Goal: Task Accomplishment & Management: Use online tool/utility

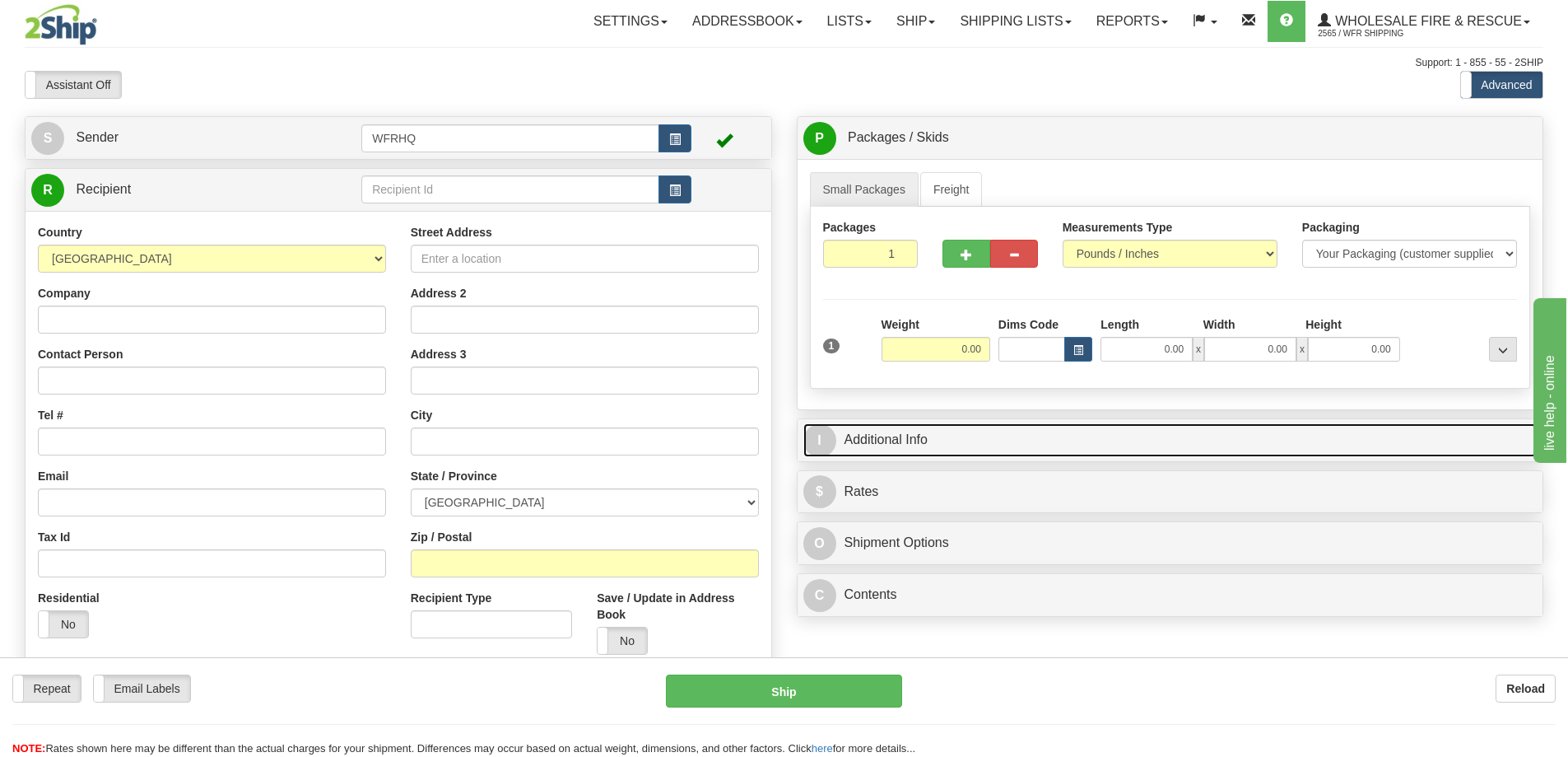
click at [925, 432] on link "I Additional Info" at bounding box center [1170, 440] width 735 height 34
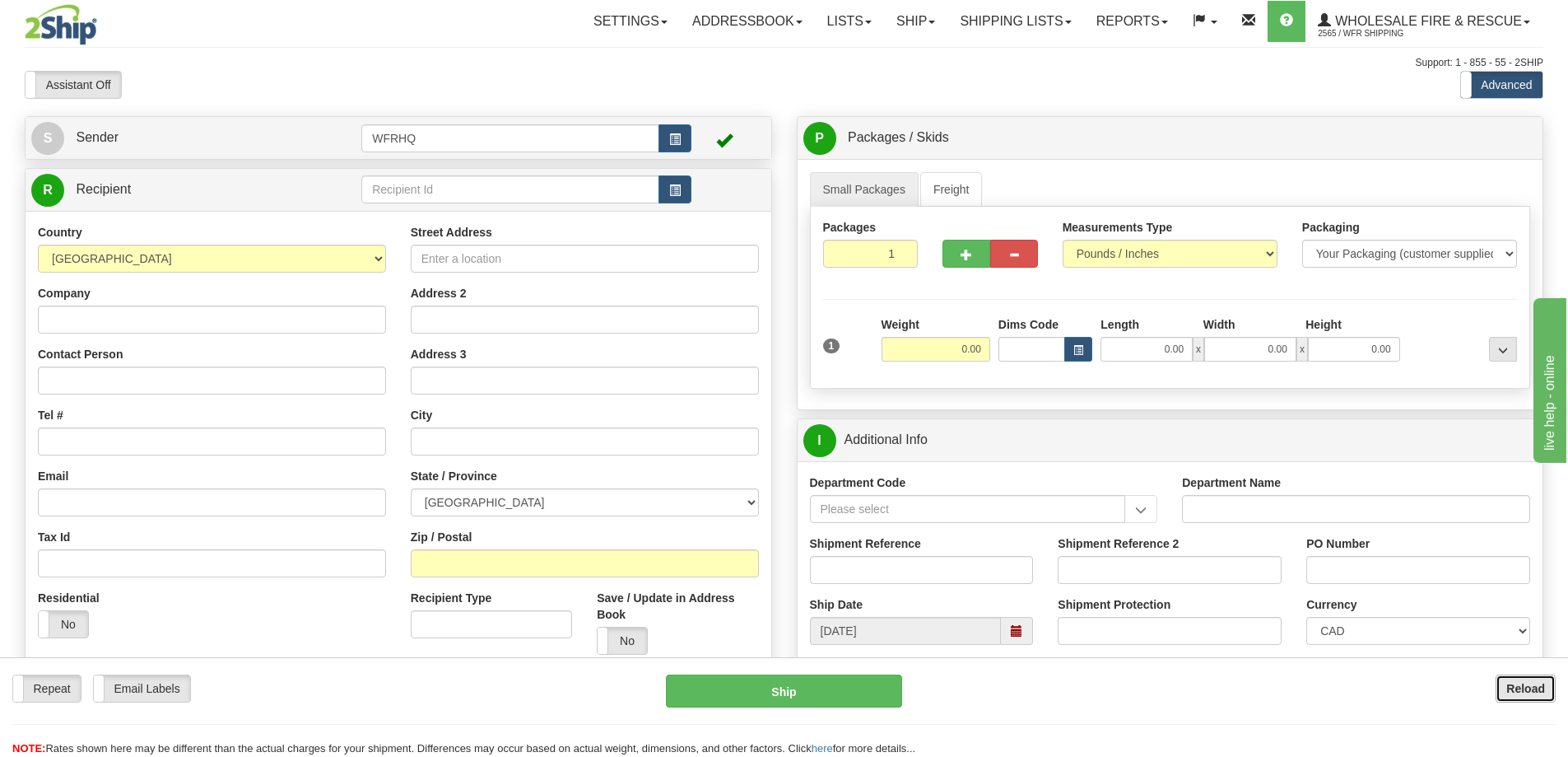
click at [1516, 690] on b "Reload" at bounding box center [1525, 688] width 39 height 13
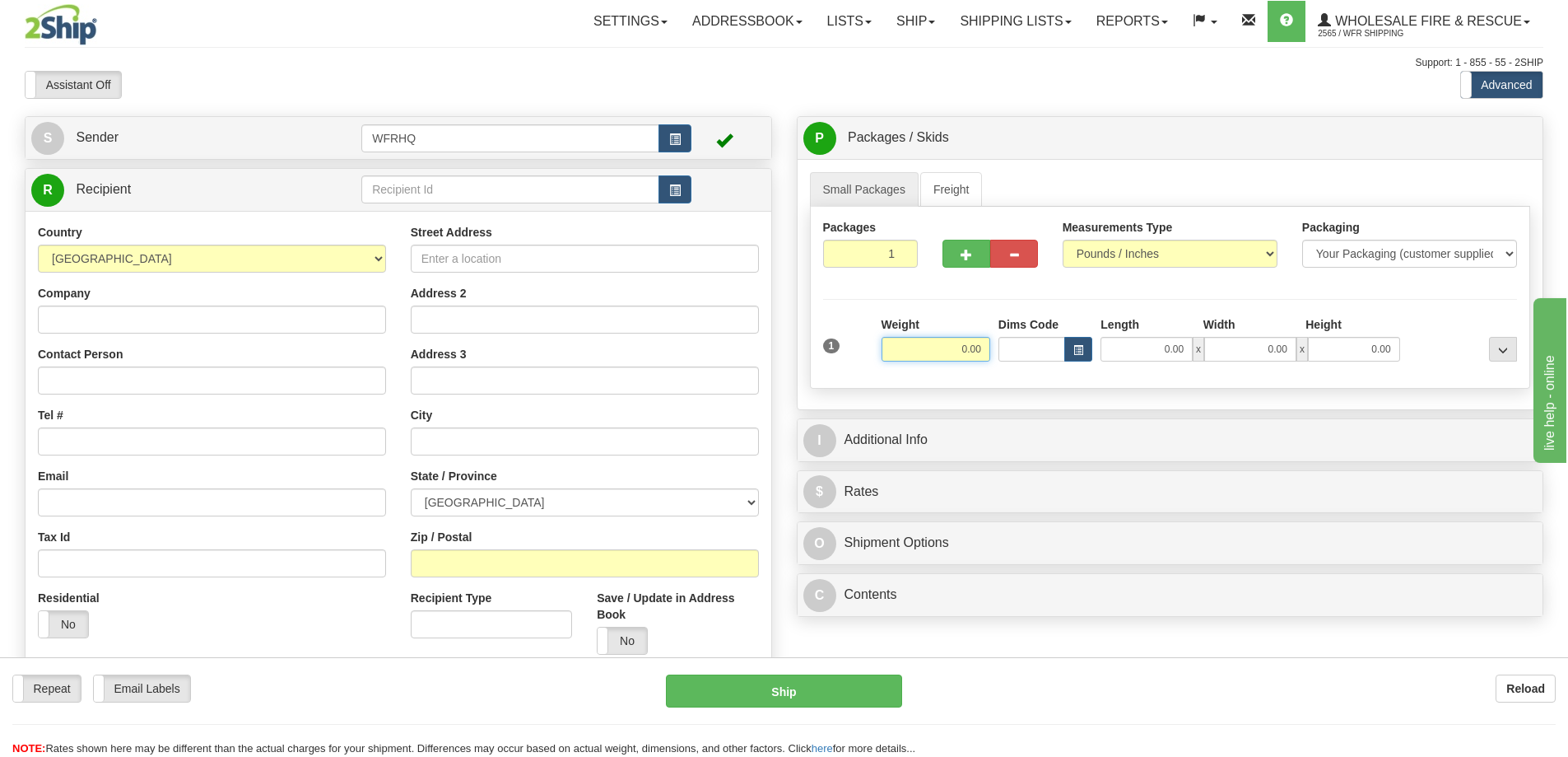
click at [952, 348] on input "0.00" at bounding box center [935, 349] width 109 height 25
type input "9.00"
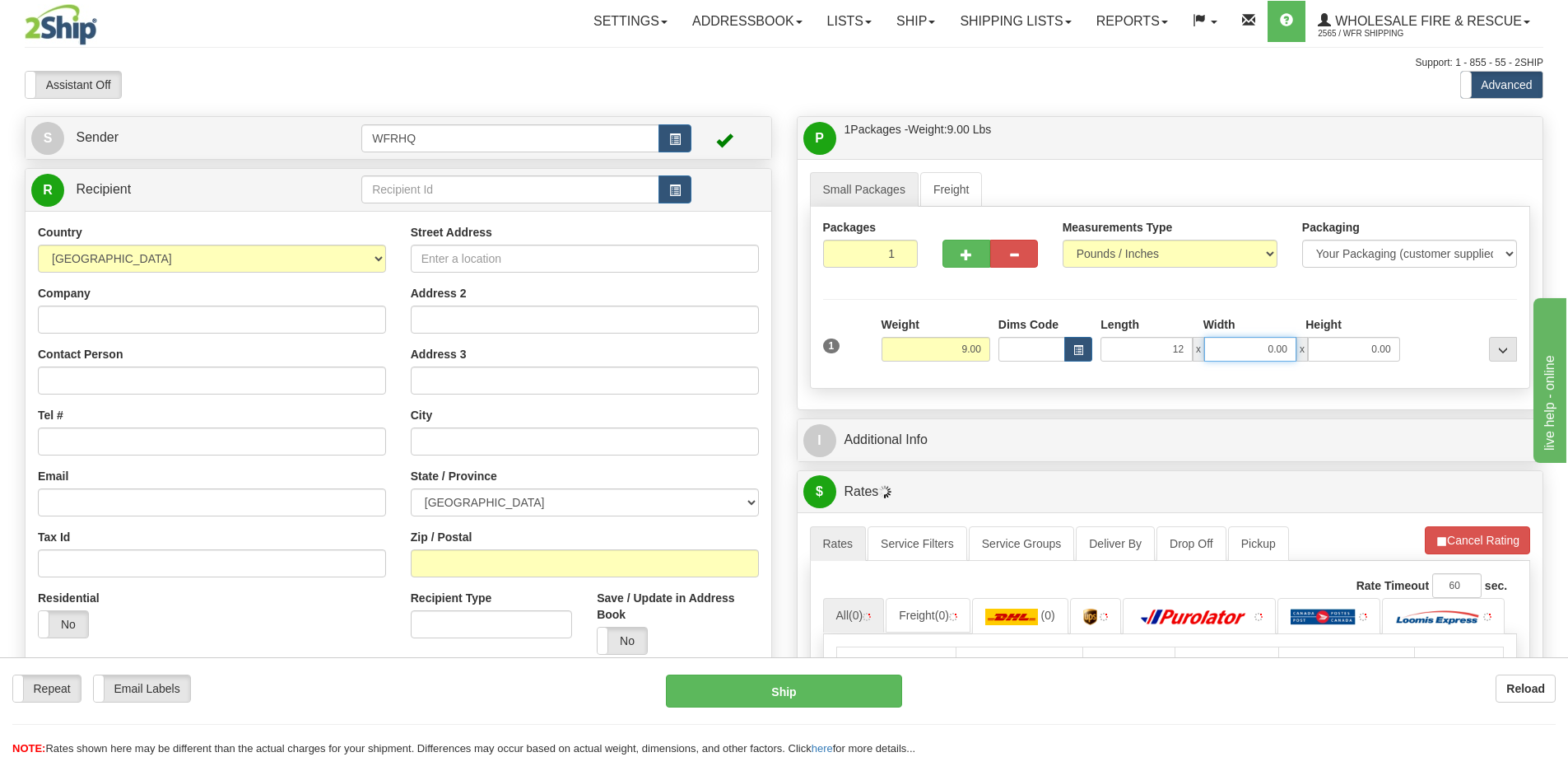
type input "12.00"
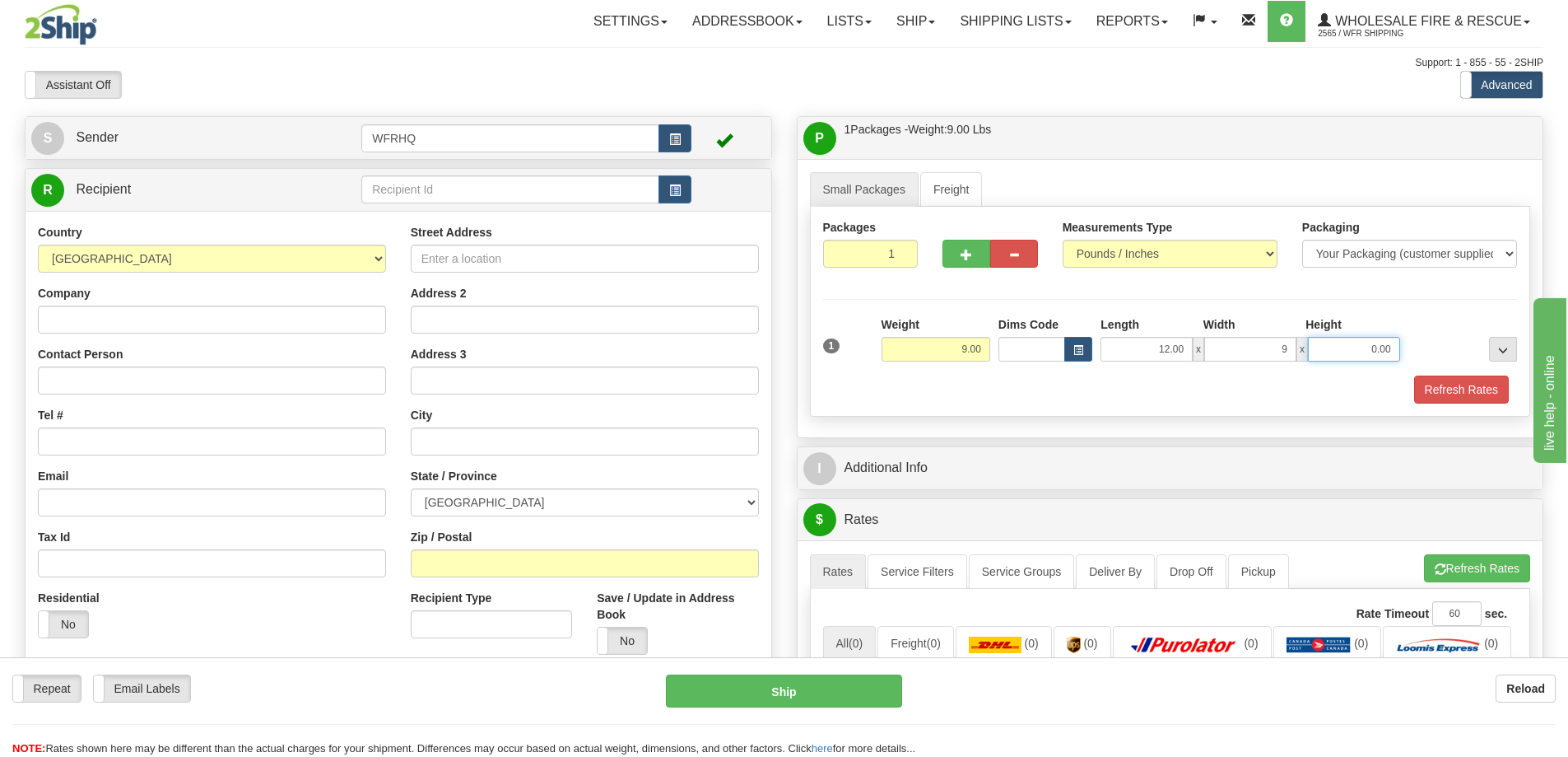
type input "9.00"
type input "5"
type input "7.00"
drag, startPoint x: 1049, startPoint y: 385, endPoint x: 1221, endPoint y: 400, distance: 172.7
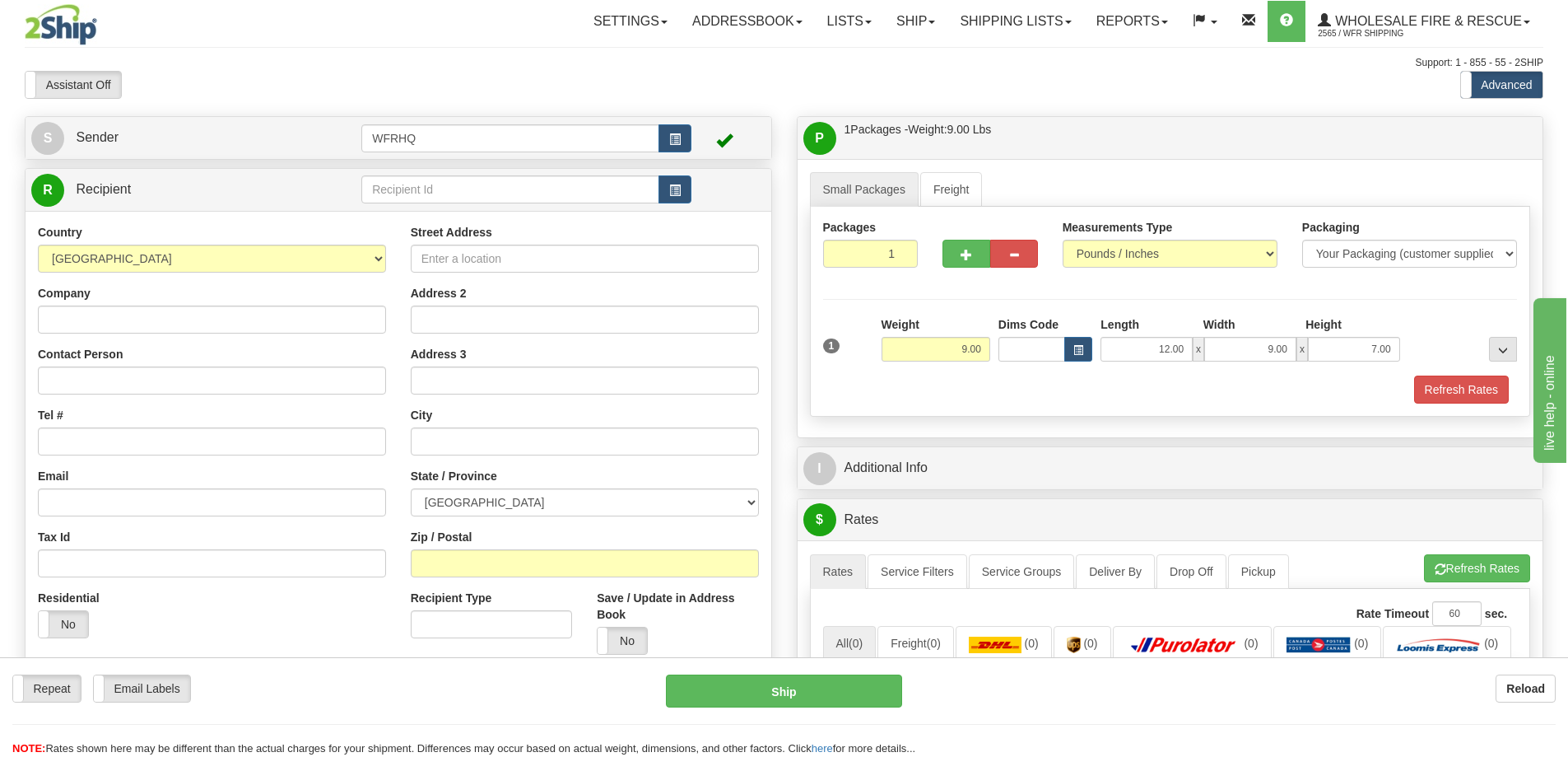
click at [1049, 385] on div "Refresh Rates" at bounding box center [1170, 390] width 703 height 28
click at [1477, 395] on button "Refresh Rates" at bounding box center [1461, 390] width 95 height 28
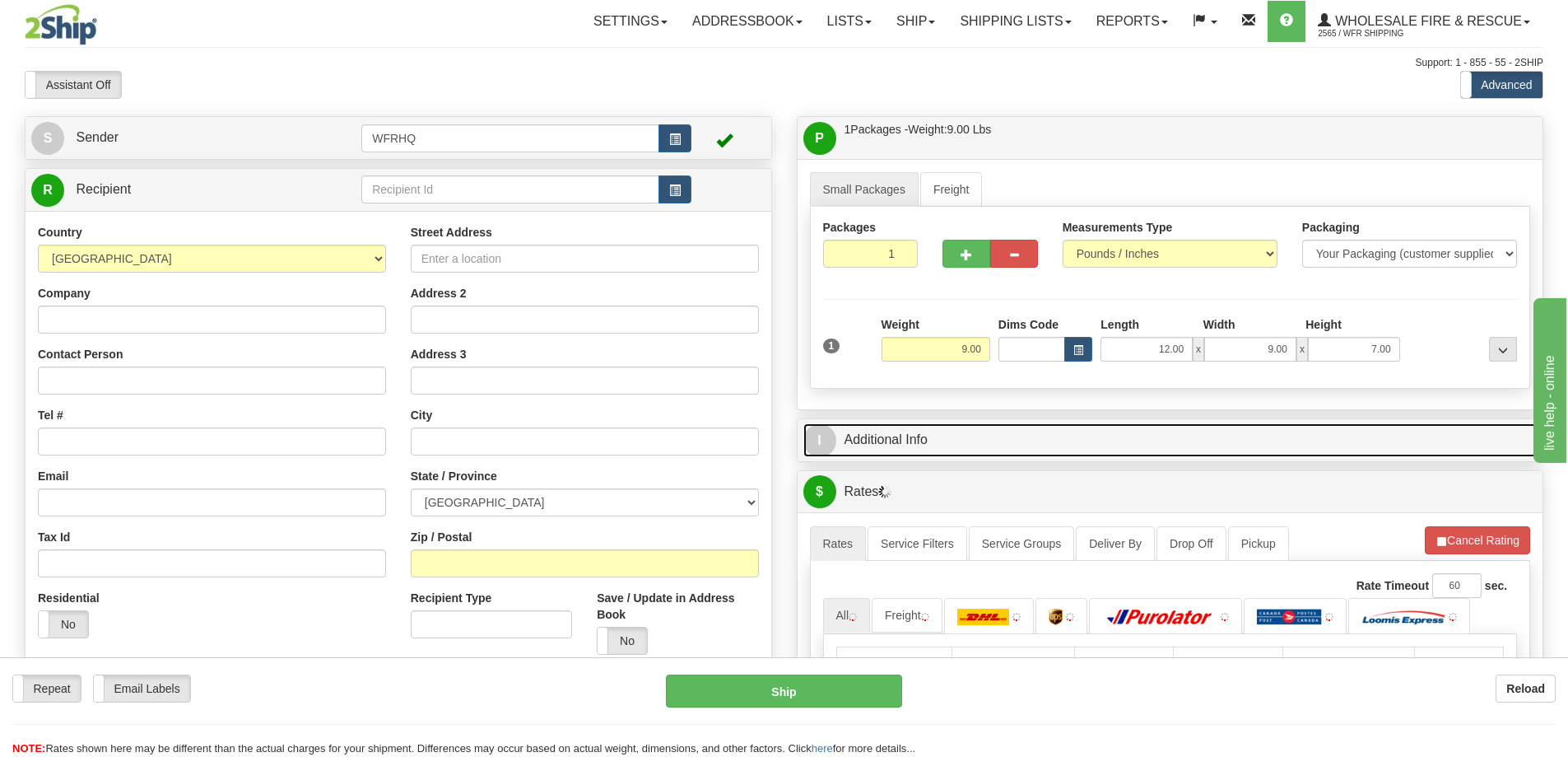
click at [1161, 445] on link "I Additional Info" at bounding box center [1170, 440] width 735 height 34
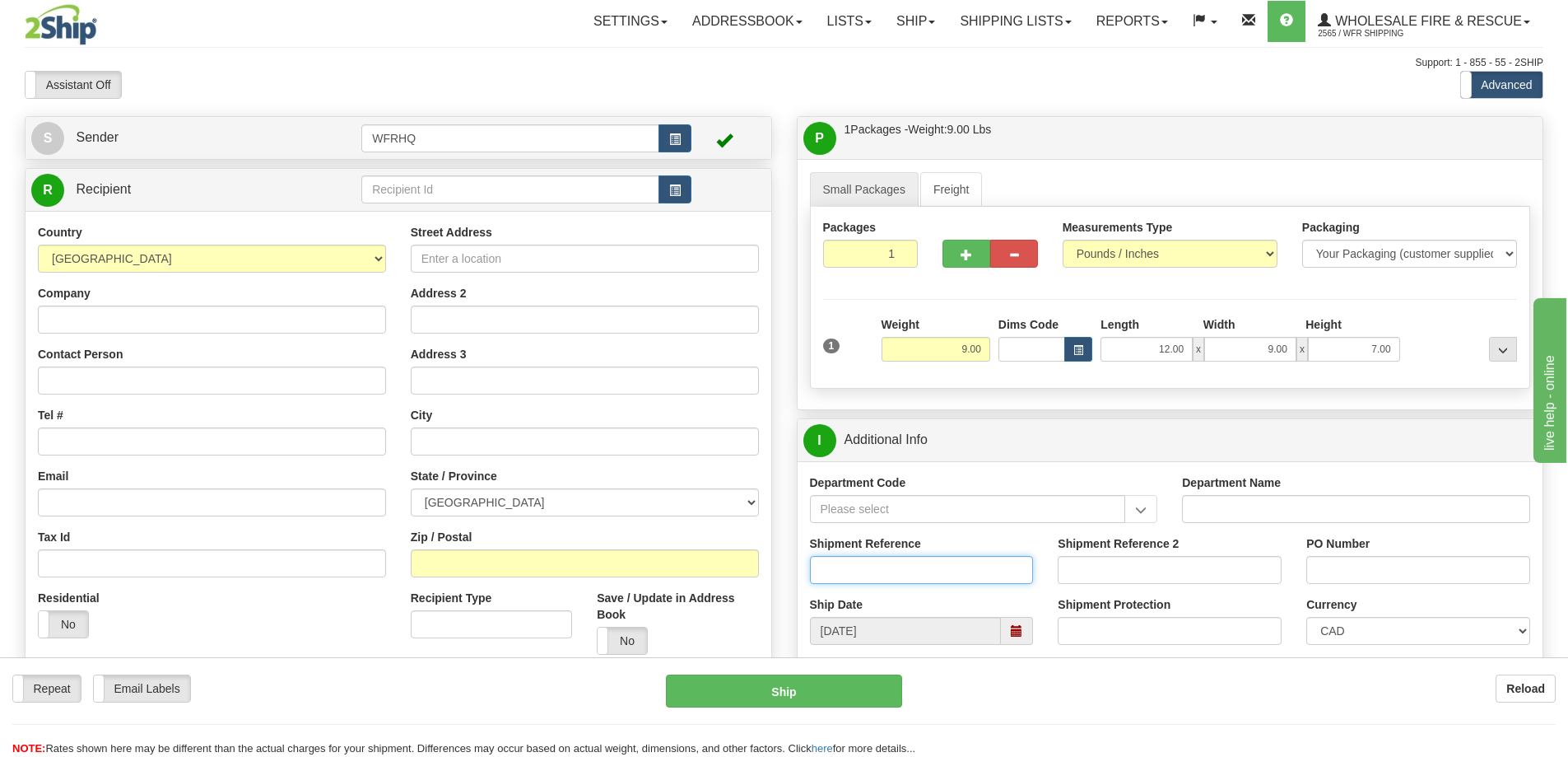
click at [948, 577] on input "Shipment Reference" at bounding box center [922, 570] width 224 height 28
type input "S41444-29989"
type input "4557"
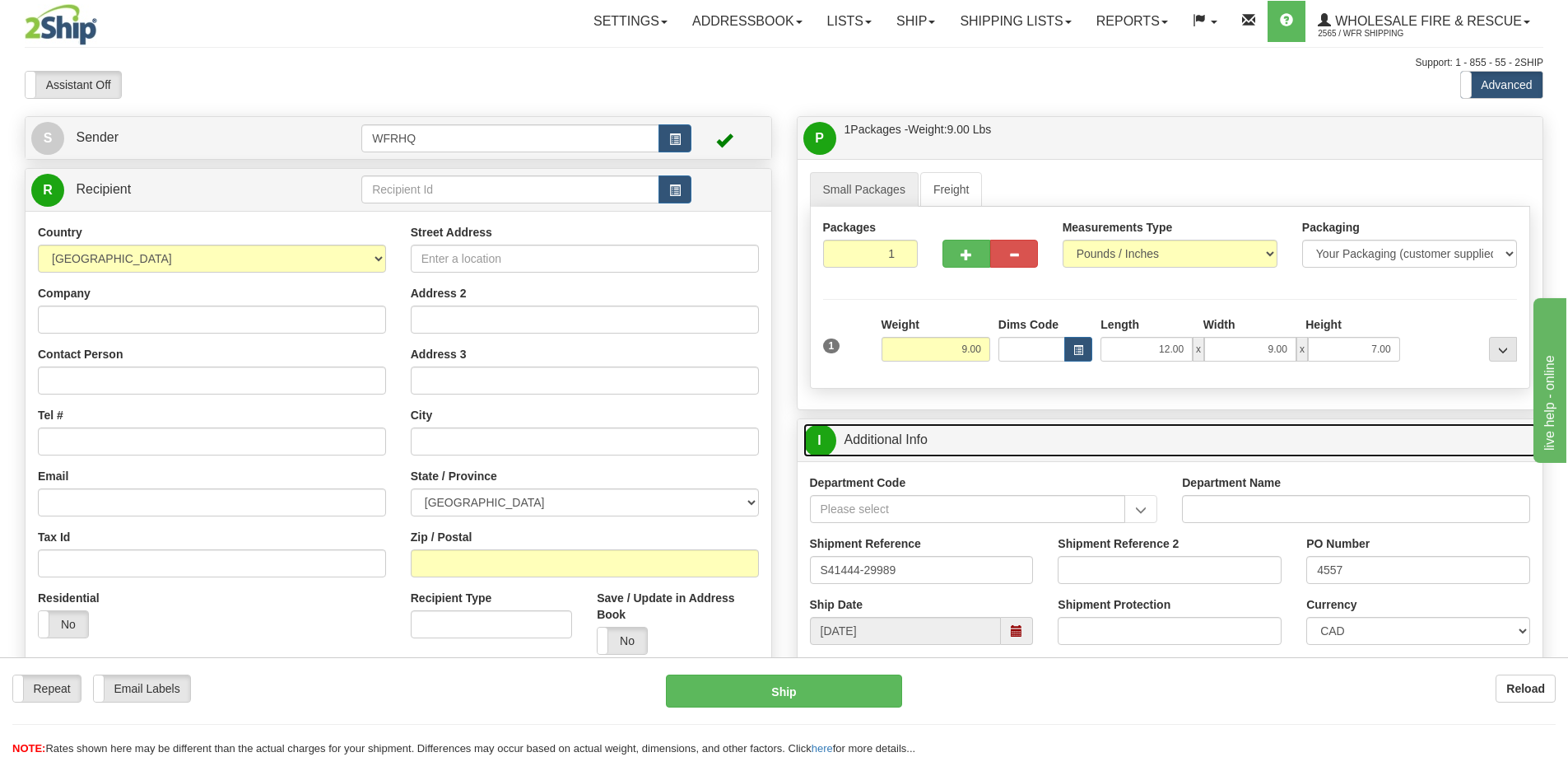
click at [1201, 437] on link "I Additional Info" at bounding box center [1170, 440] width 735 height 34
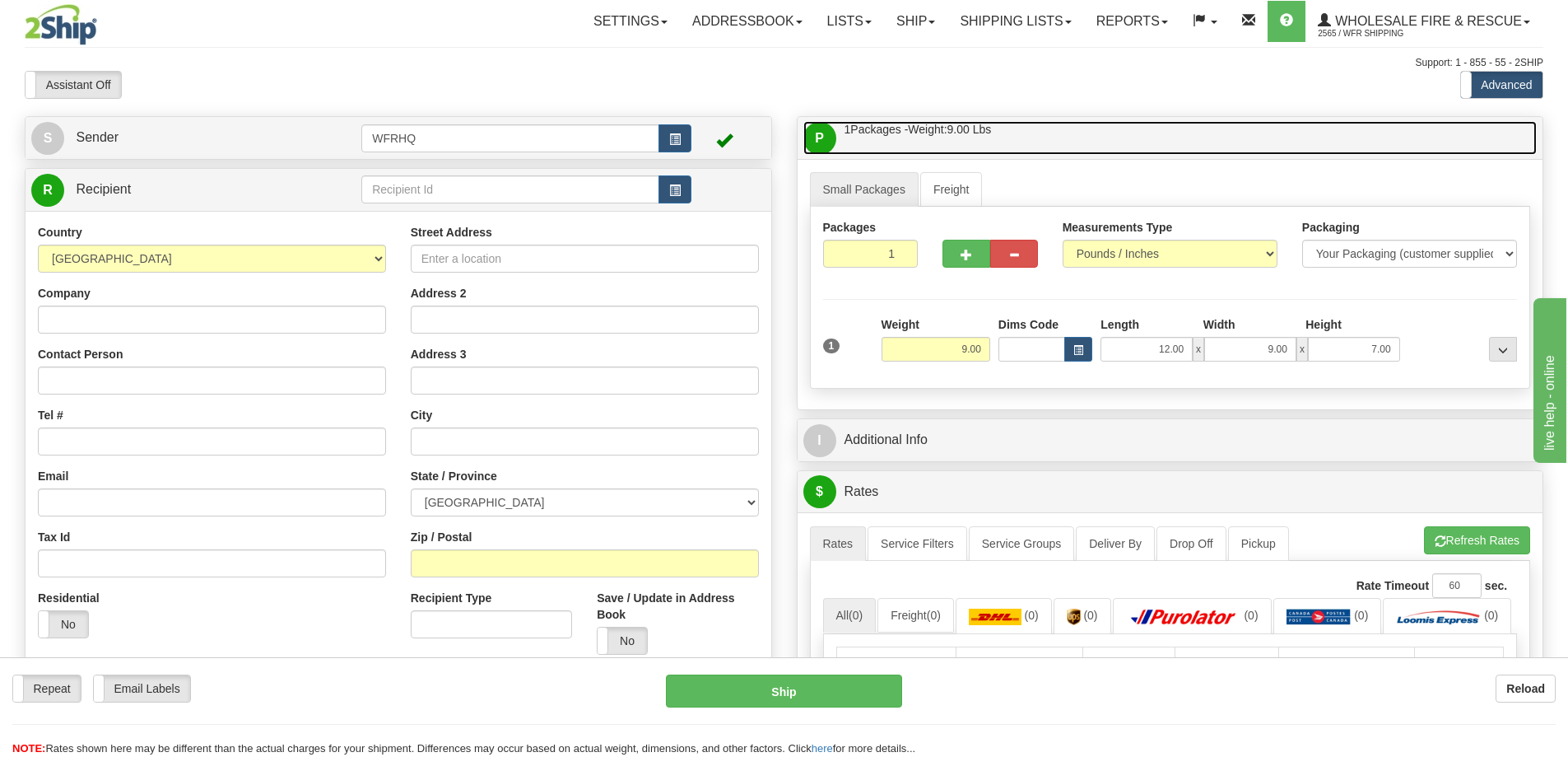
click at [1179, 146] on link "P Packages / Skids 1 Packages - Weight: 9.00 Lbs 1 Skids - Weight: NaN Lbs" at bounding box center [1170, 138] width 735 height 34
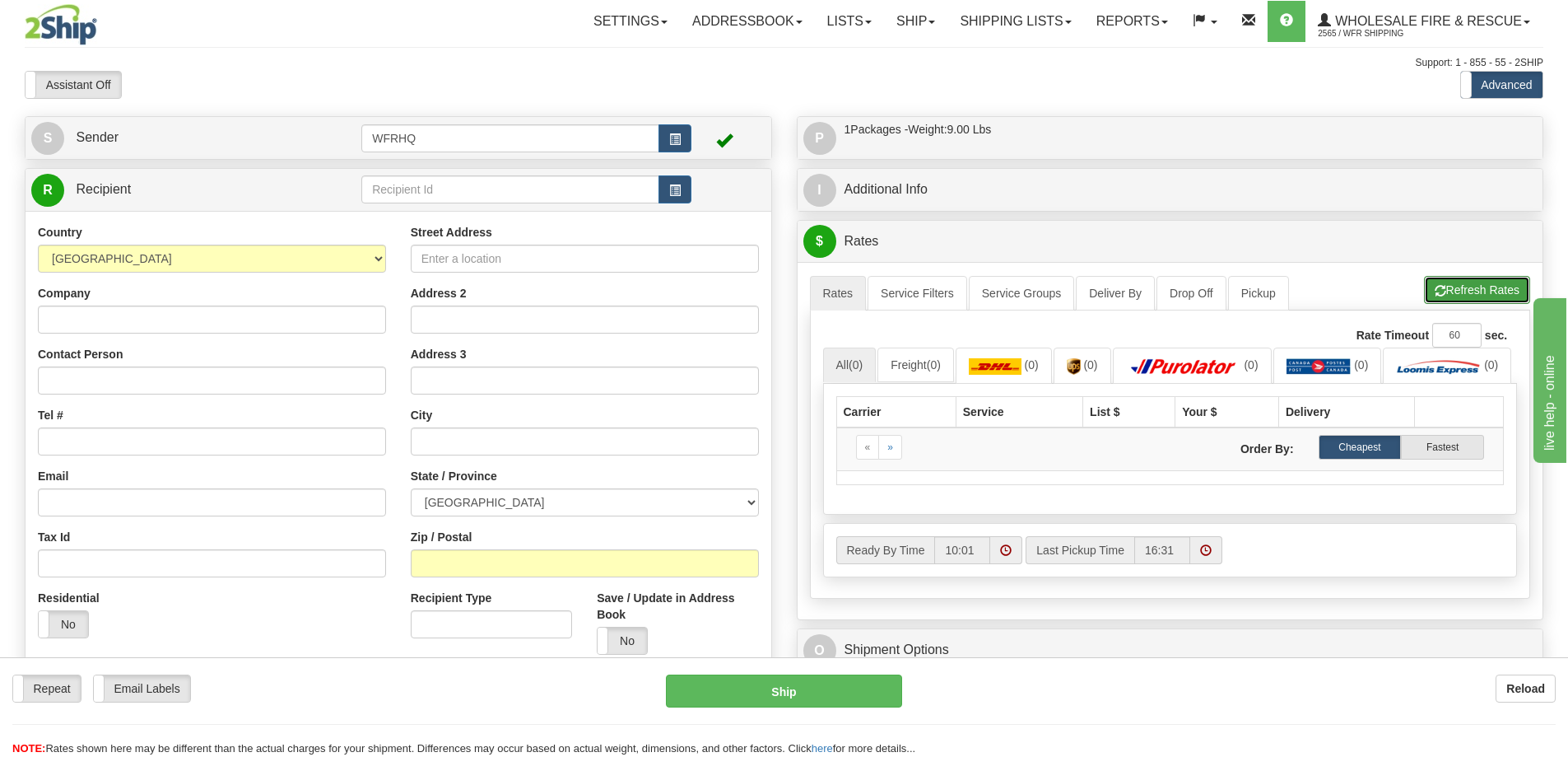
click at [1453, 288] on button "Refresh Rates" at bounding box center [1477, 290] width 106 height 28
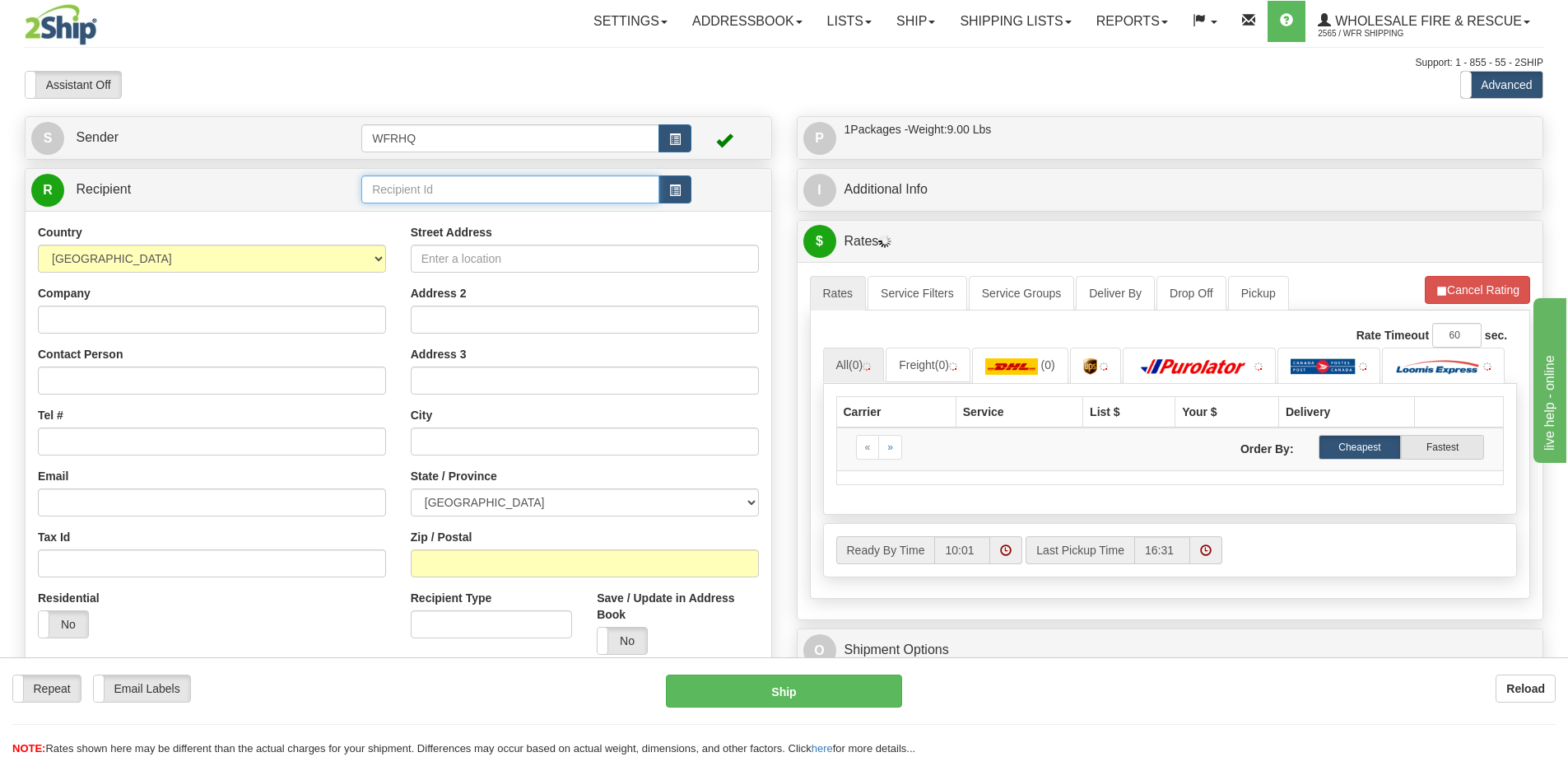
click at [418, 183] on input "text" at bounding box center [511, 189] width 298 height 28
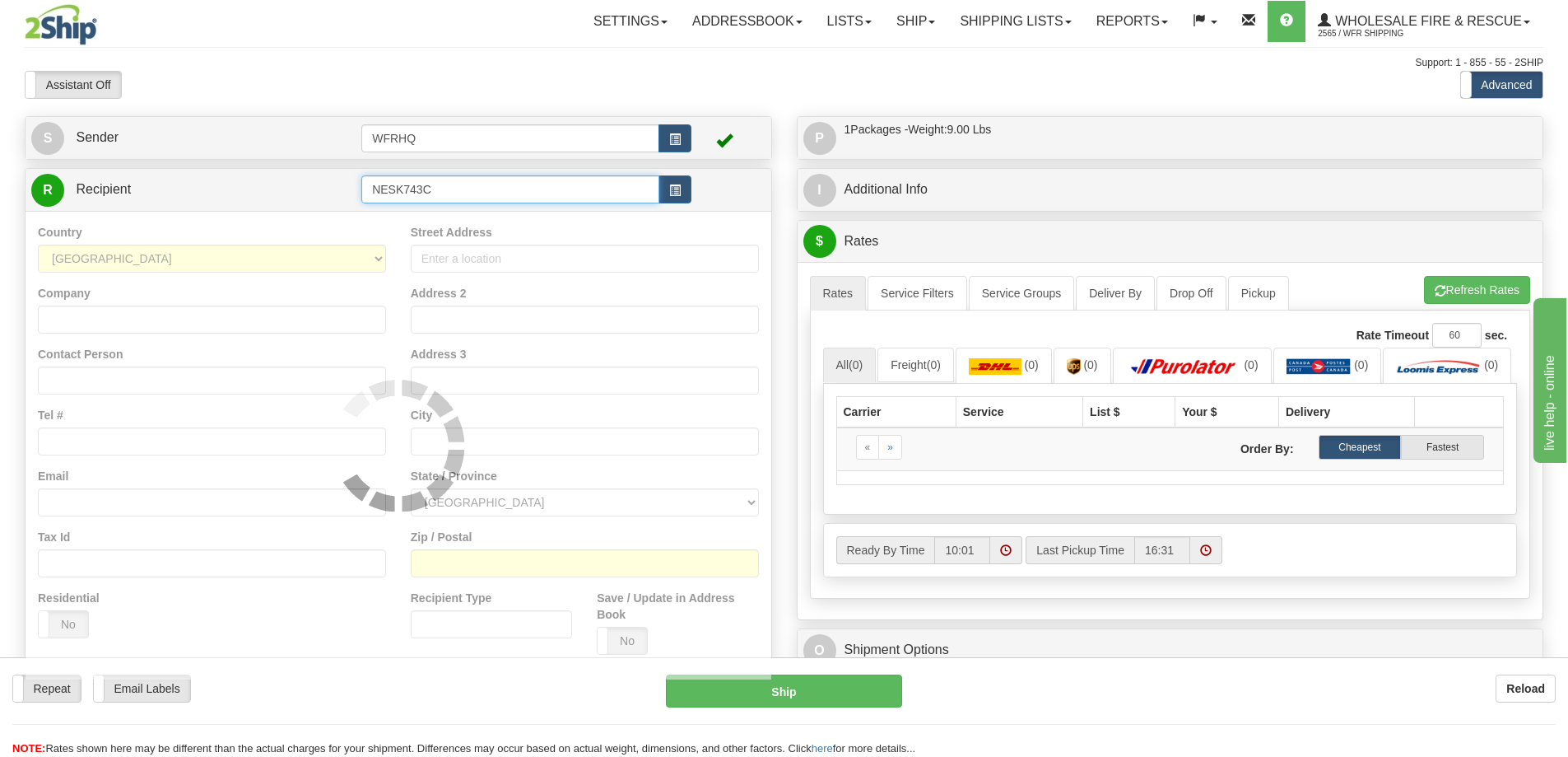
type input "NESK743C"
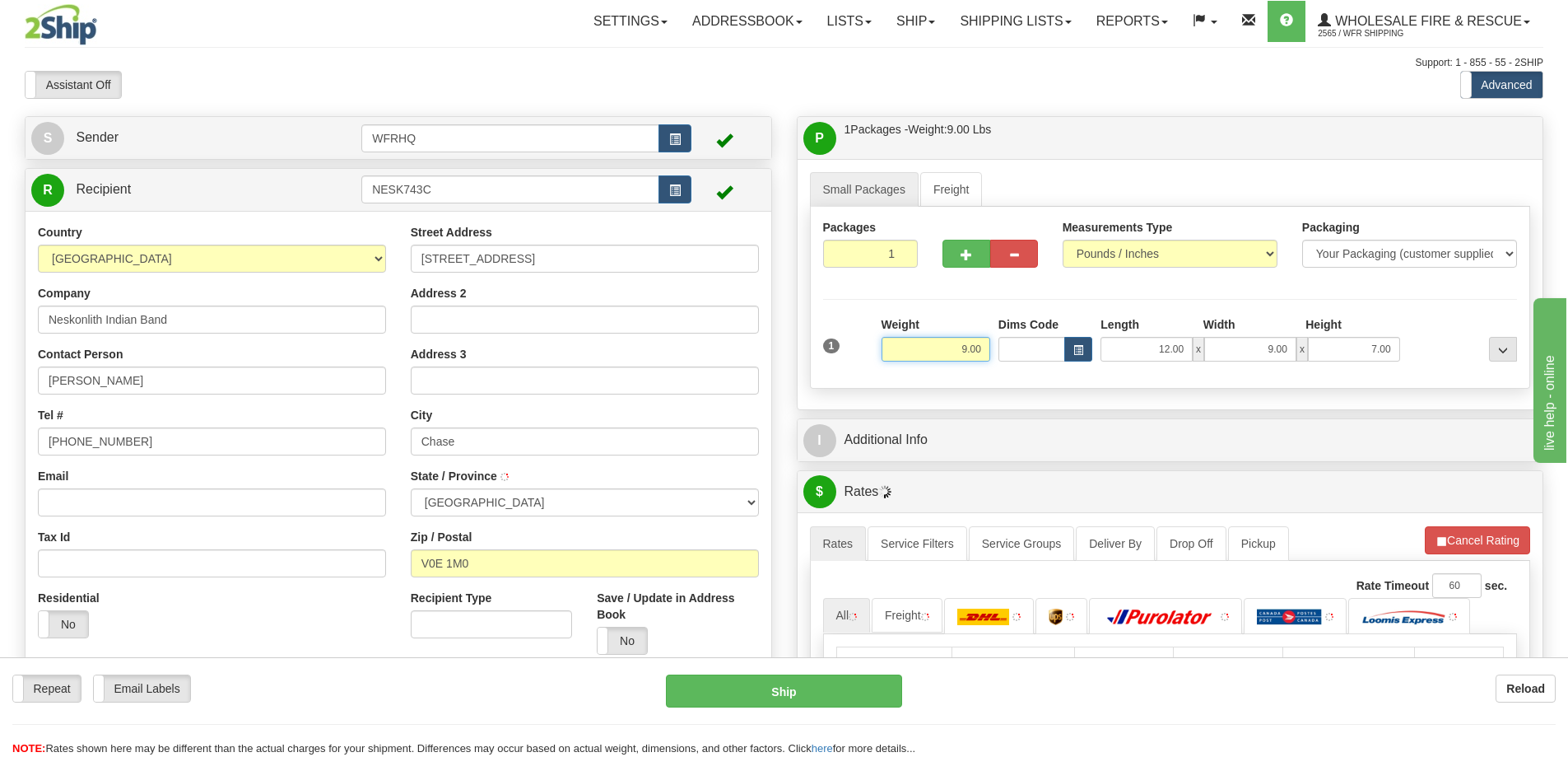
type input "CHASE"
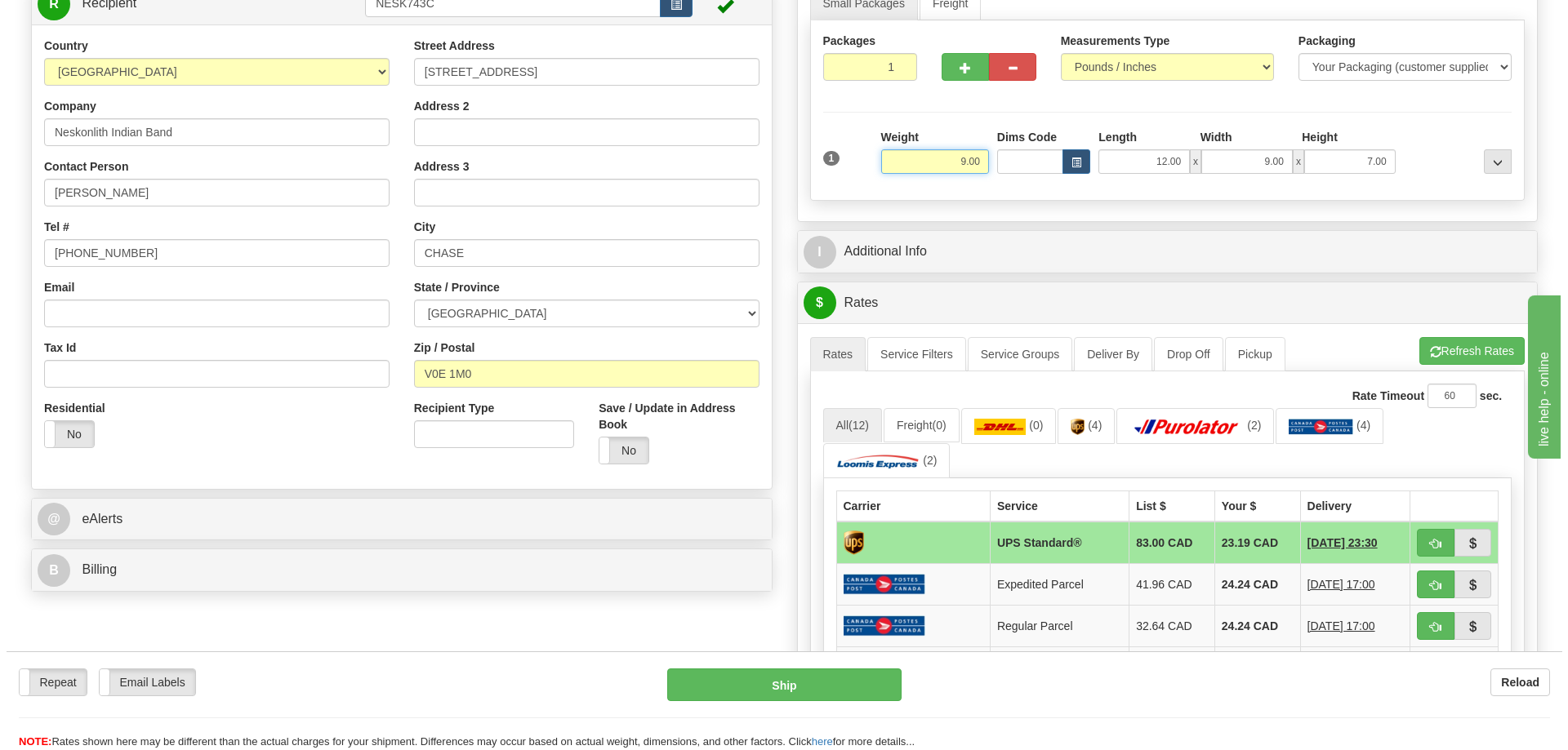
scroll to position [326, 0]
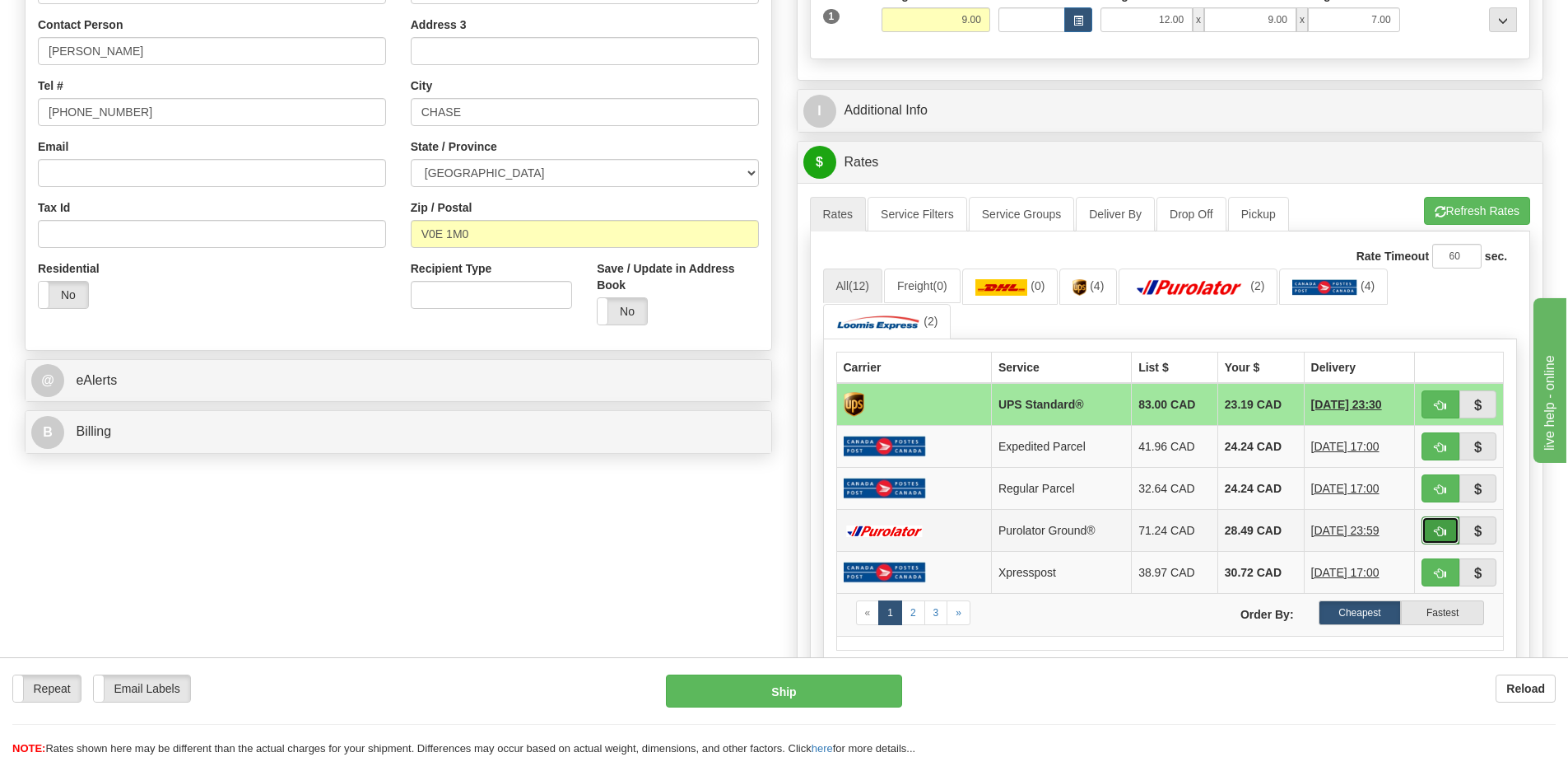
click at [1449, 530] on button "button" at bounding box center [1441, 530] width 38 height 28
type input "260"
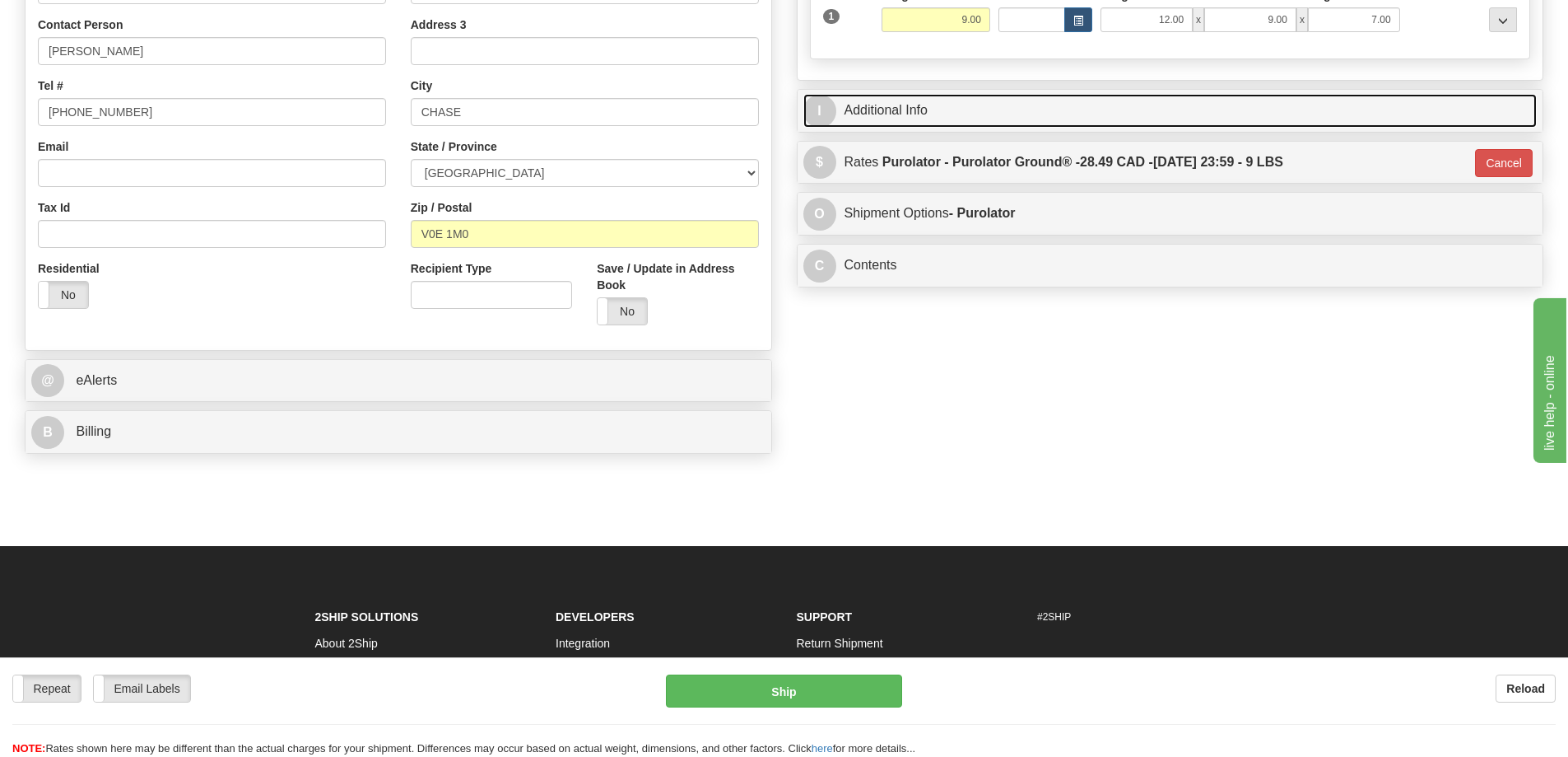
click at [1059, 115] on link "I Additional Info" at bounding box center [1170, 111] width 735 height 34
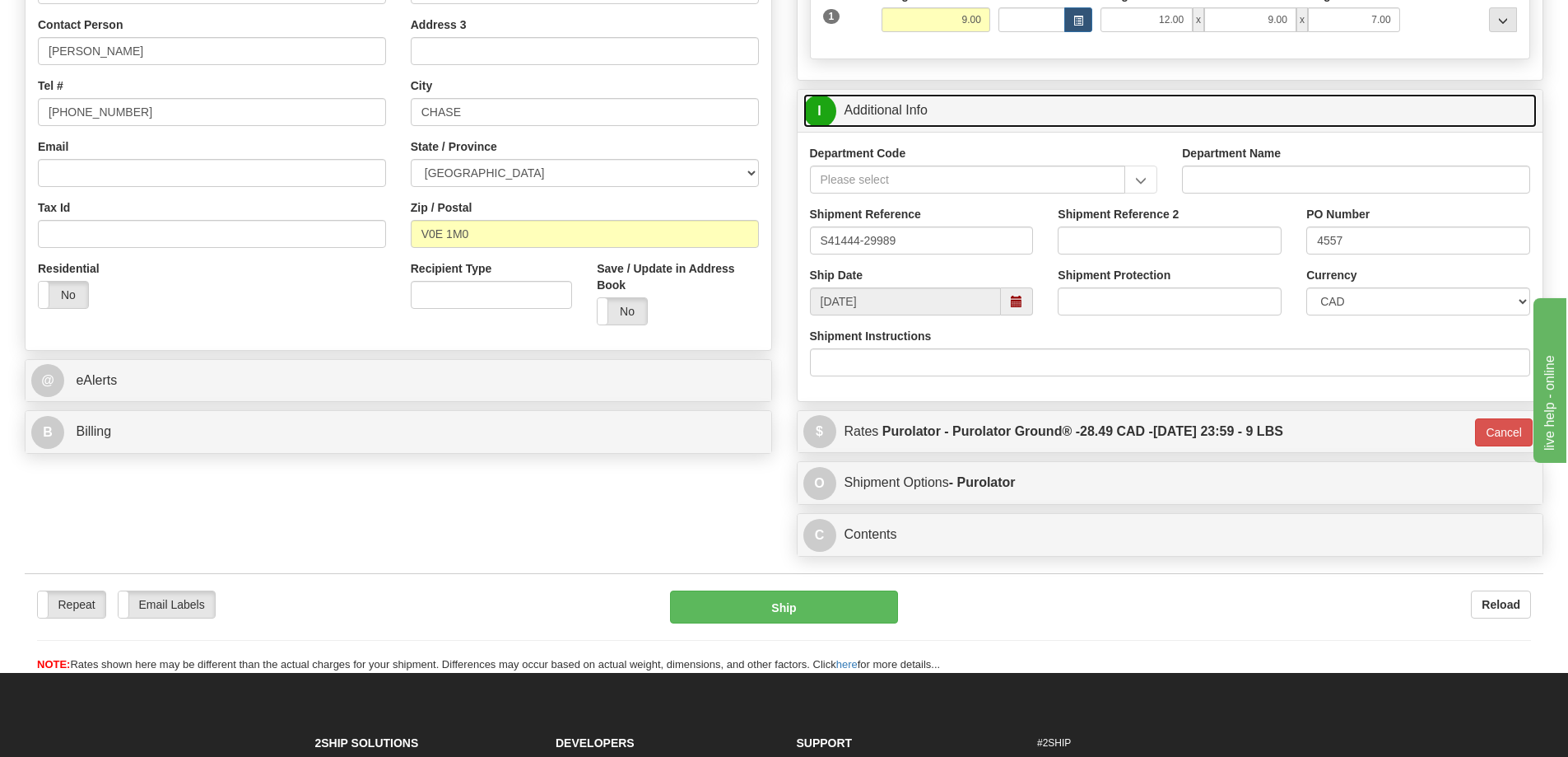
click at [982, 107] on link "I Additional Info" at bounding box center [1170, 111] width 735 height 34
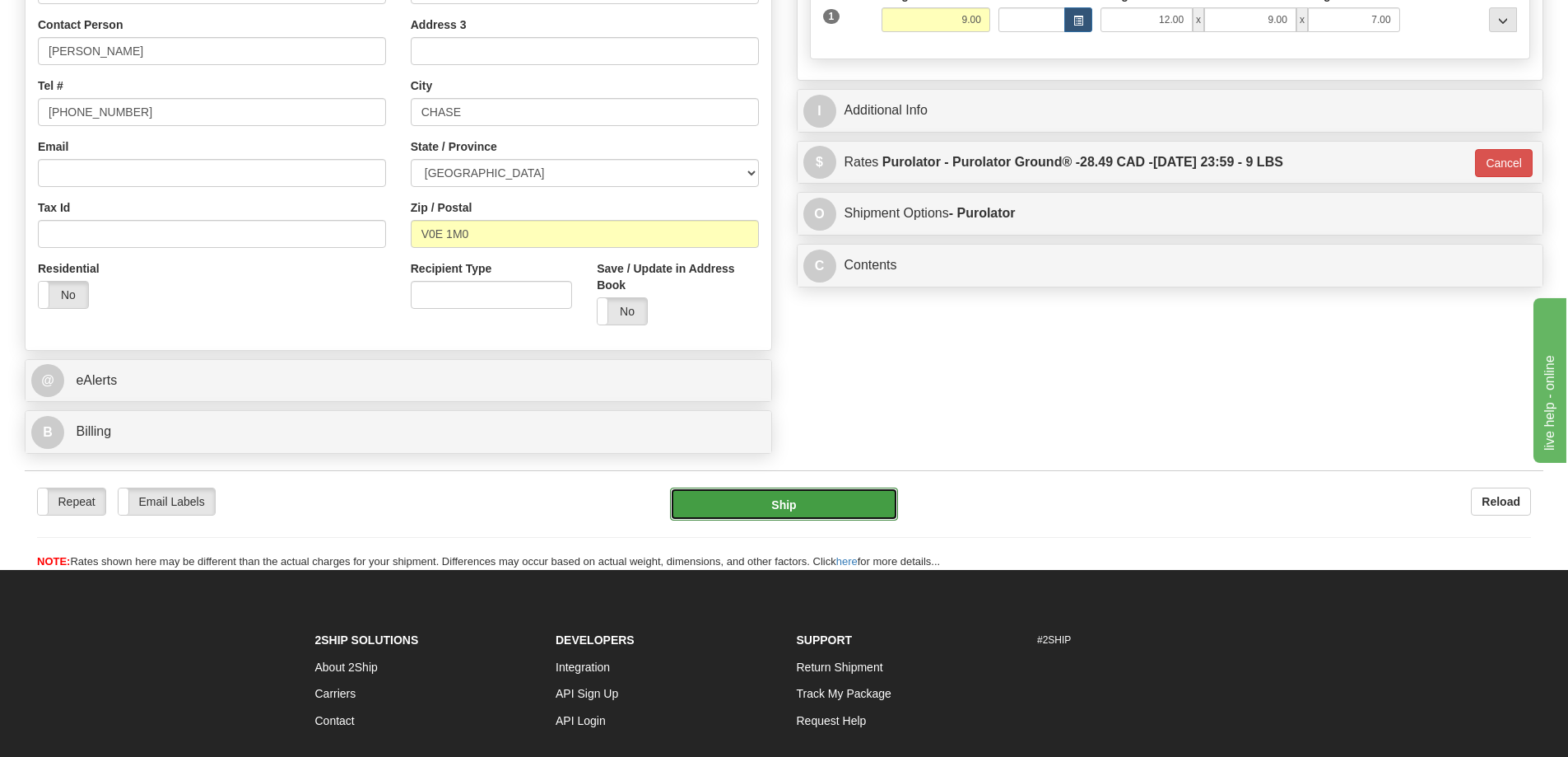
click at [819, 492] on button "Ship" at bounding box center [784, 504] width 228 height 33
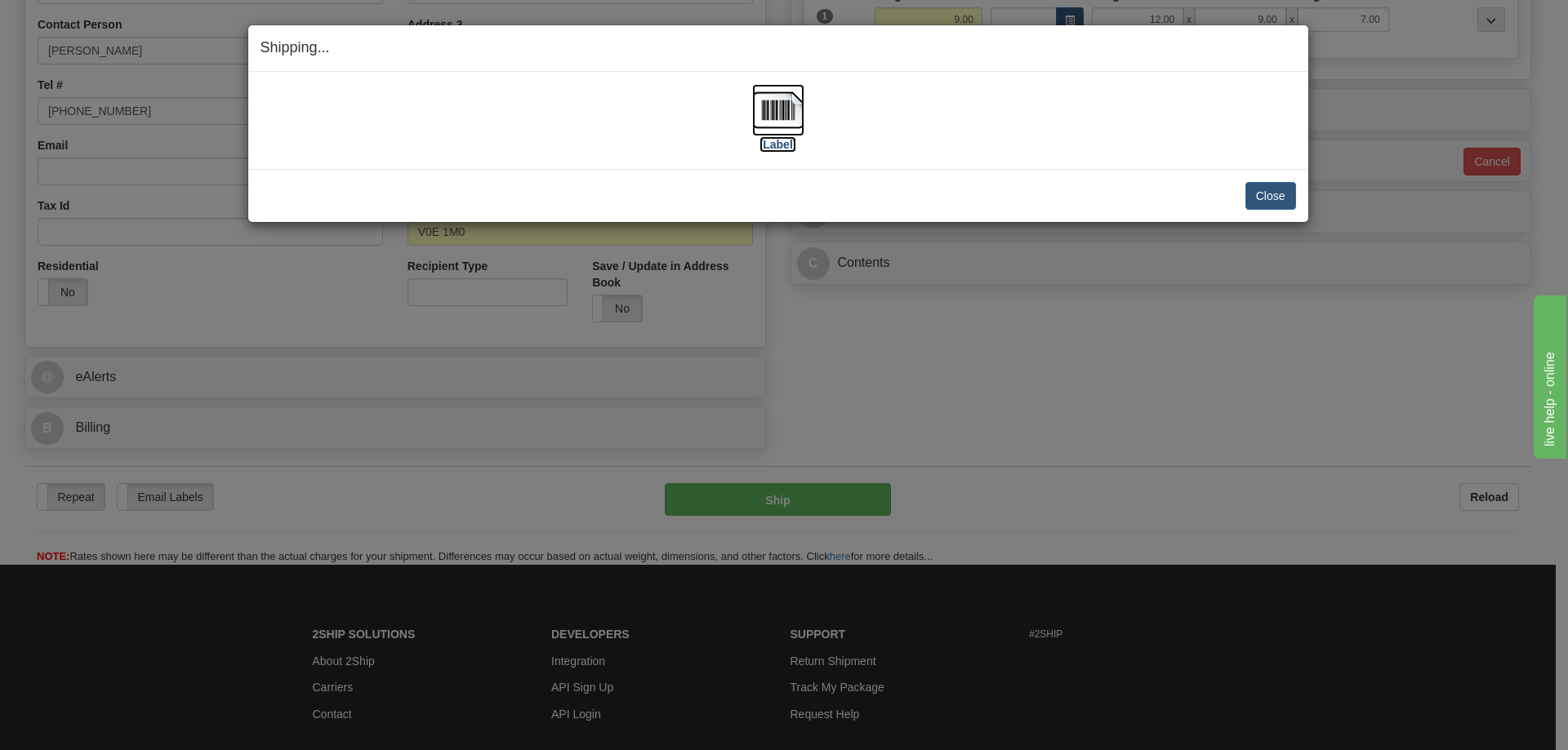
click at [777, 109] on img at bounding box center [778, 110] width 53 height 53
click at [1288, 201] on button "Close" at bounding box center [1270, 196] width 51 height 28
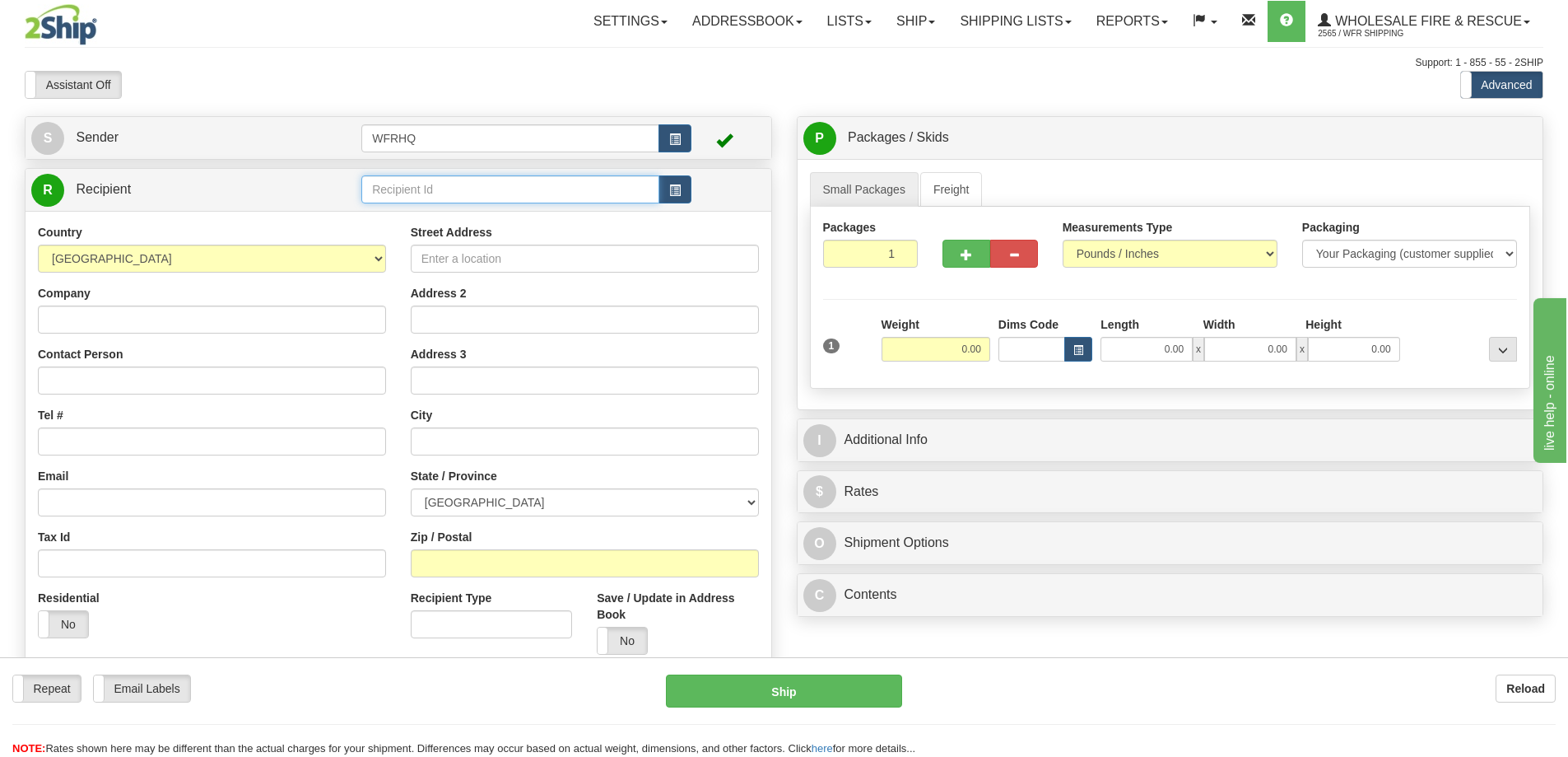
click at [421, 187] on input "text" at bounding box center [511, 189] width 298 height 28
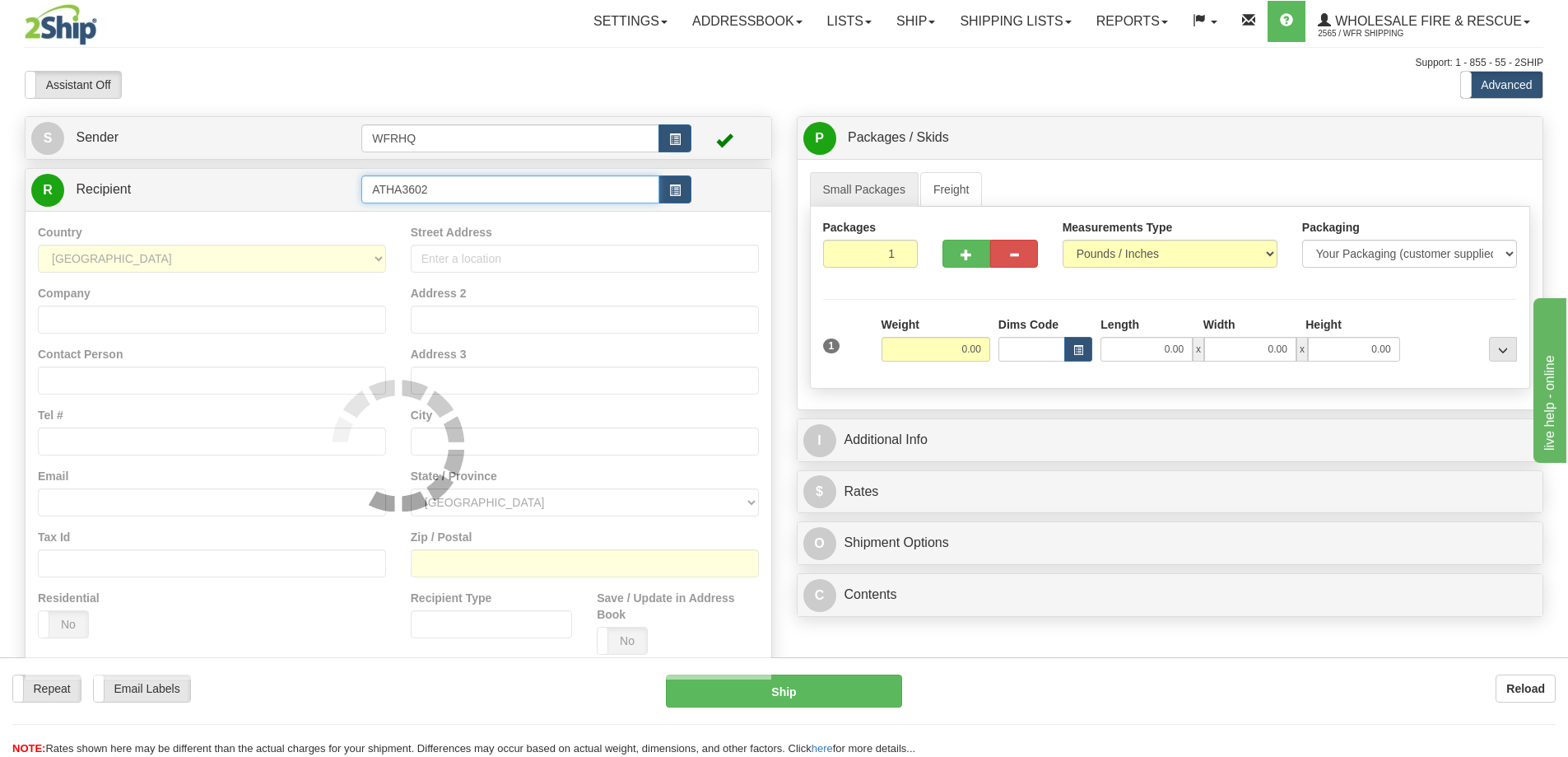
type input "ATHA3602"
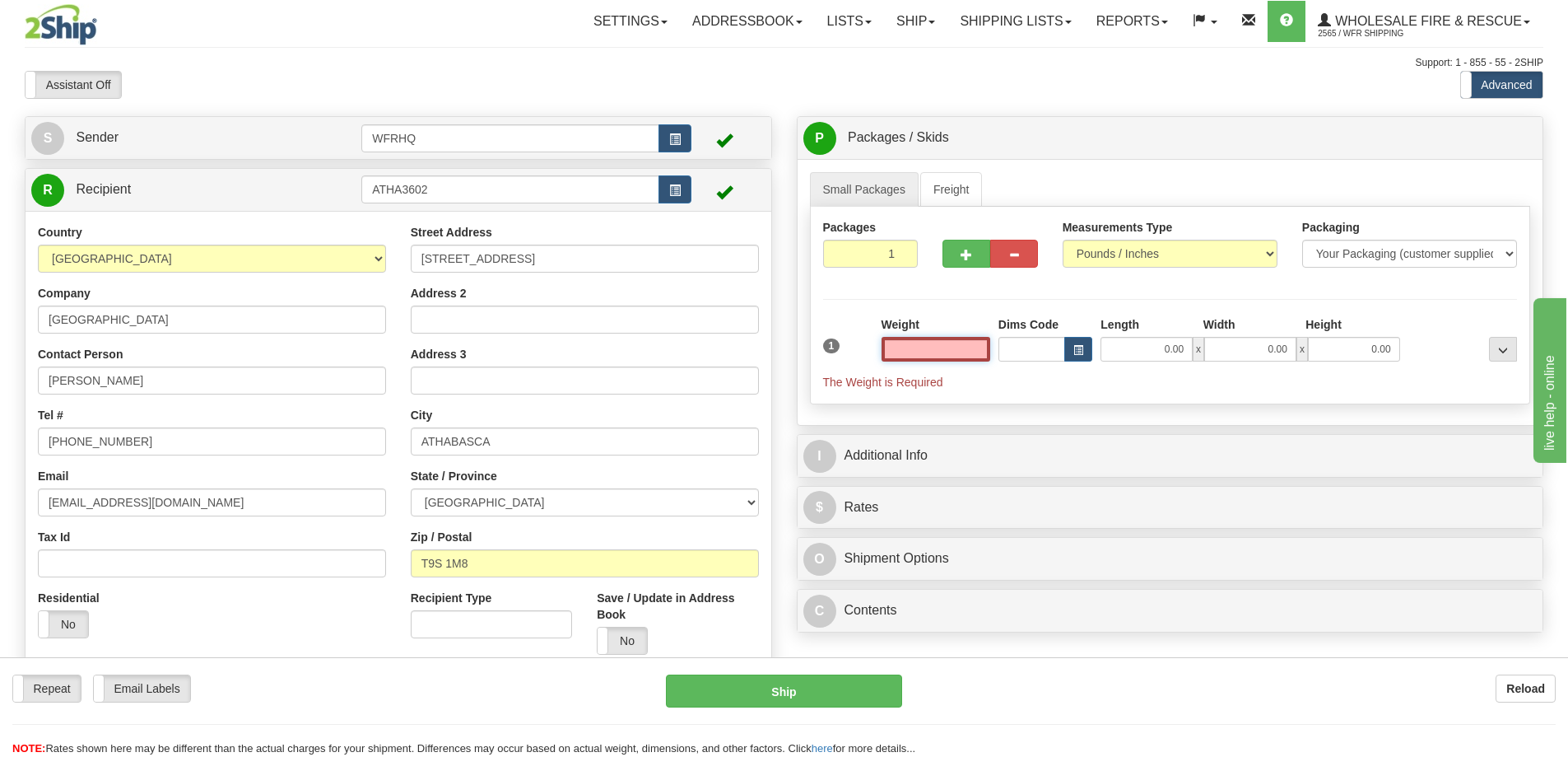
click at [911, 353] on input "text" at bounding box center [935, 349] width 109 height 25
type input "12.00"
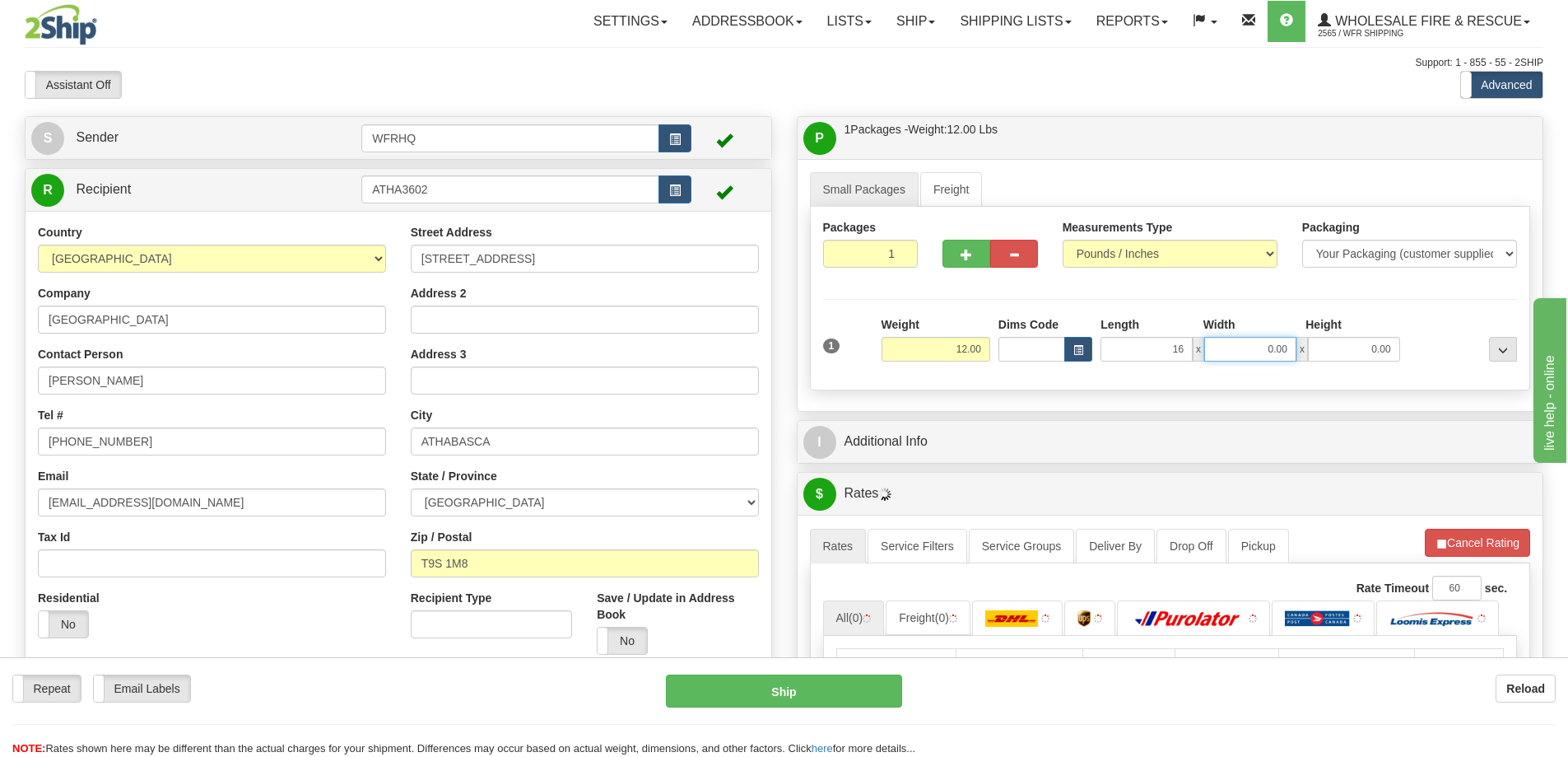
type input "16.00"
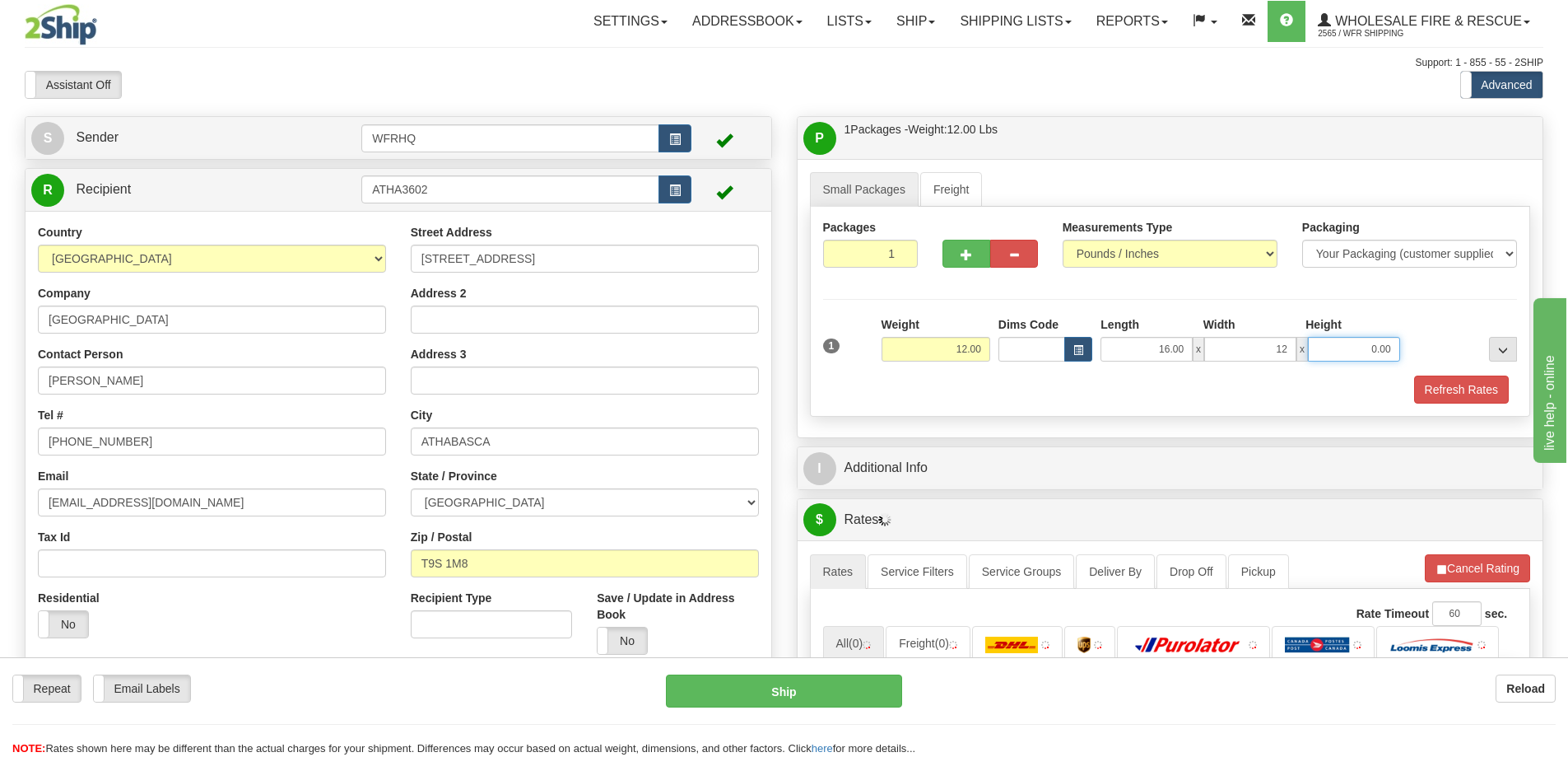
type input "12.00"
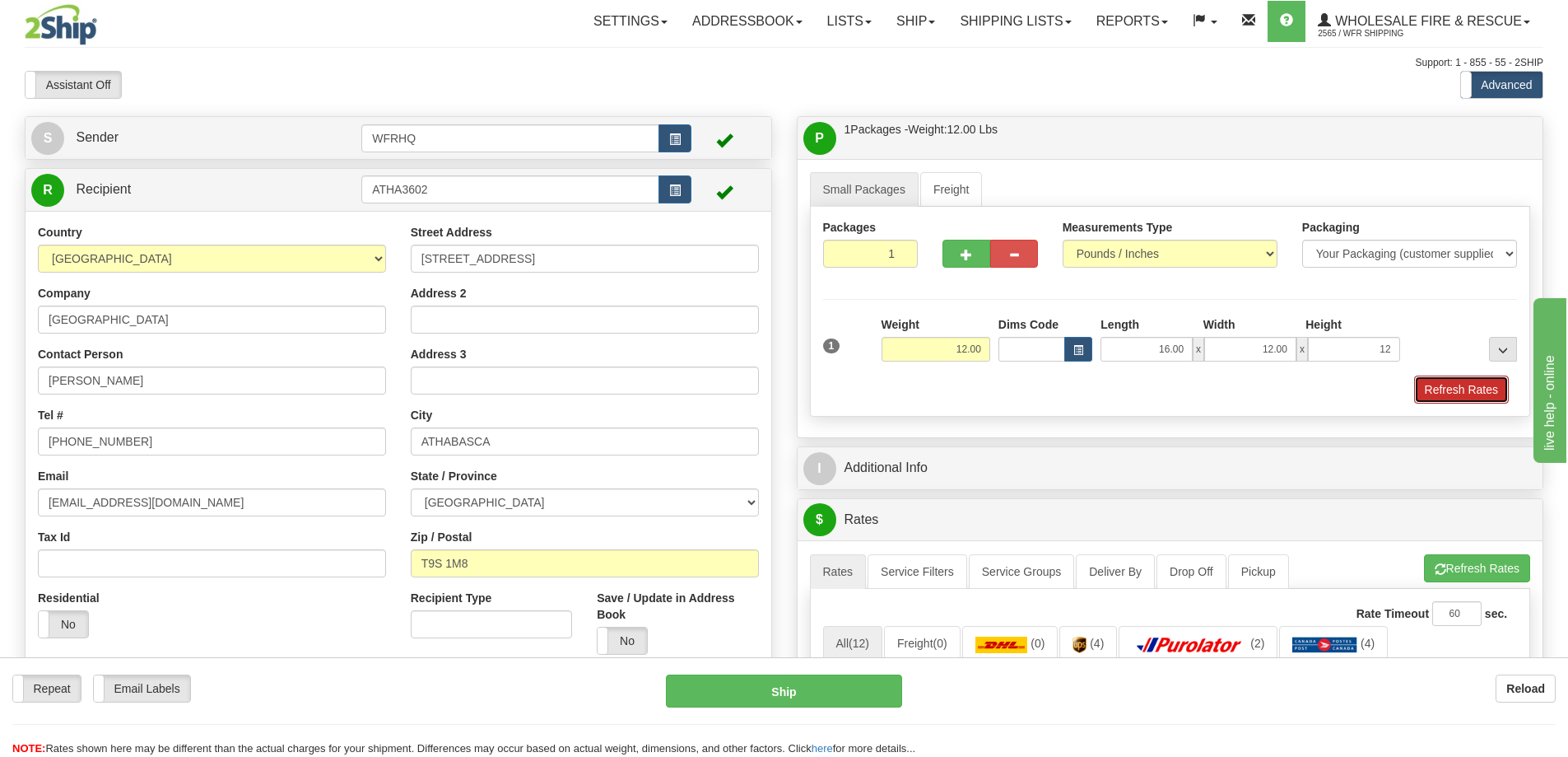
type input "12.00"
click at [1488, 395] on button "Refresh Rates" at bounding box center [1461, 390] width 95 height 28
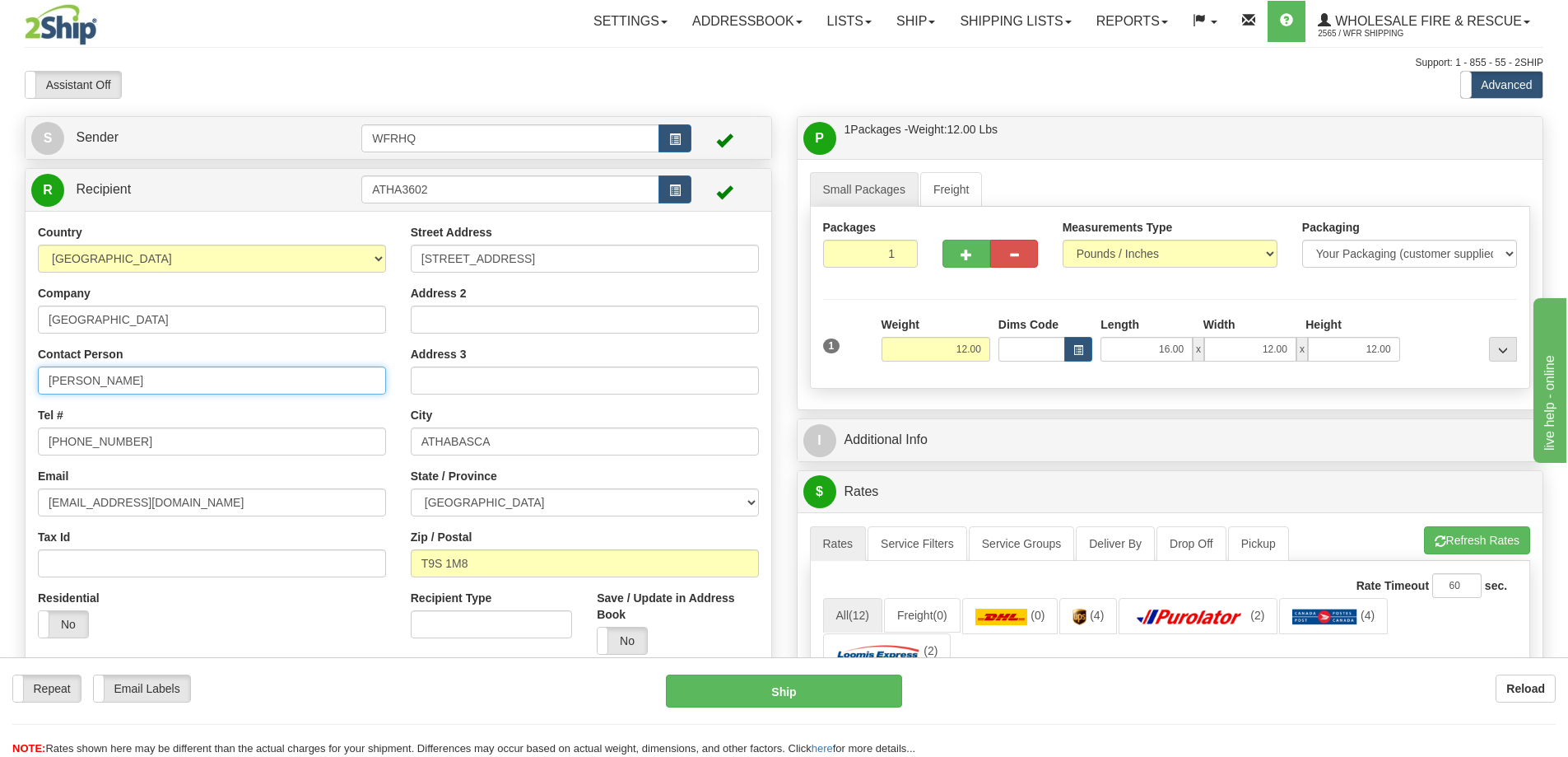
drag, startPoint x: 157, startPoint y: 375, endPoint x: -670, endPoint y: 397, distance: 827.3
click at [0, 397] on html "Training Course Close Toggle navigation Settings Shipping Preferences New Sende…" at bounding box center [784, 378] width 1568 height 757
type input "Travis Krahn"
drag, startPoint x: 154, startPoint y: 451, endPoint x: -120, endPoint y: 460, distance: 274.1
click at [0, 460] on html "Training Course Close Toggle navigation Settings Shipping Preferences New Sende…" at bounding box center [784, 378] width 1568 height 757
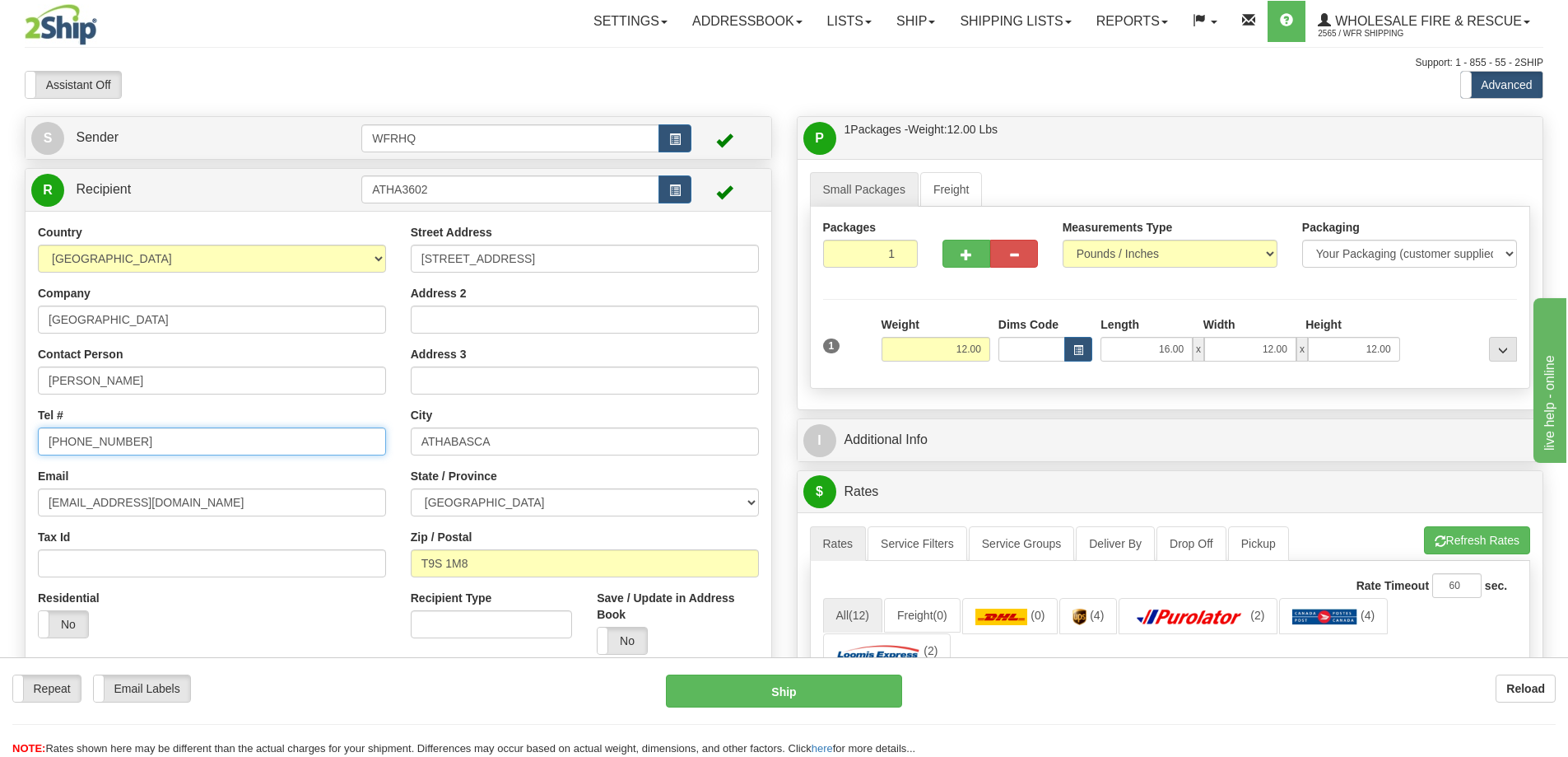
type input "780-213-4673"
click at [941, 342] on input "12.00" at bounding box center [935, 349] width 109 height 25
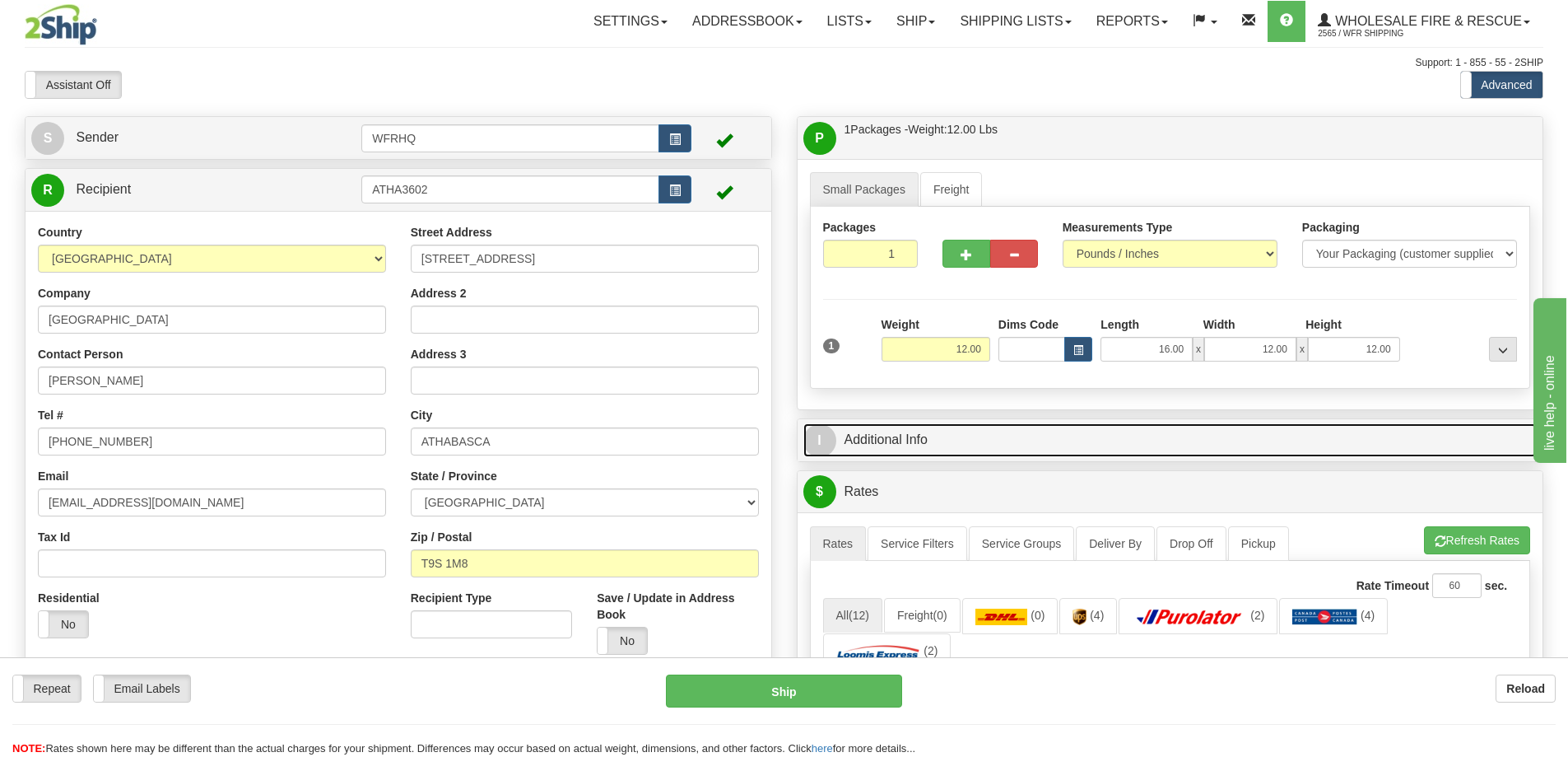
click at [992, 432] on link "I Additional Info" at bounding box center [1170, 440] width 735 height 34
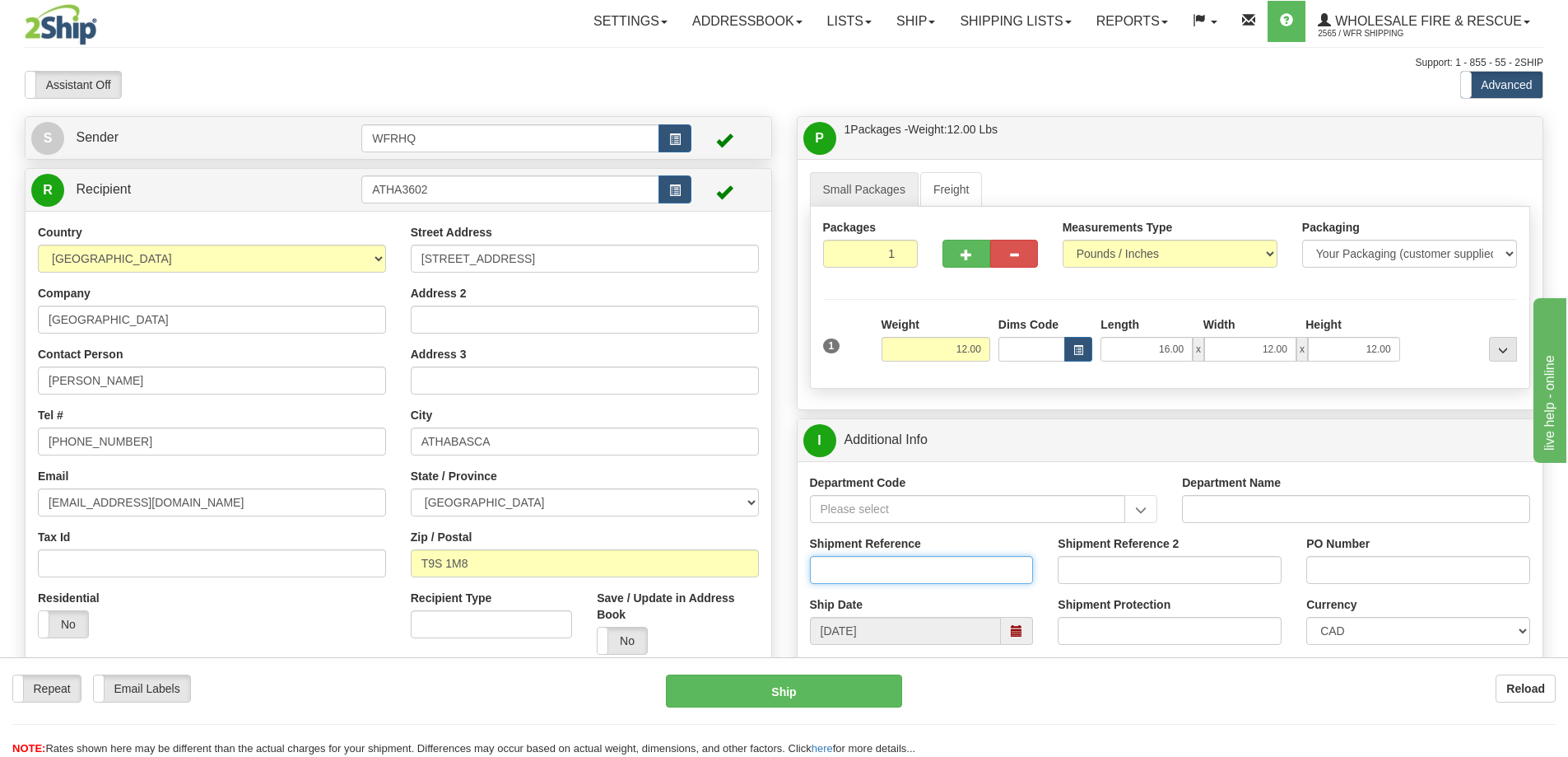
click at [880, 563] on input "Shipment Reference" at bounding box center [922, 570] width 224 height 28
type input "S46182-30499"
type input "Donation"
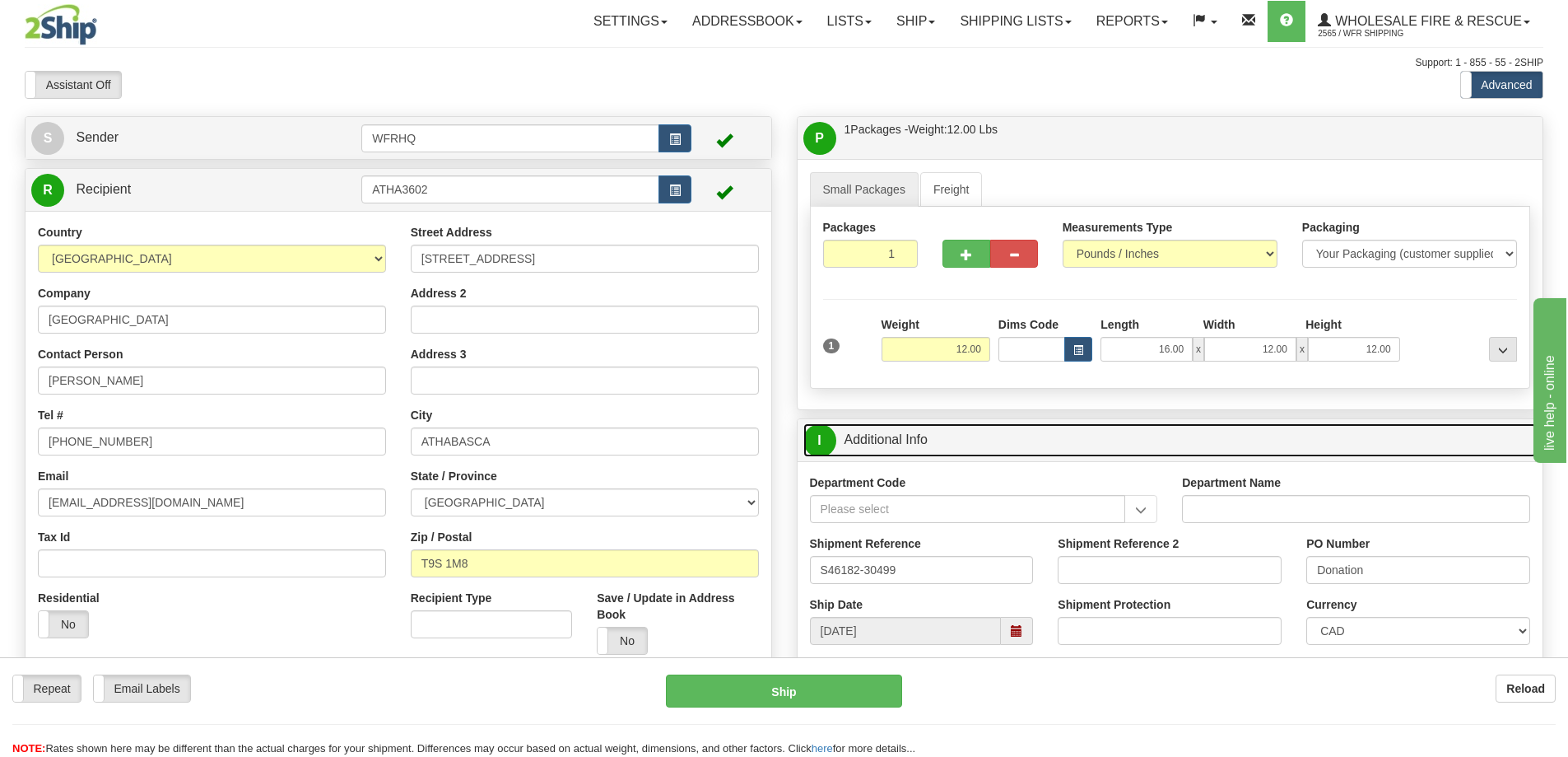
click at [971, 448] on link "I Additional Info" at bounding box center [1170, 440] width 735 height 34
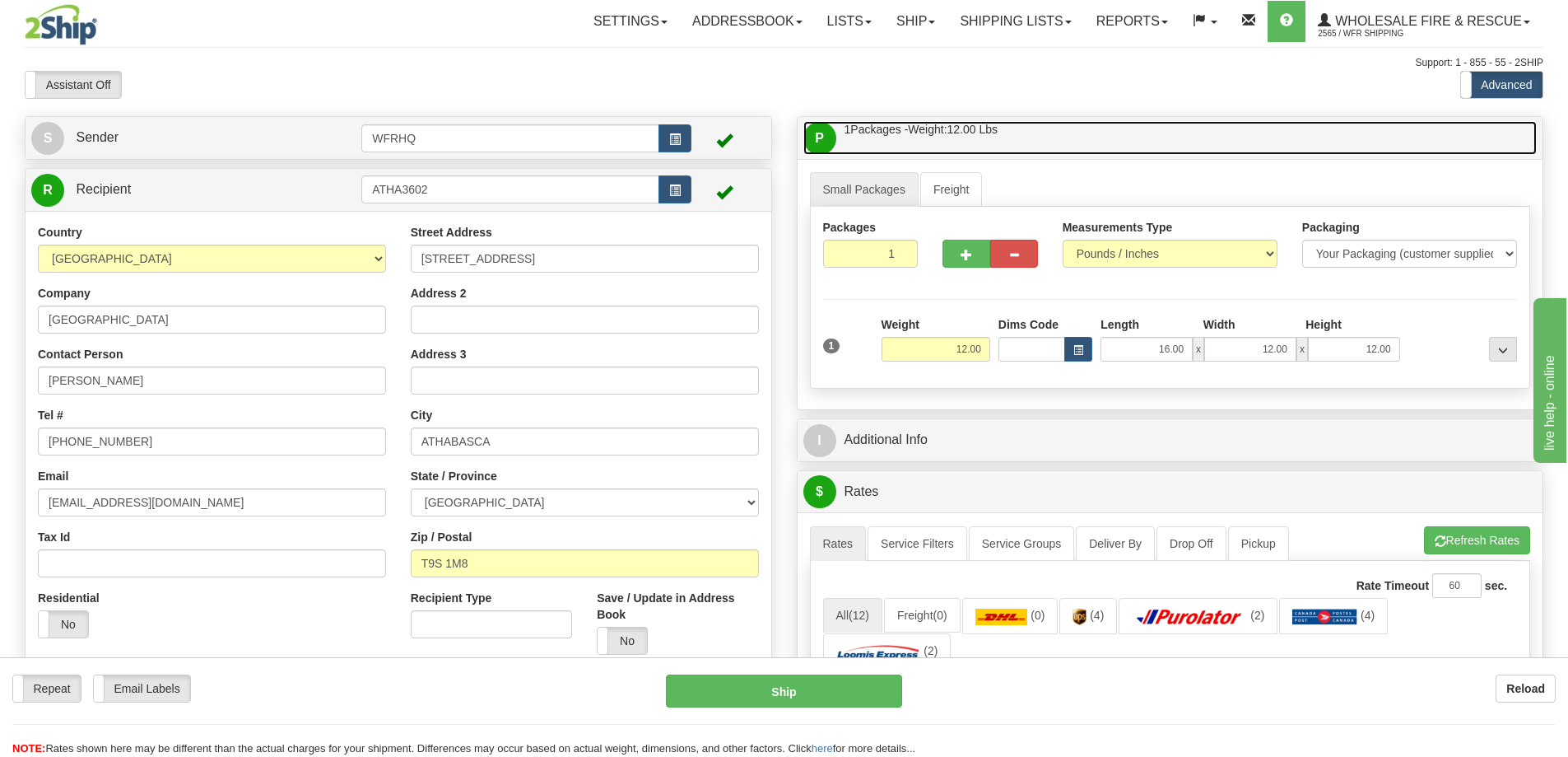
click at [1037, 134] on link "P Packages / Skids 1 Packages - Weight: 12.00 Lbs 1 Skids - Weight: NaN Lbs" at bounding box center [1170, 138] width 735 height 34
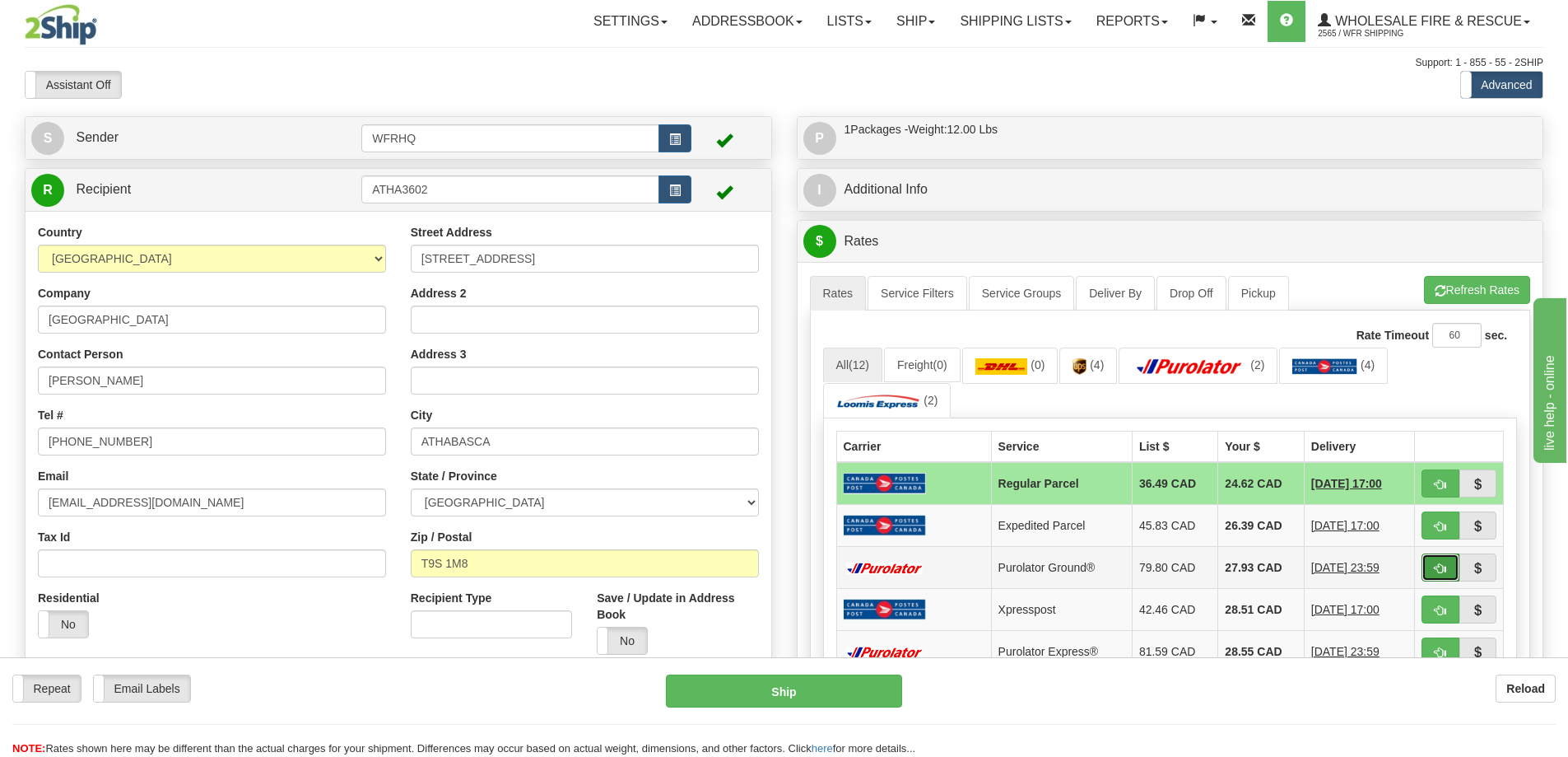
click at [1439, 573] on span "button" at bounding box center [1441, 568] width 12 height 11
type input "260"
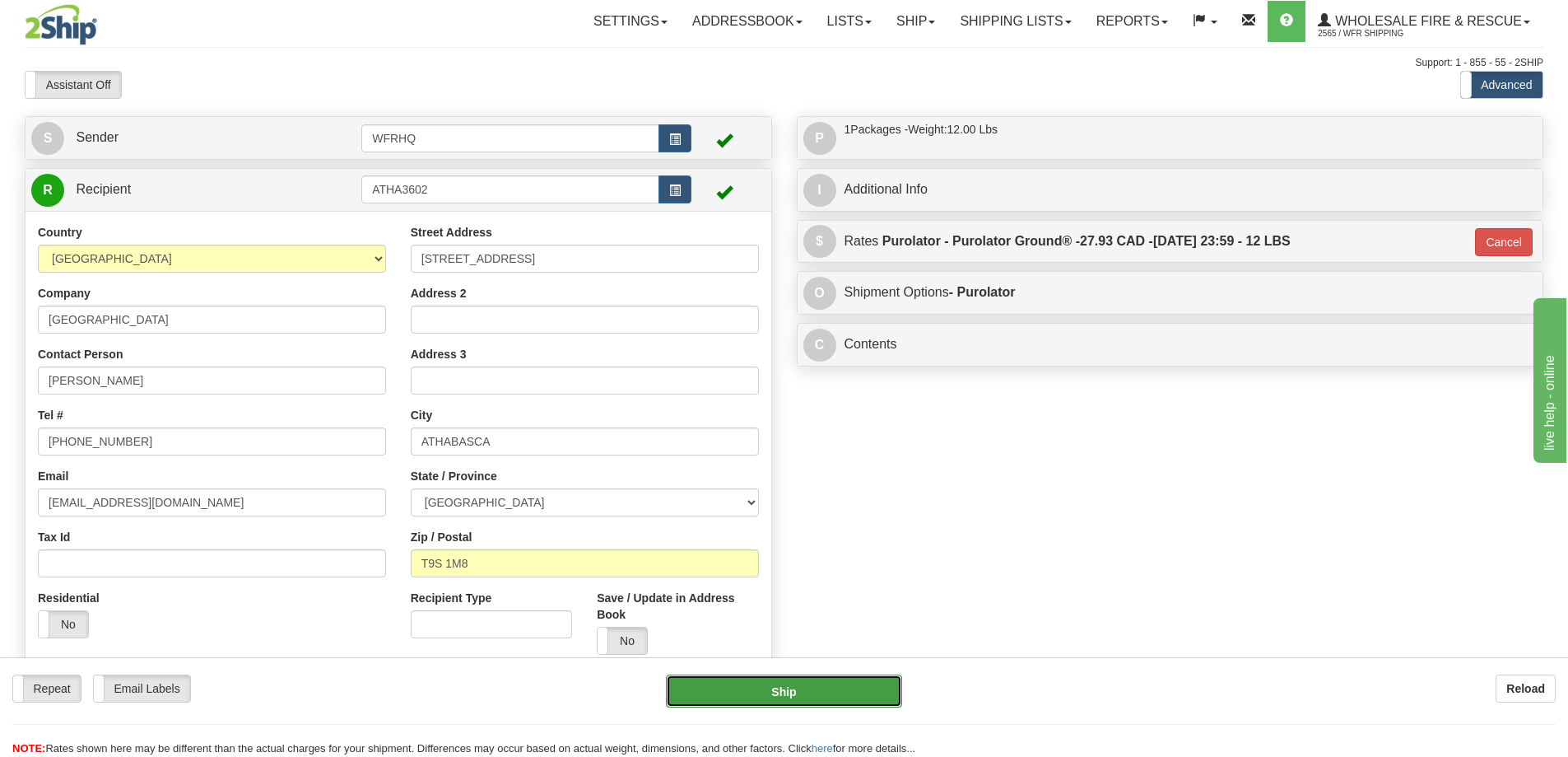
click at [745, 694] on button "Ship" at bounding box center [784, 691] width 236 height 33
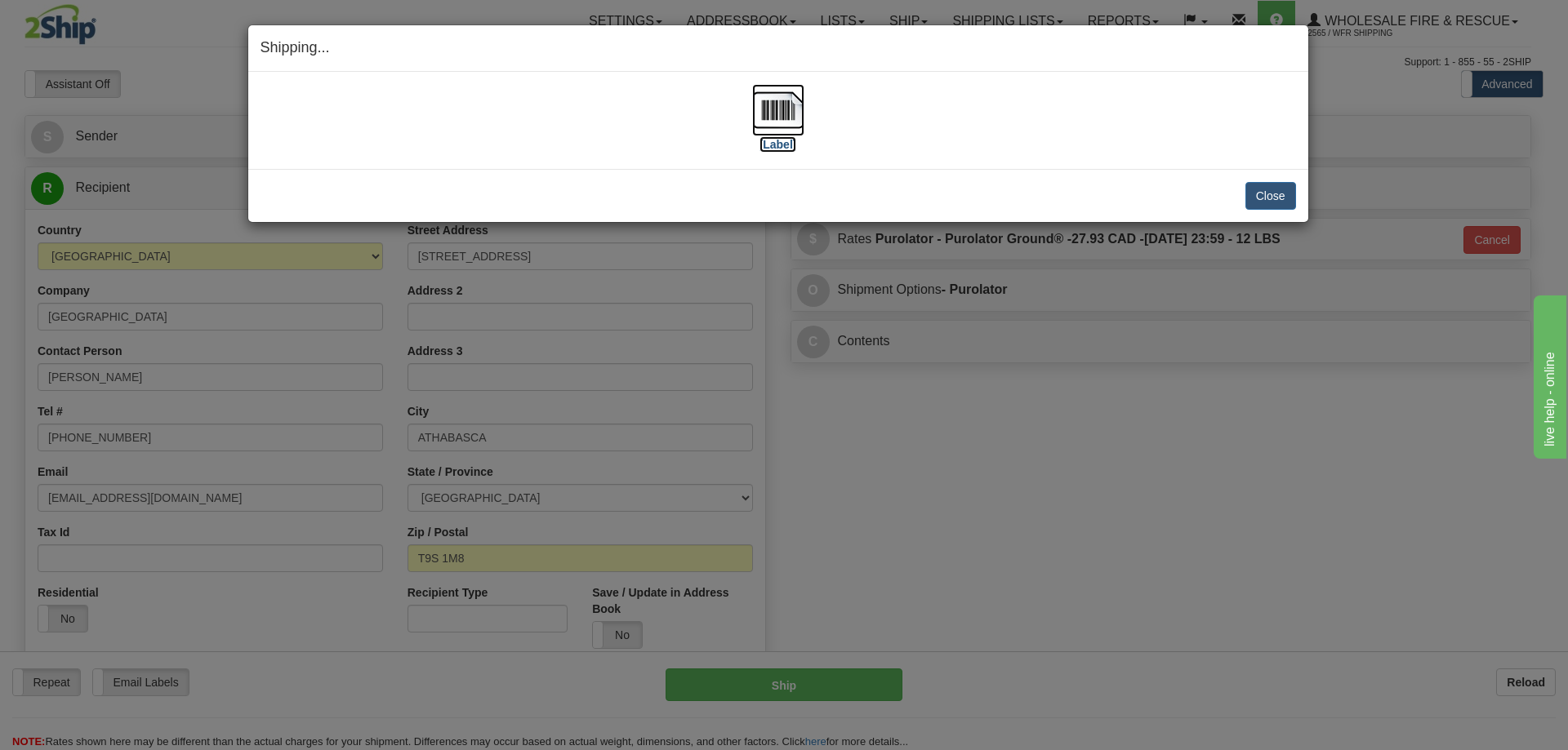
click at [783, 109] on img at bounding box center [778, 110] width 53 height 53
click at [1285, 194] on button "Close" at bounding box center [1270, 196] width 51 height 28
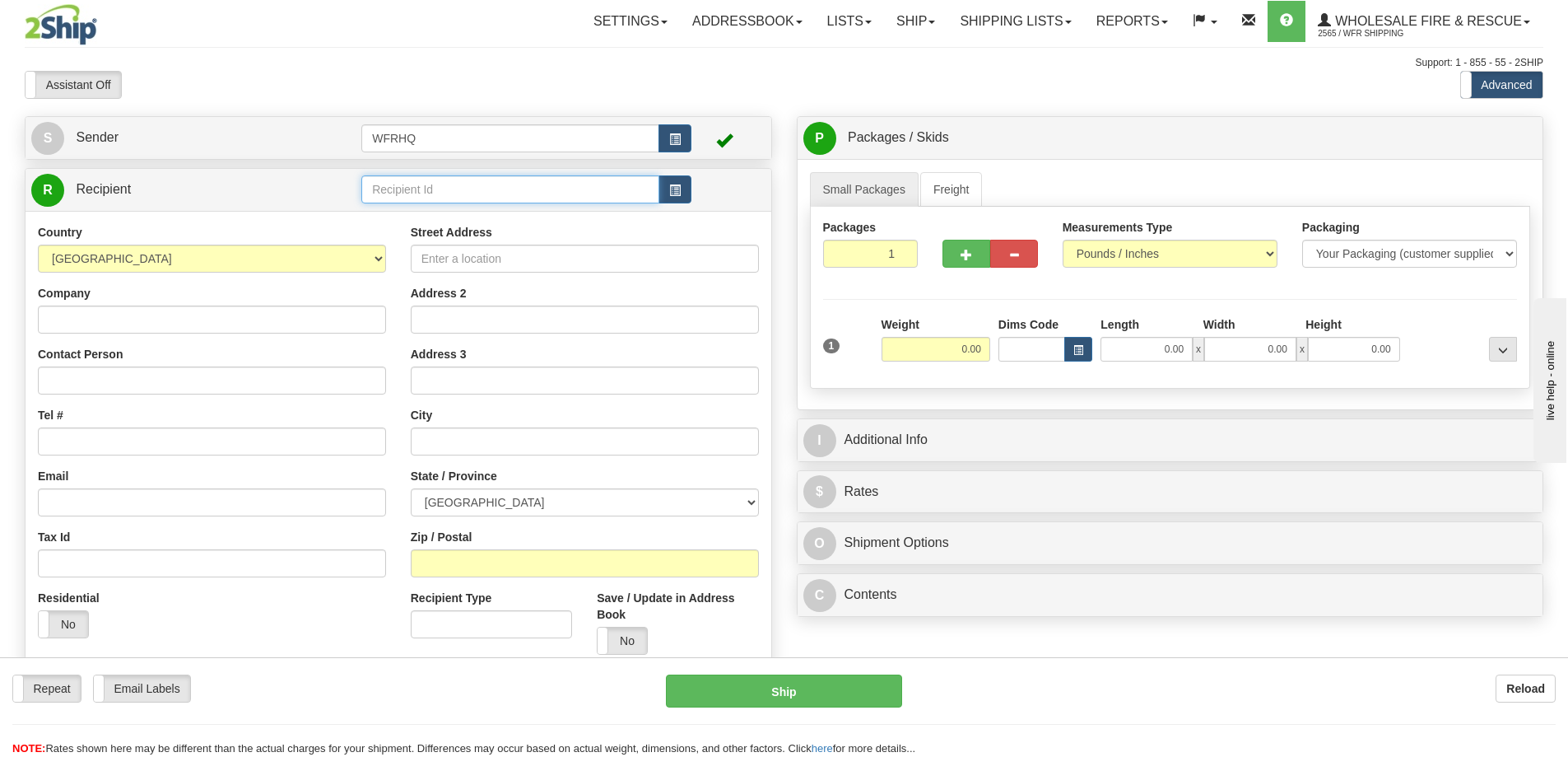
click at [486, 184] on input "text" at bounding box center [511, 189] width 298 height 28
click at [394, 208] on div "WHIT731L" at bounding box center [508, 215] width 283 height 18
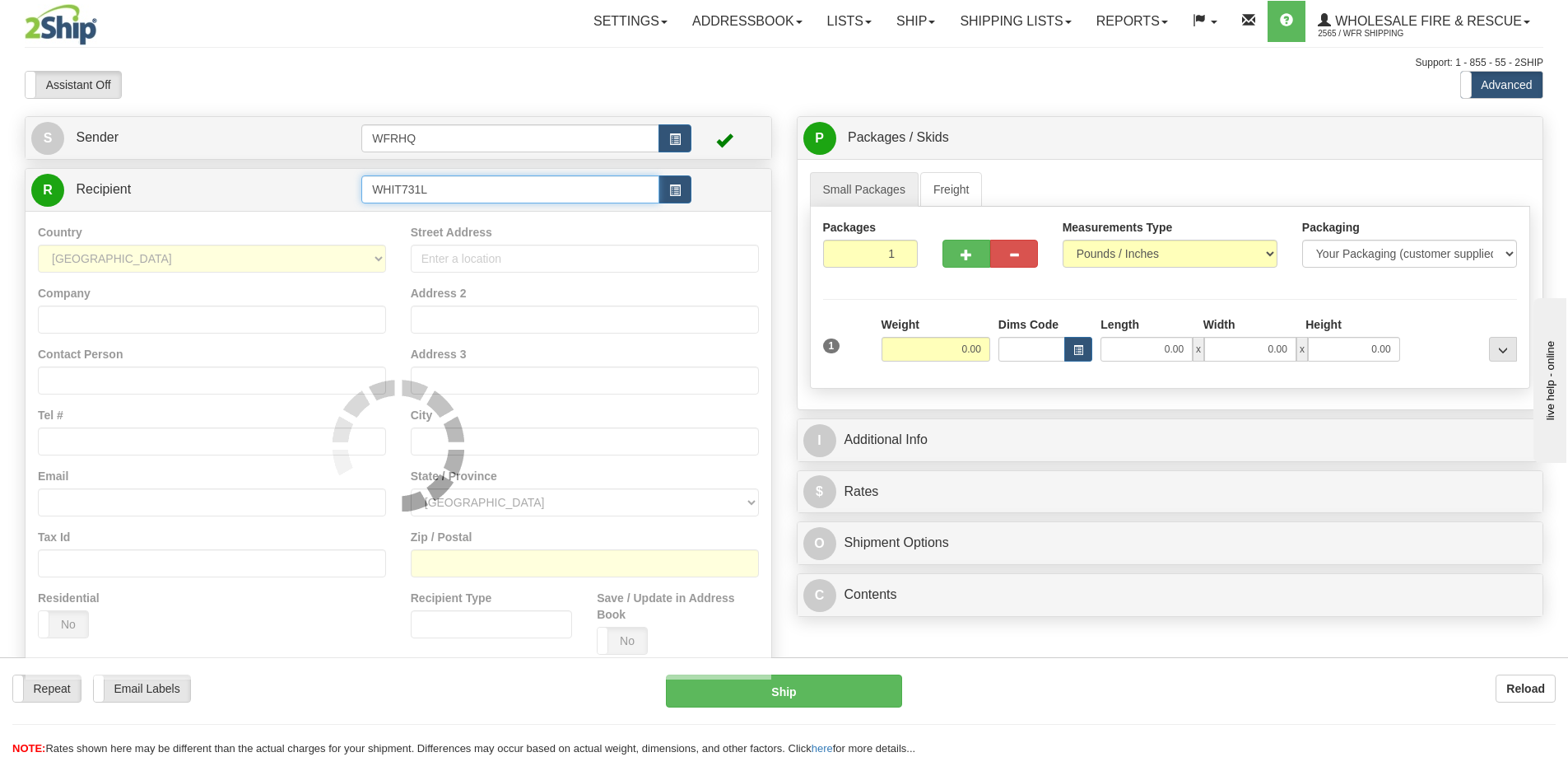
type input "WHIT731L"
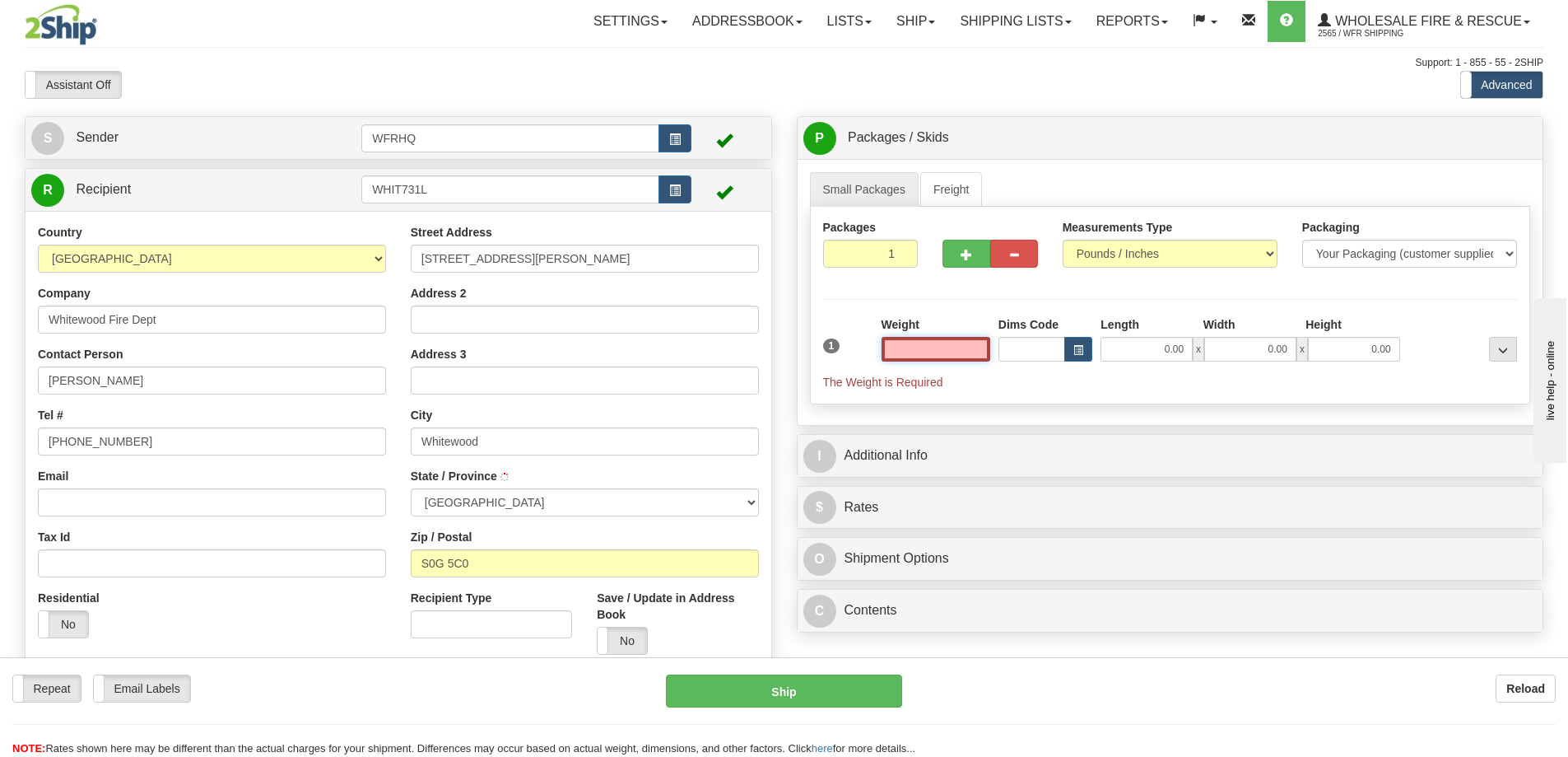
type input "WHITEWOOD"
click at [938, 357] on input "text" at bounding box center [935, 349] width 109 height 25
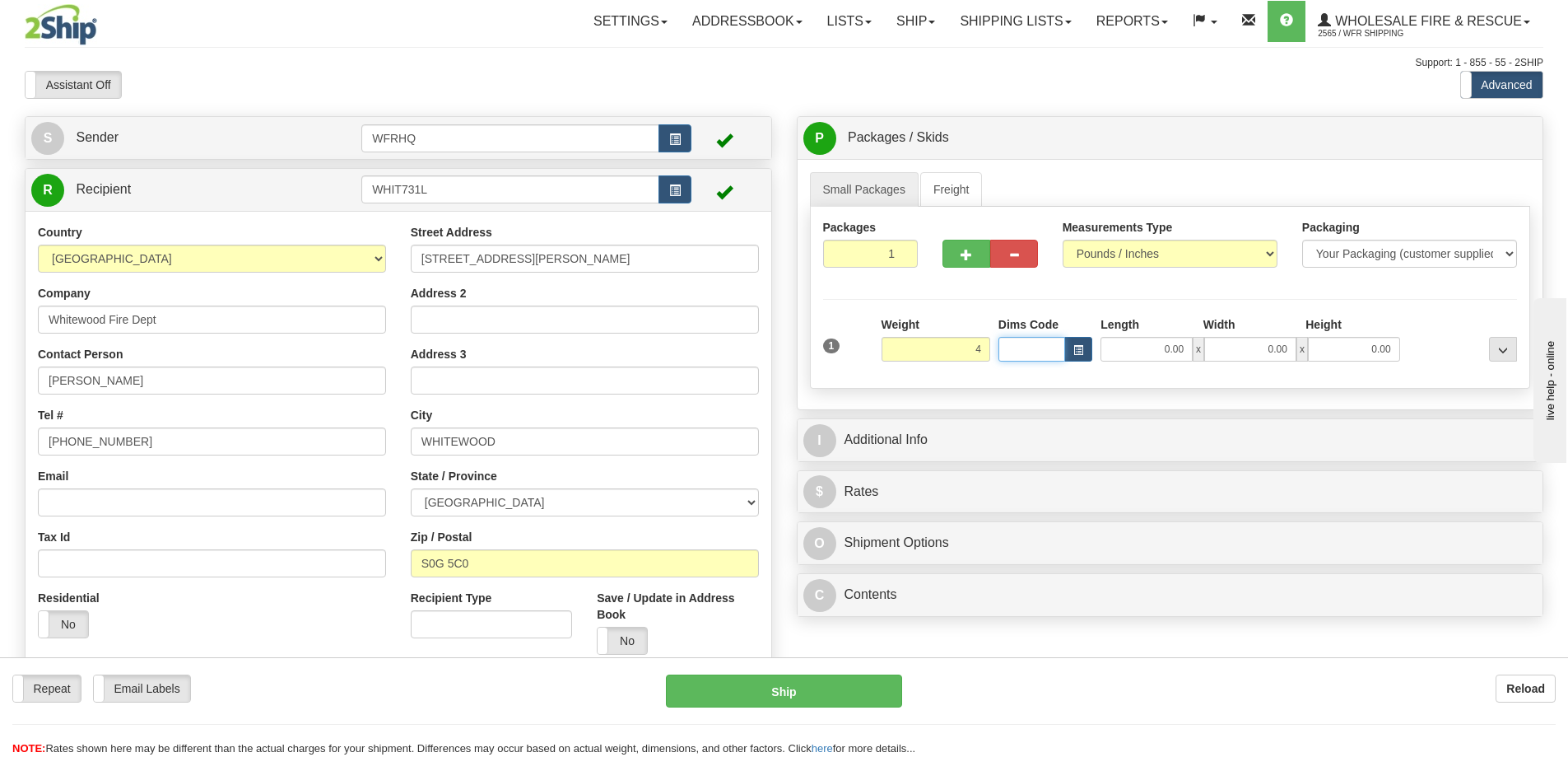
type input "4.00"
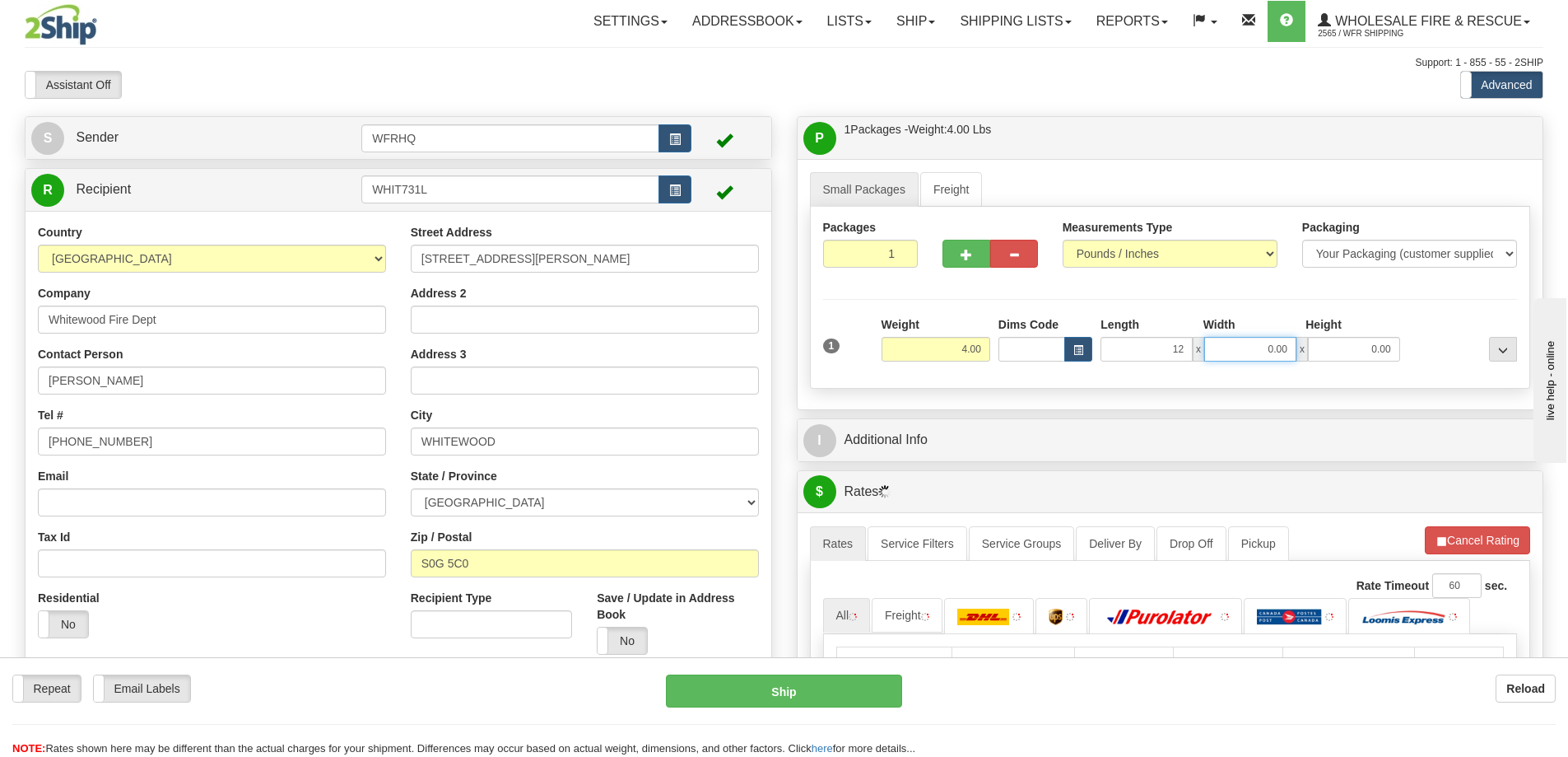
type input "12.00"
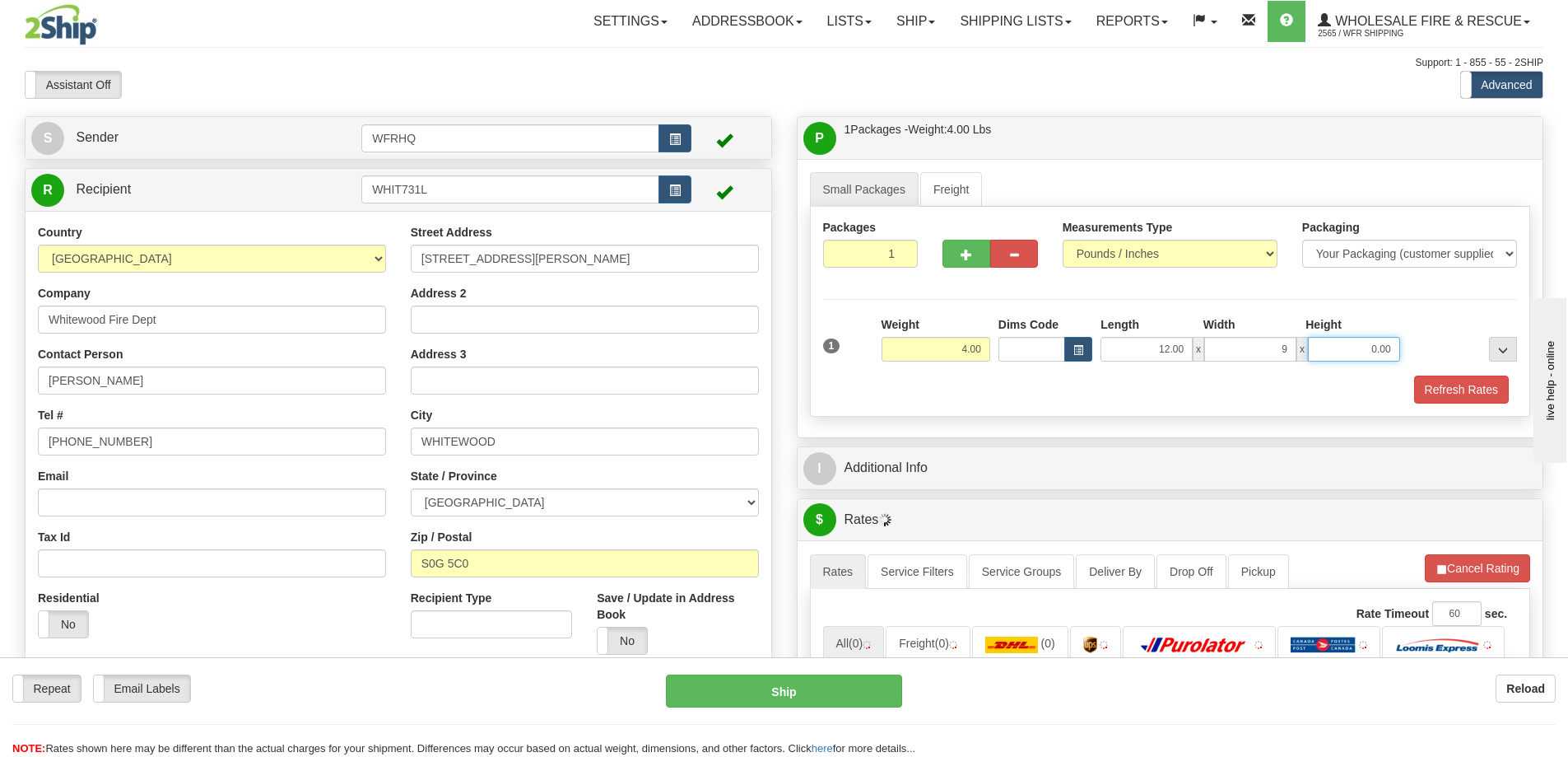
type input "9.00"
drag, startPoint x: 1029, startPoint y: 381, endPoint x: 1104, endPoint y: 381, distance: 75.0
click at [1029, 381] on div "Refresh Rates" at bounding box center [1170, 390] width 703 height 28
click at [1353, 349] on input "0.00" at bounding box center [1354, 349] width 92 height 25
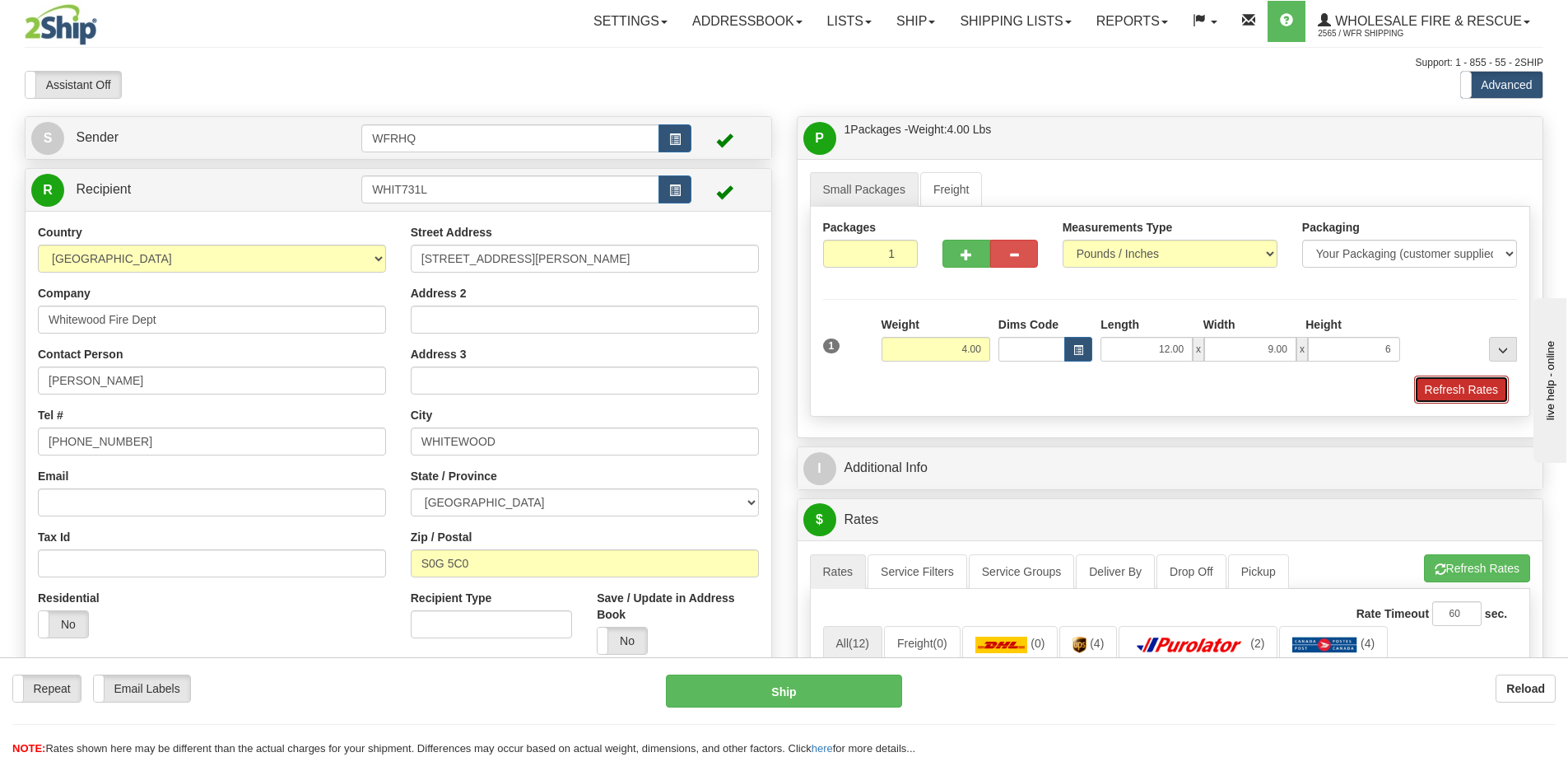
click at [1445, 378] on button "Refresh Rates" at bounding box center [1461, 390] width 95 height 28
type input "6.00"
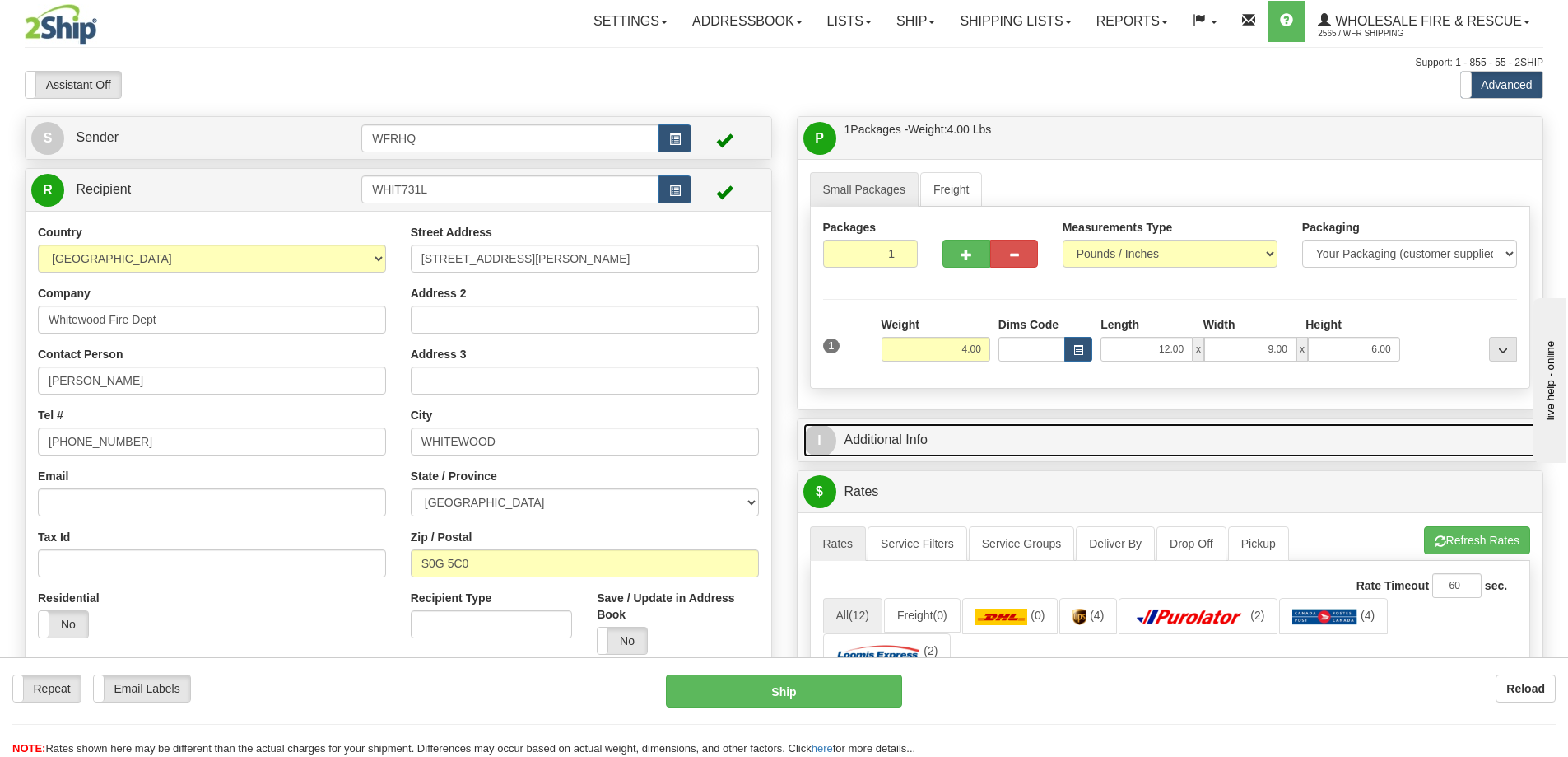
click at [1206, 432] on link "I Additional Info" at bounding box center [1170, 440] width 735 height 34
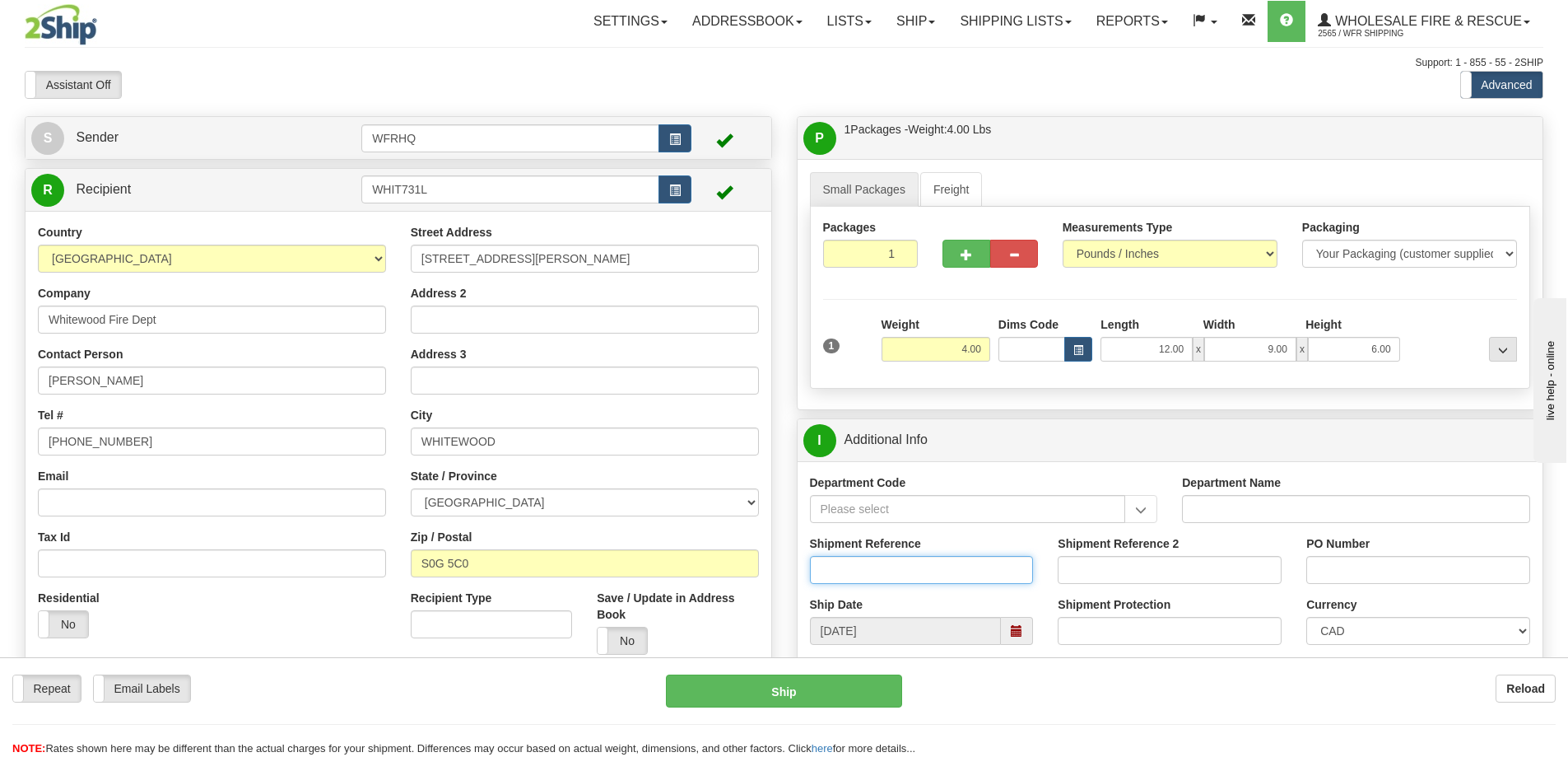
click at [851, 566] on input "Shipment Reference" at bounding box center [922, 570] width 224 height 28
type input "S45775-30434"
click at [1410, 577] on input "PO Number" at bounding box center [1418, 570] width 224 height 28
type input "Bernie"
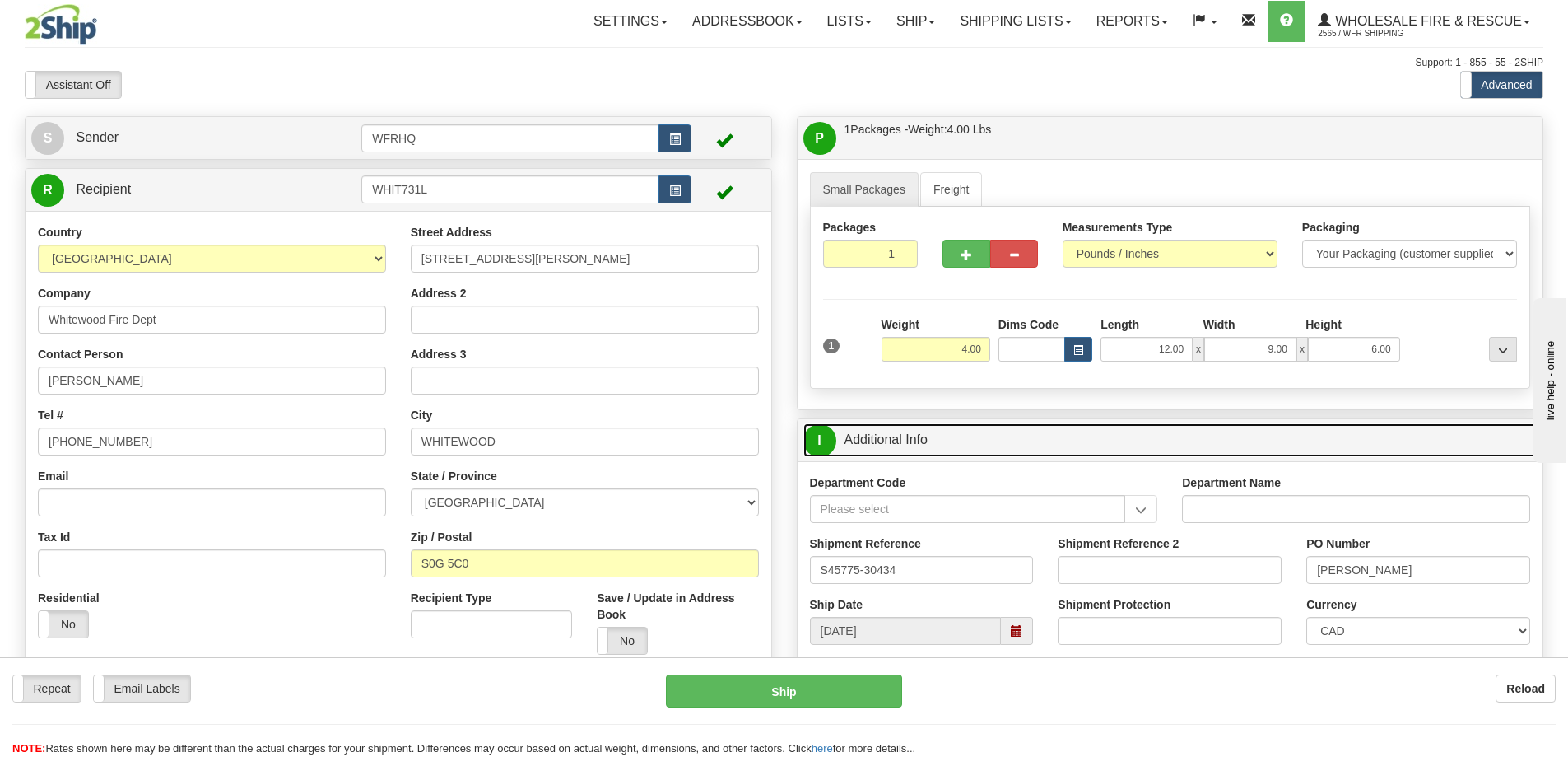
click at [1205, 432] on link "I Additional Info" at bounding box center [1170, 440] width 735 height 34
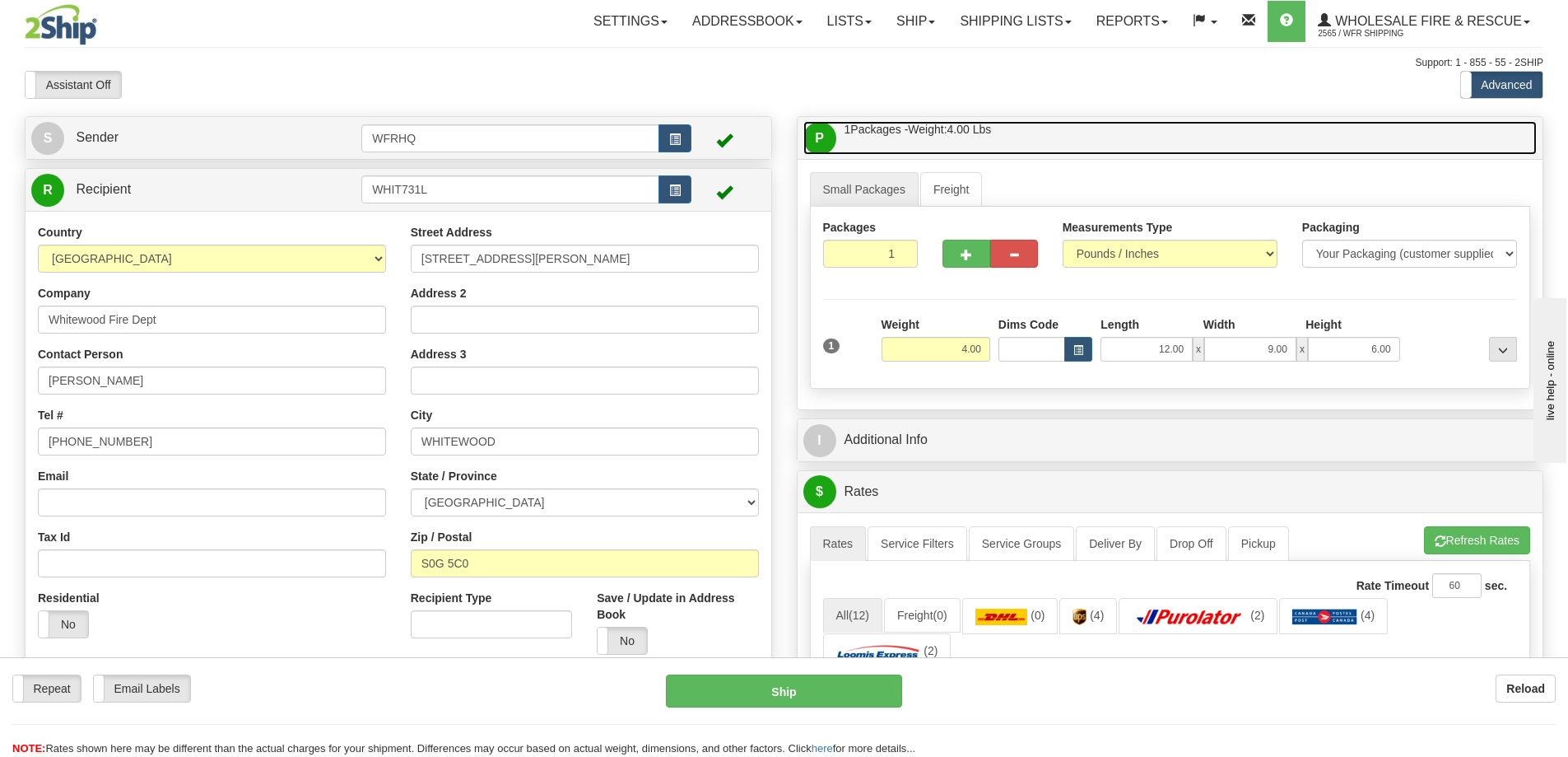
click at [1019, 127] on link "P Packages / Skids 1 Packages - Weight: 4.00 Lbs 1 Skids - Weight: NaN Lbs" at bounding box center [1170, 138] width 735 height 34
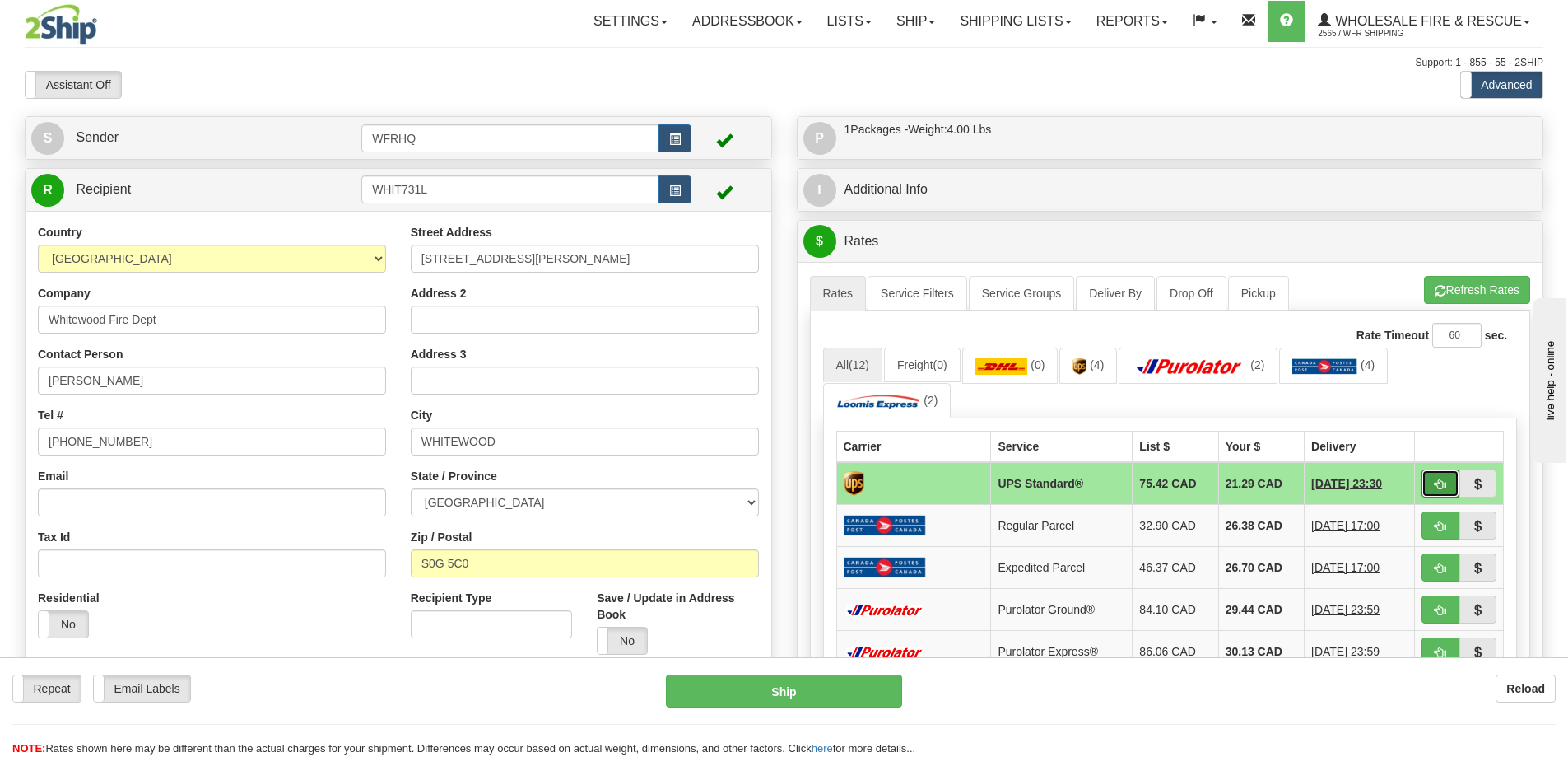
click at [1445, 485] on span "button" at bounding box center [1441, 484] width 12 height 11
type input "11"
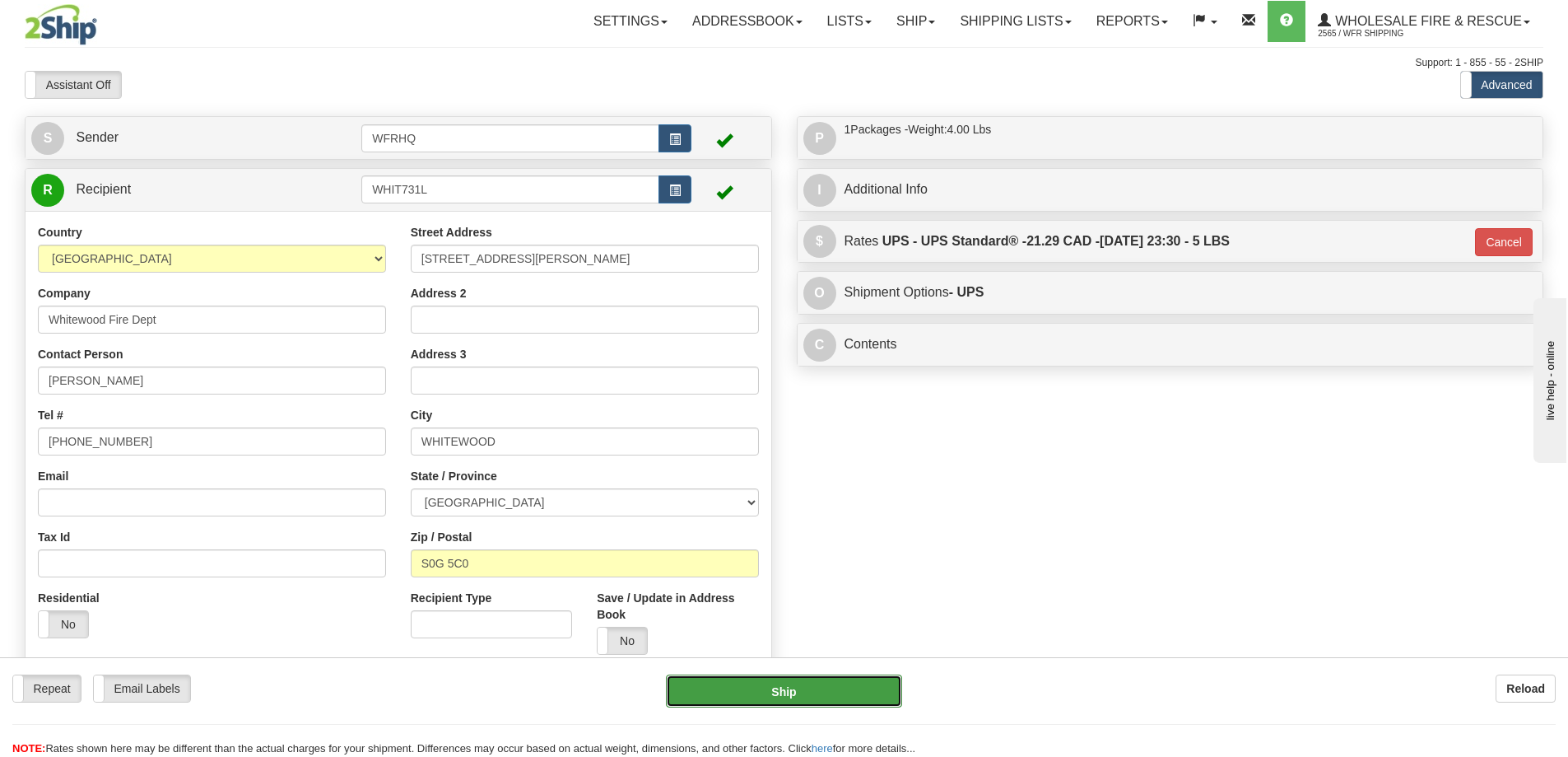
click at [784, 707] on button "Ship" at bounding box center [784, 691] width 236 height 33
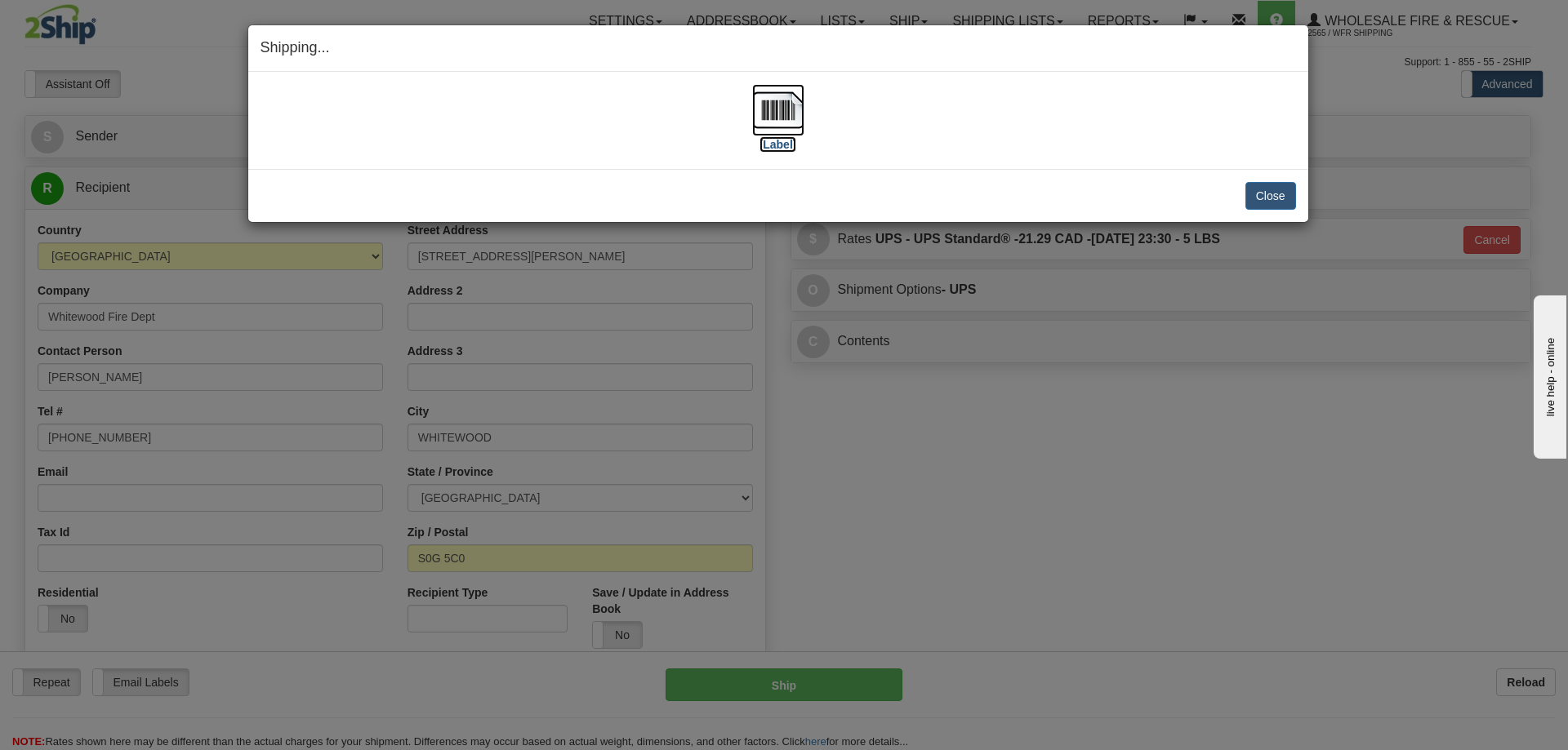
click at [786, 112] on img at bounding box center [778, 110] width 53 height 53
click at [1272, 182] on button "Close" at bounding box center [1270, 196] width 51 height 28
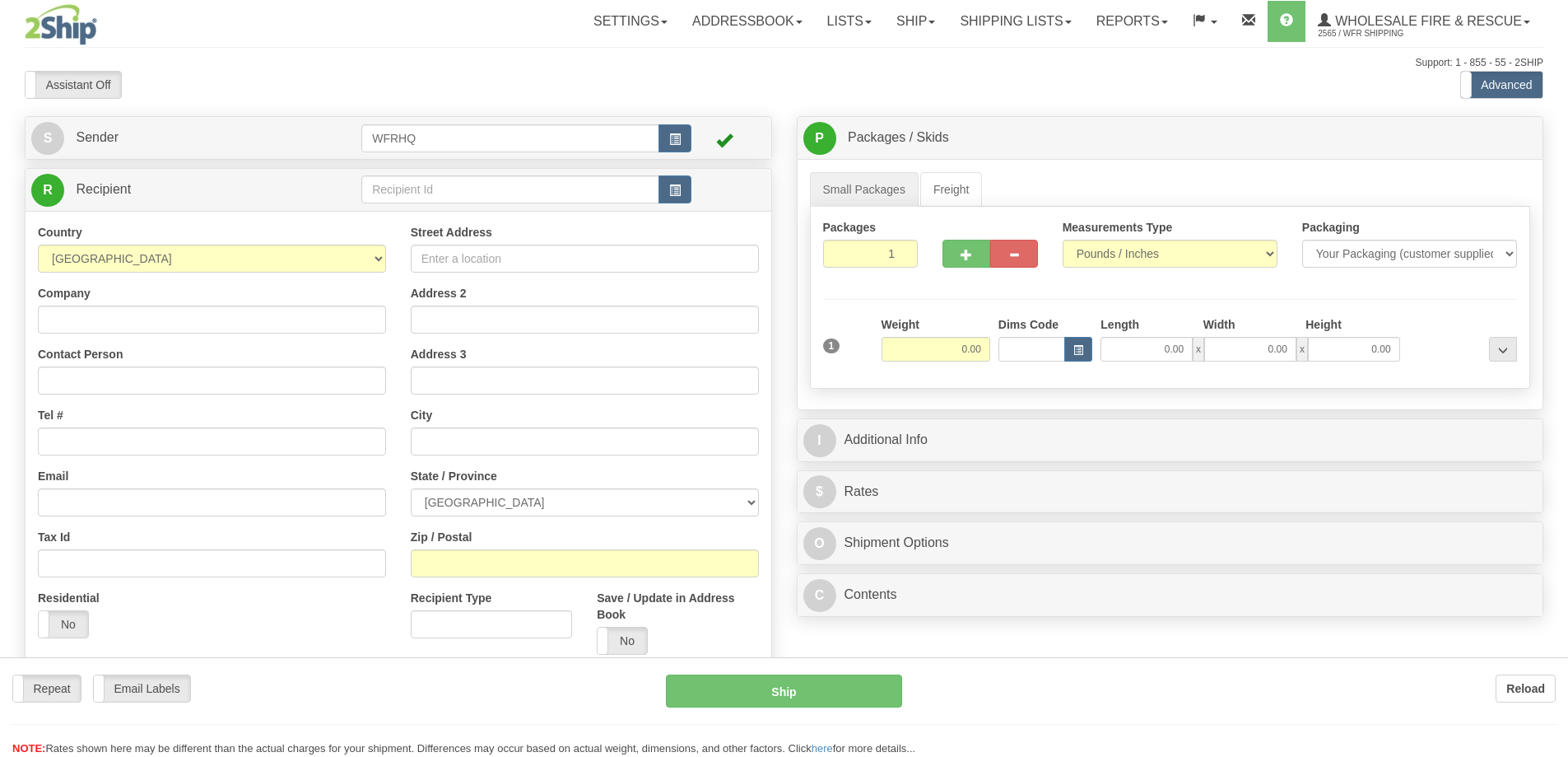
click at [437, 180] on div at bounding box center [784, 378] width 1568 height 757
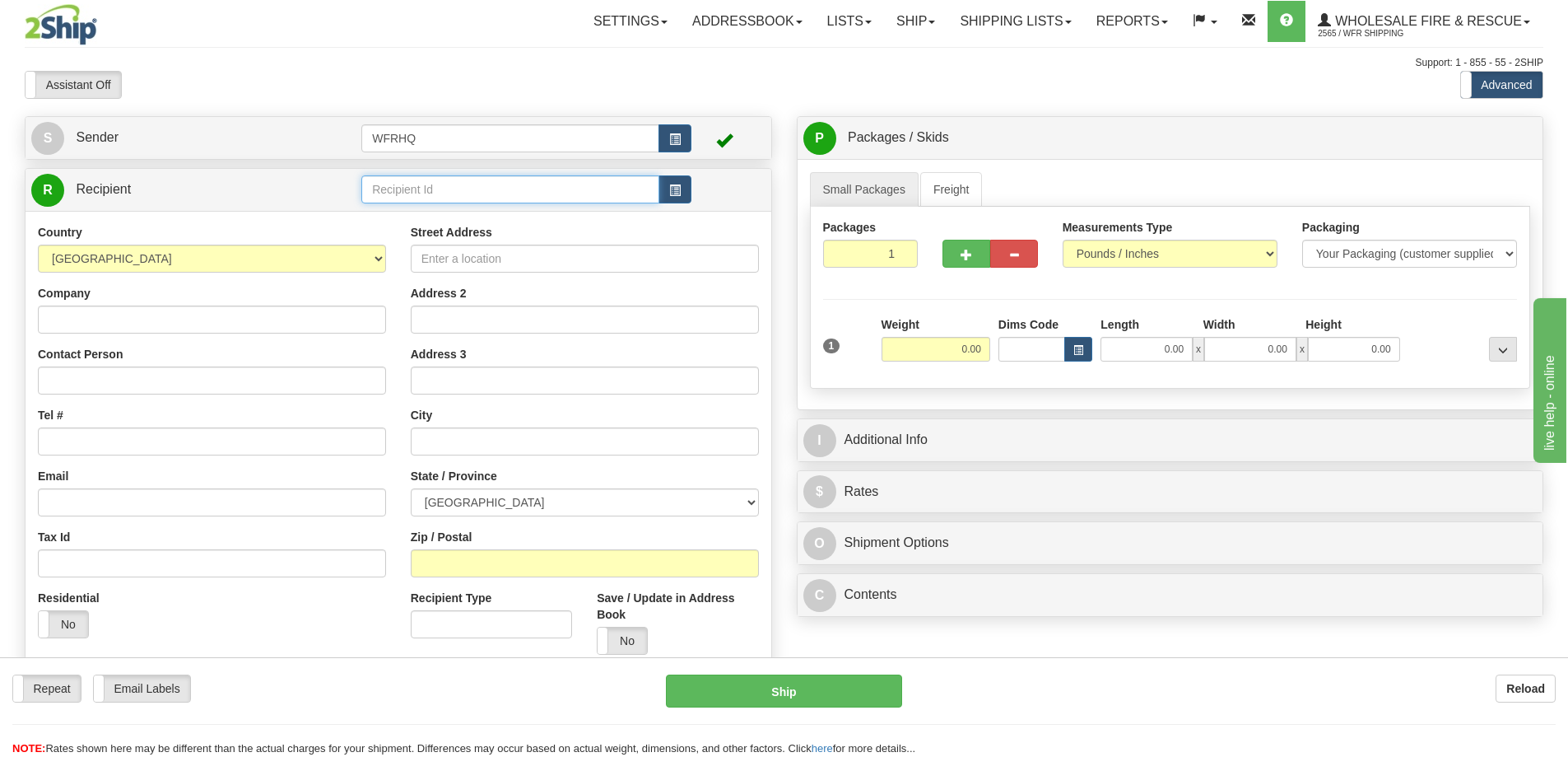
click at [436, 181] on input "text" at bounding box center [511, 189] width 298 height 28
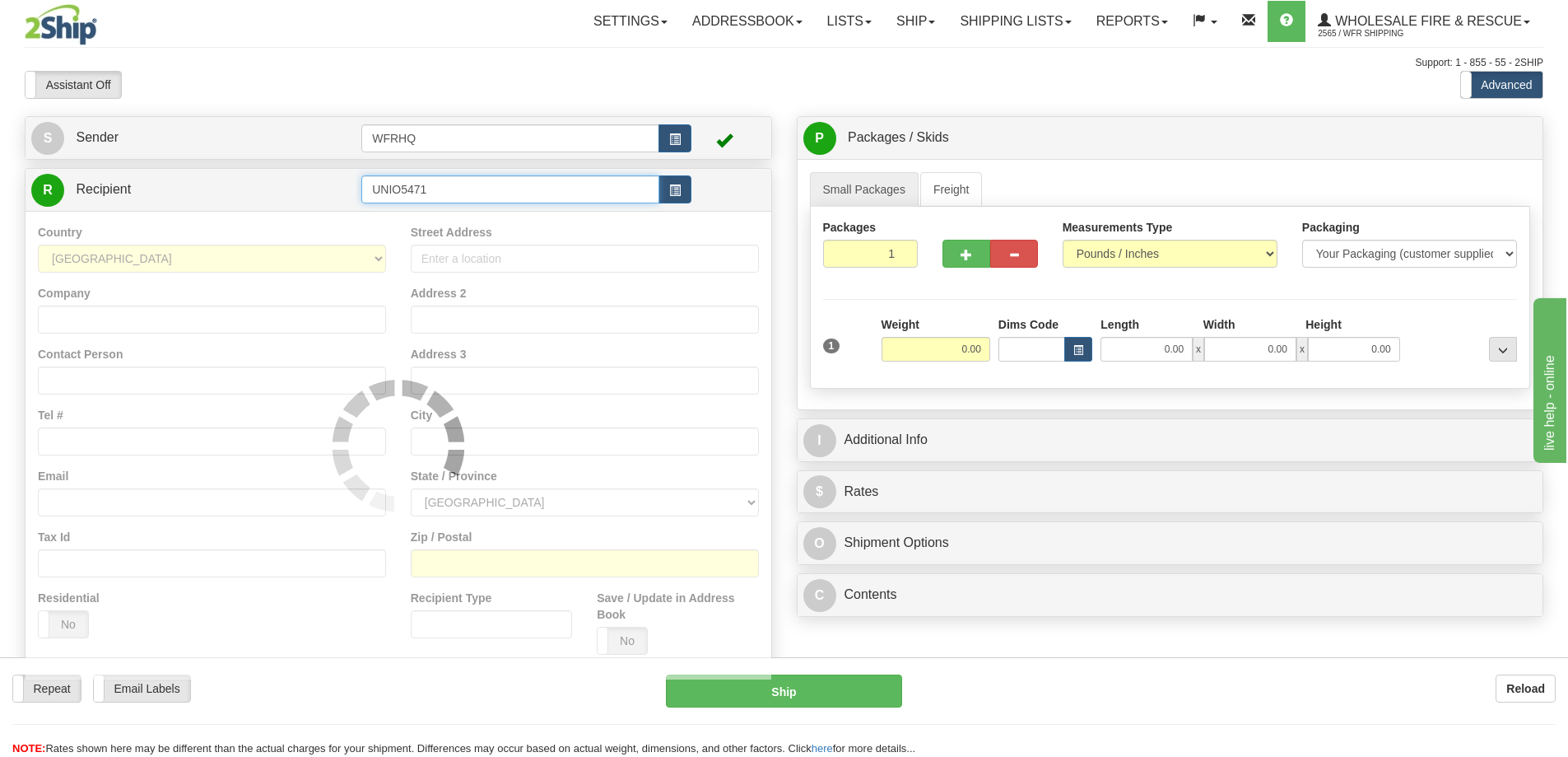
type input "UNIO5471"
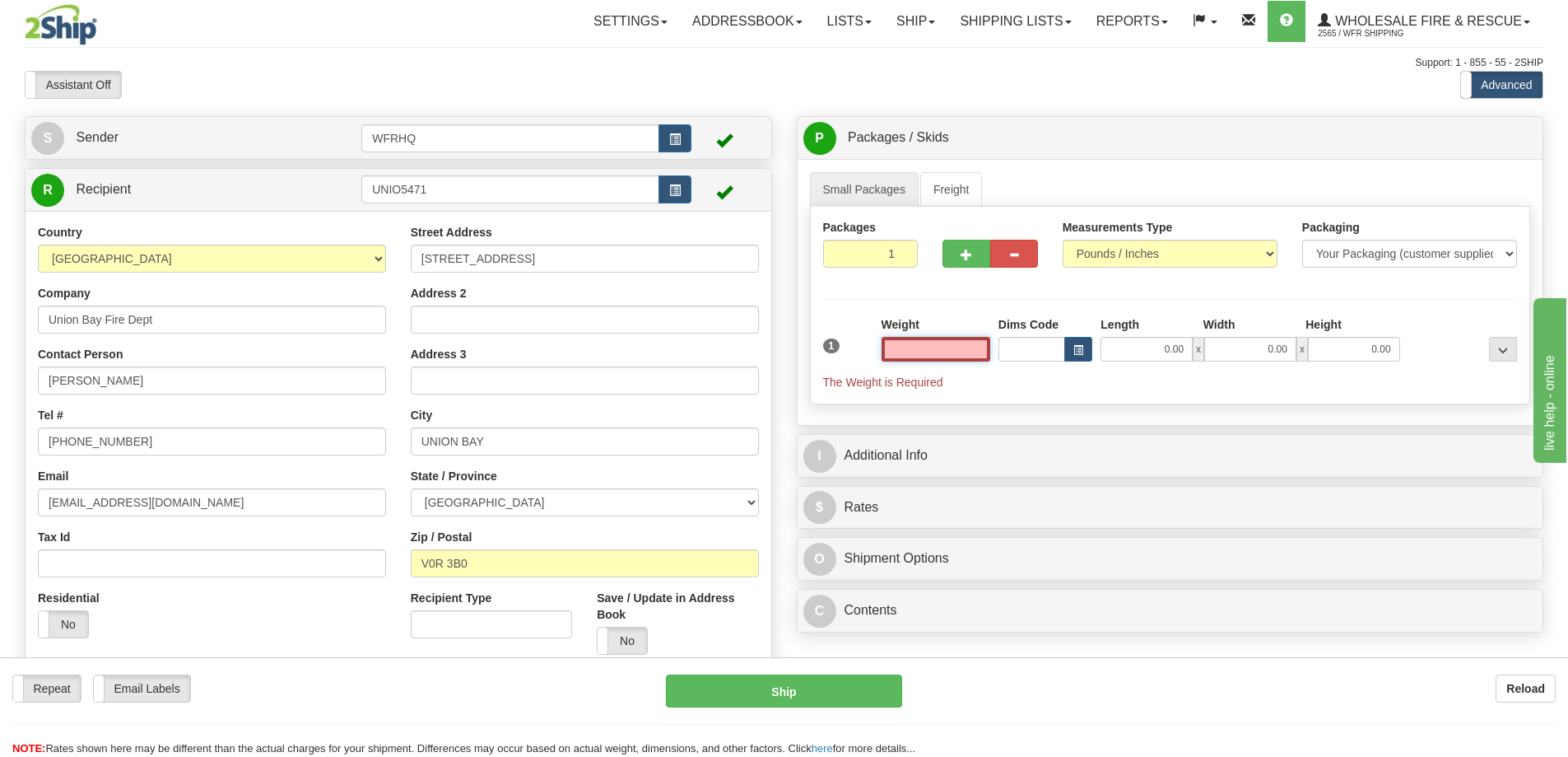
click at [948, 347] on input "text" at bounding box center [935, 349] width 109 height 25
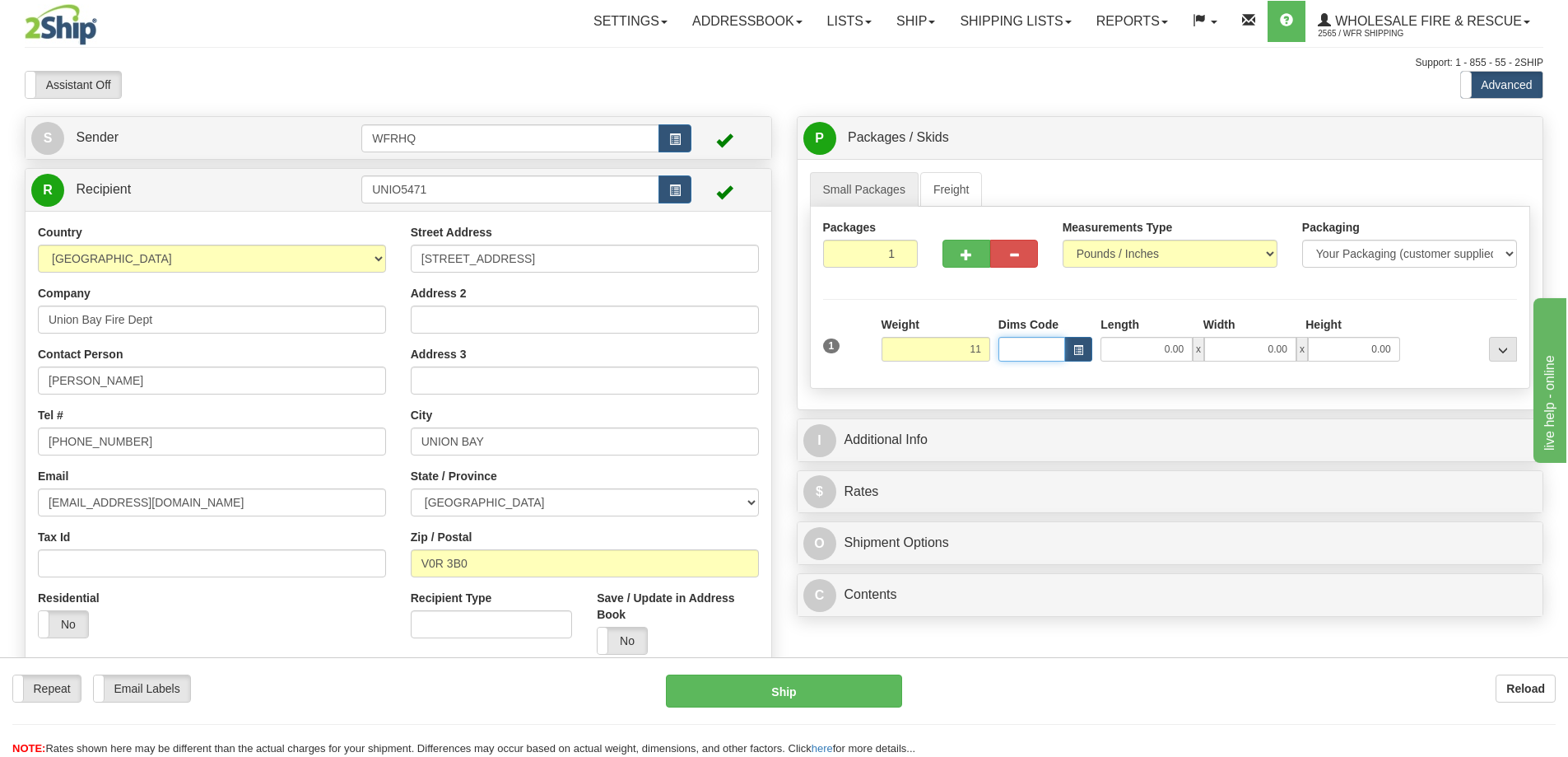
type input "11.00"
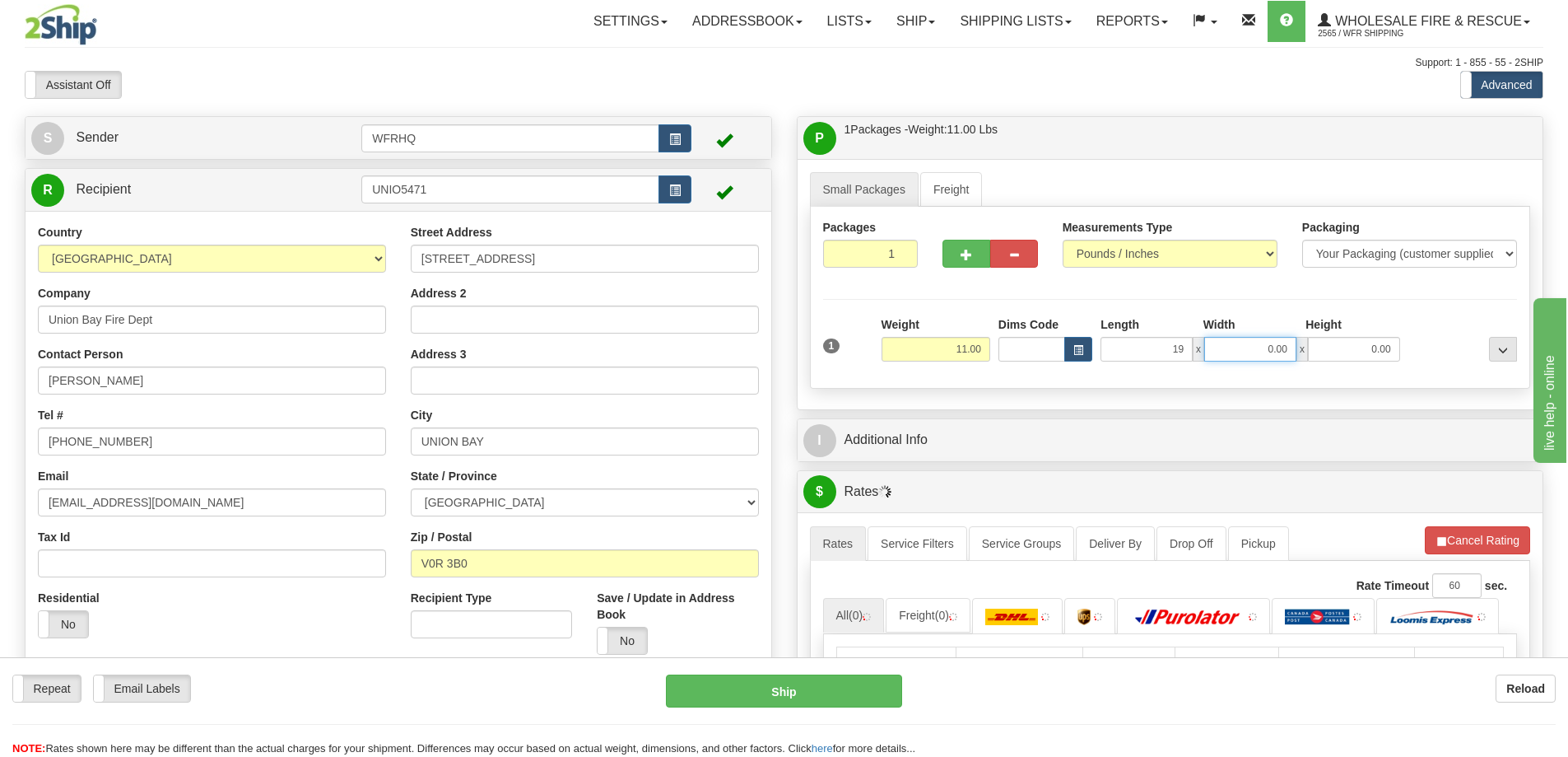
type input "19.00"
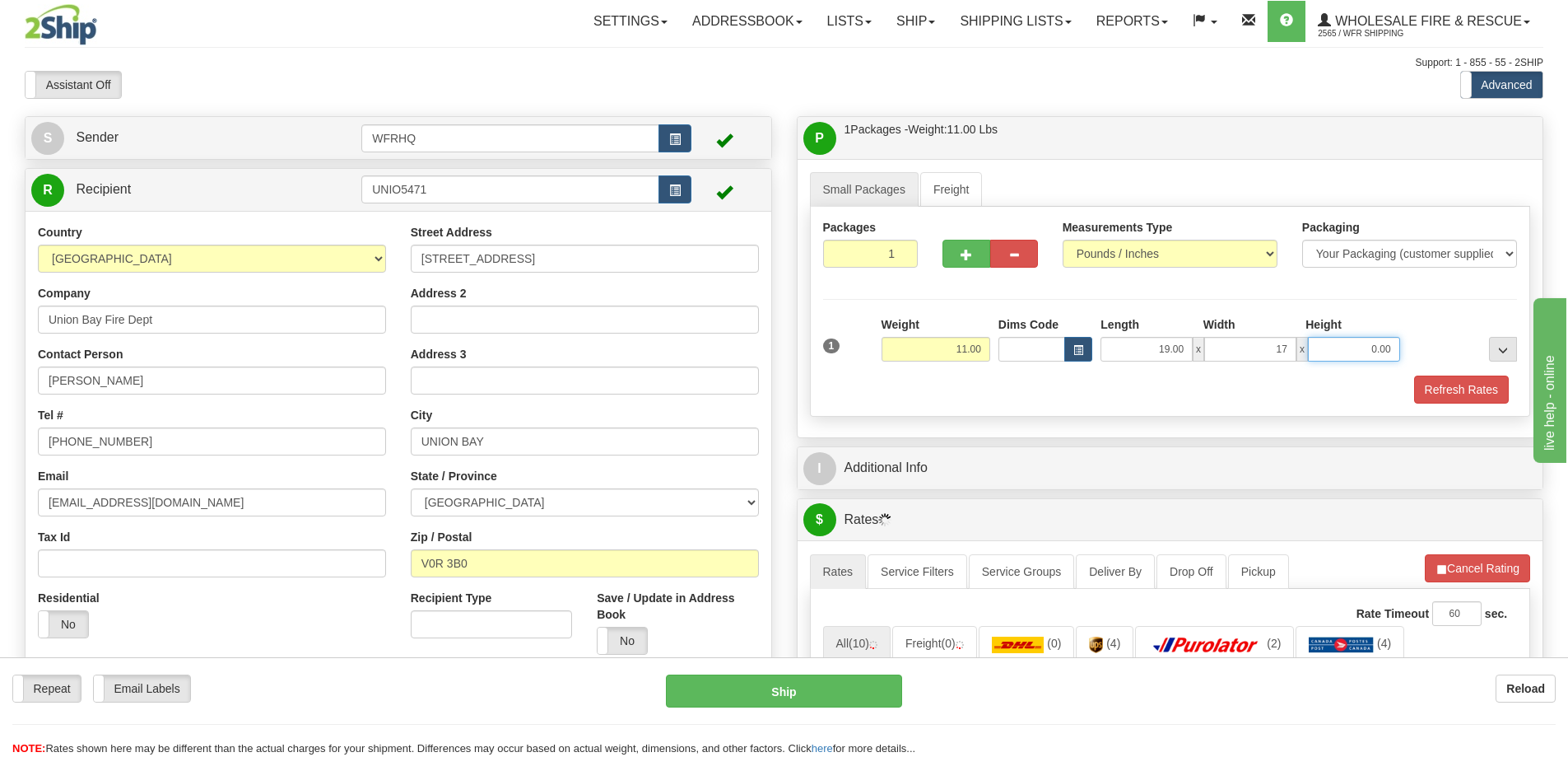
type input "17.00"
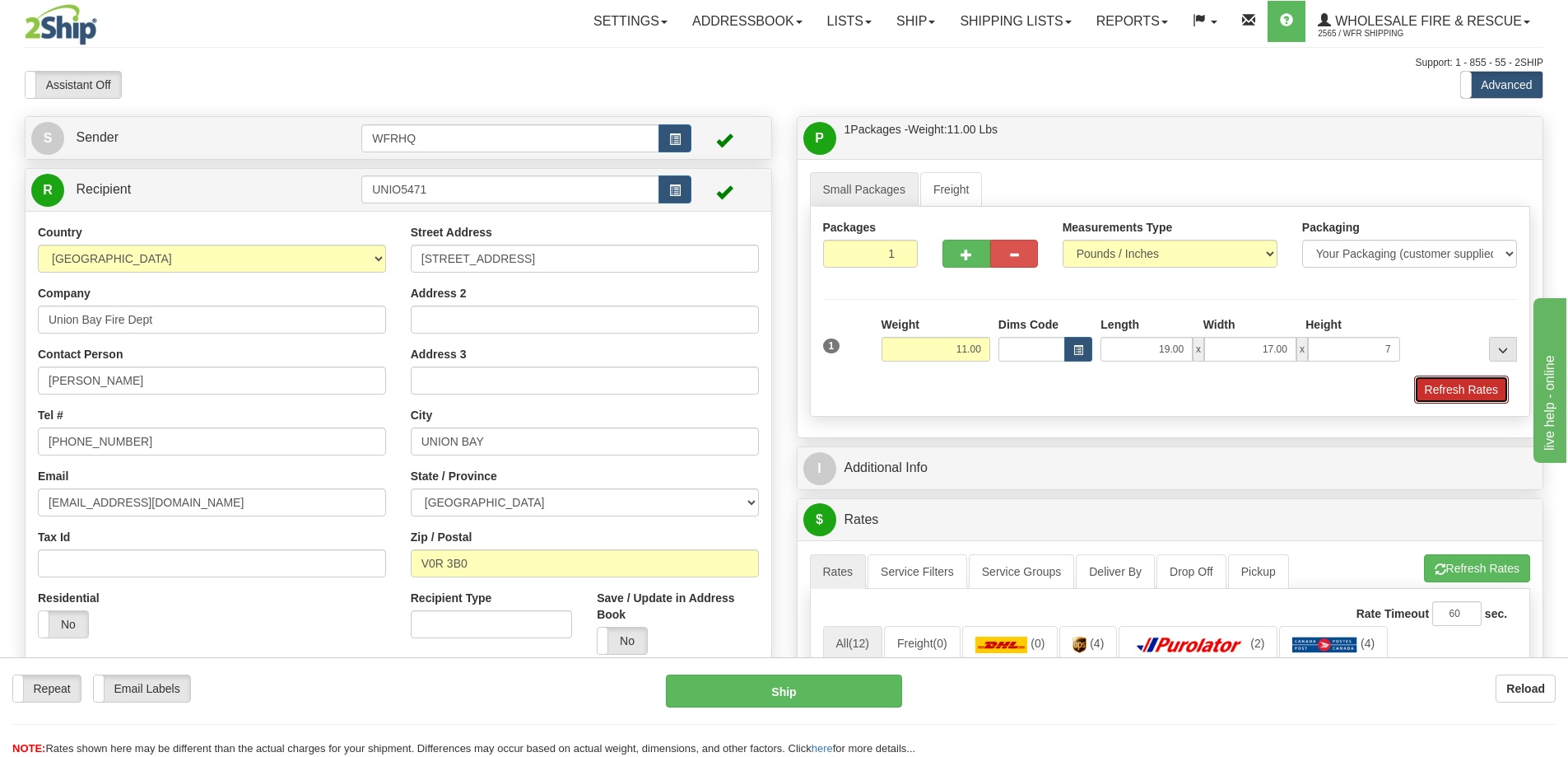
type input "7.00"
drag, startPoint x: 1476, startPoint y: 394, endPoint x: 1445, endPoint y: 397, distance: 31.1
click at [1476, 394] on button "Refresh Rates" at bounding box center [1461, 390] width 95 height 28
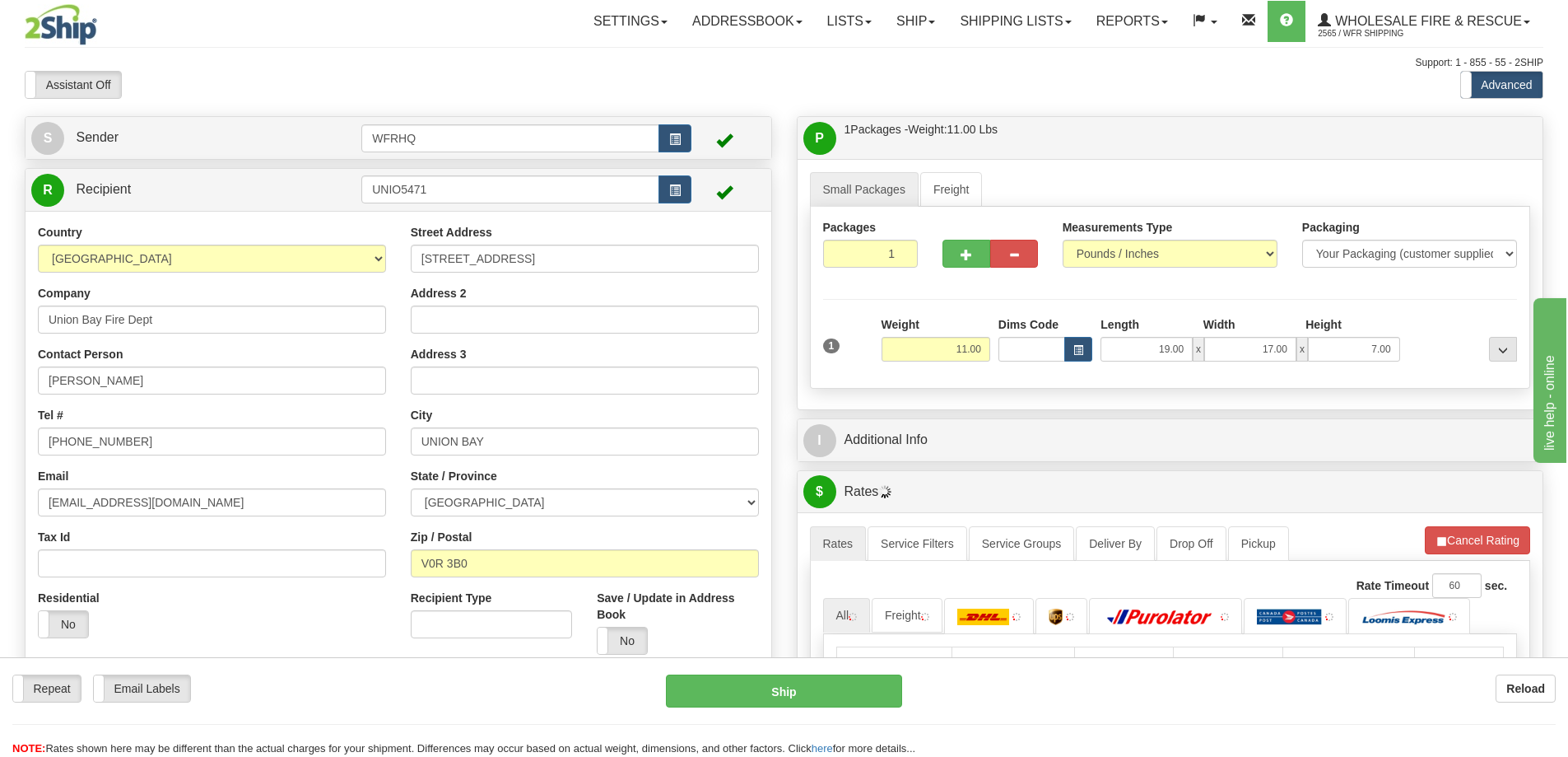
click at [1077, 422] on div "I Additional Info" at bounding box center [1170, 440] width 746 height 42
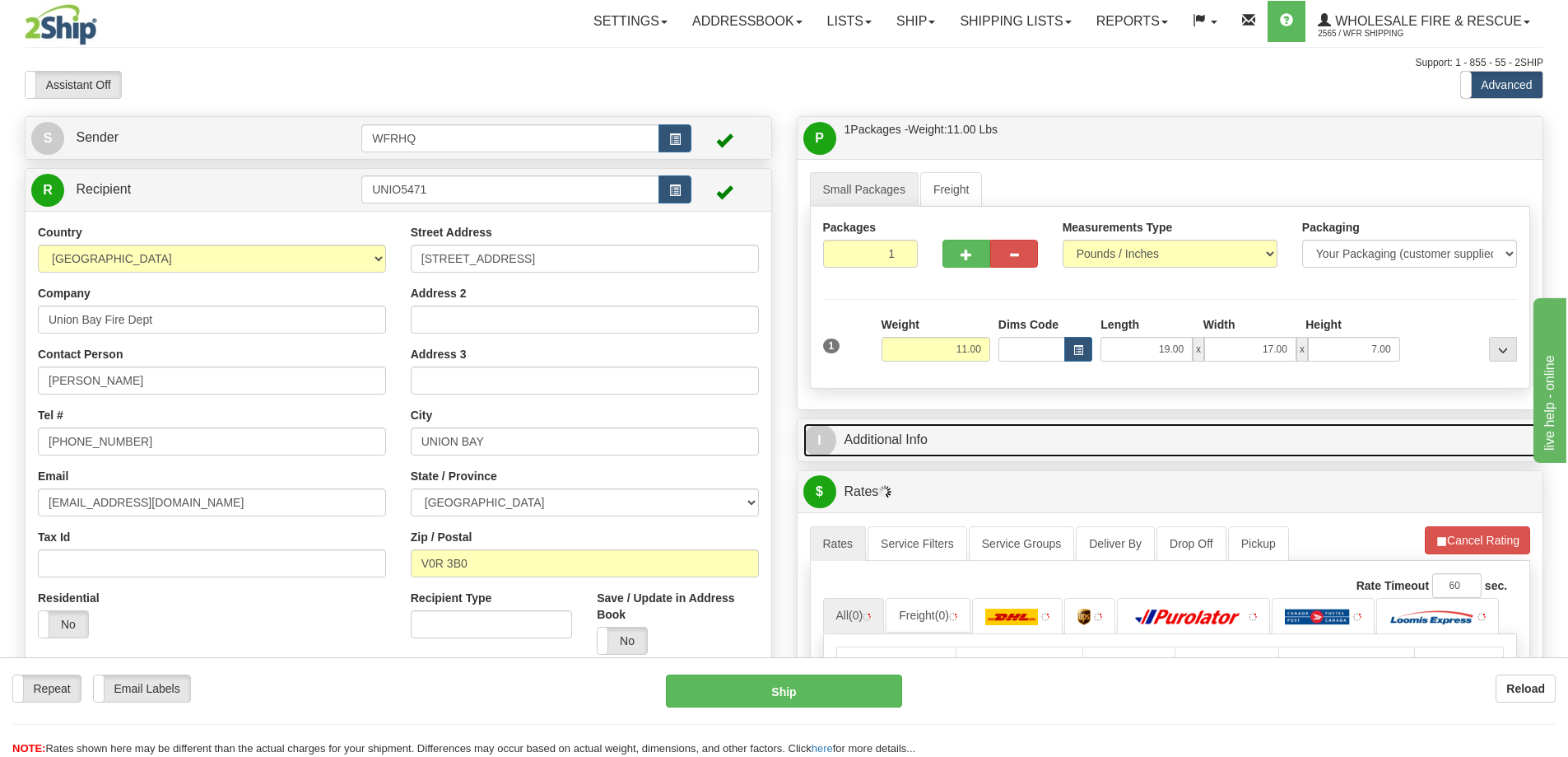
click at [1062, 438] on link "I Additional Info" at bounding box center [1170, 440] width 735 height 34
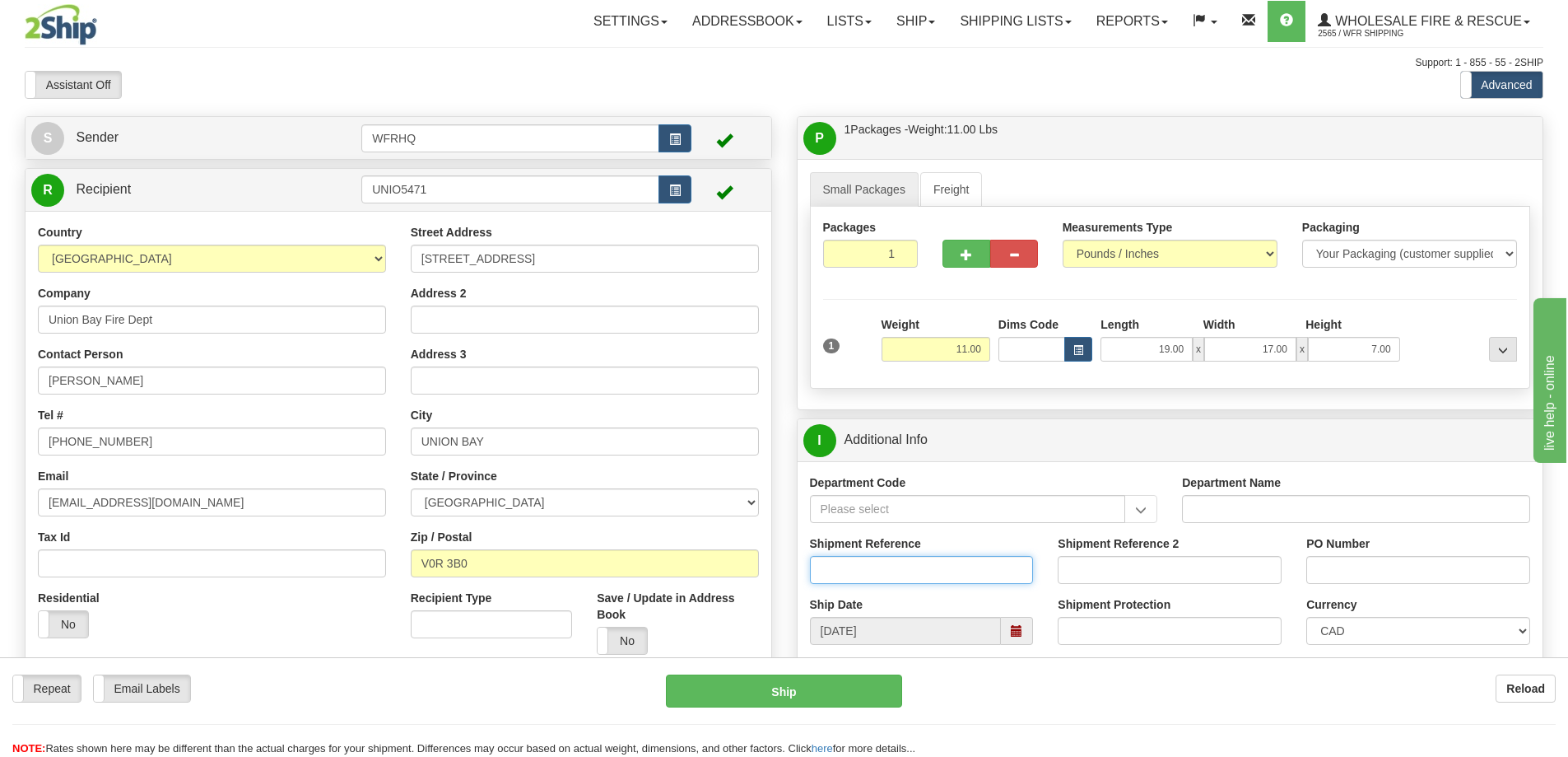
click at [842, 565] on input "Shipment Reference" at bounding box center [922, 570] width 224 height 28
type input "S46170-30495"
type input "Loaner"
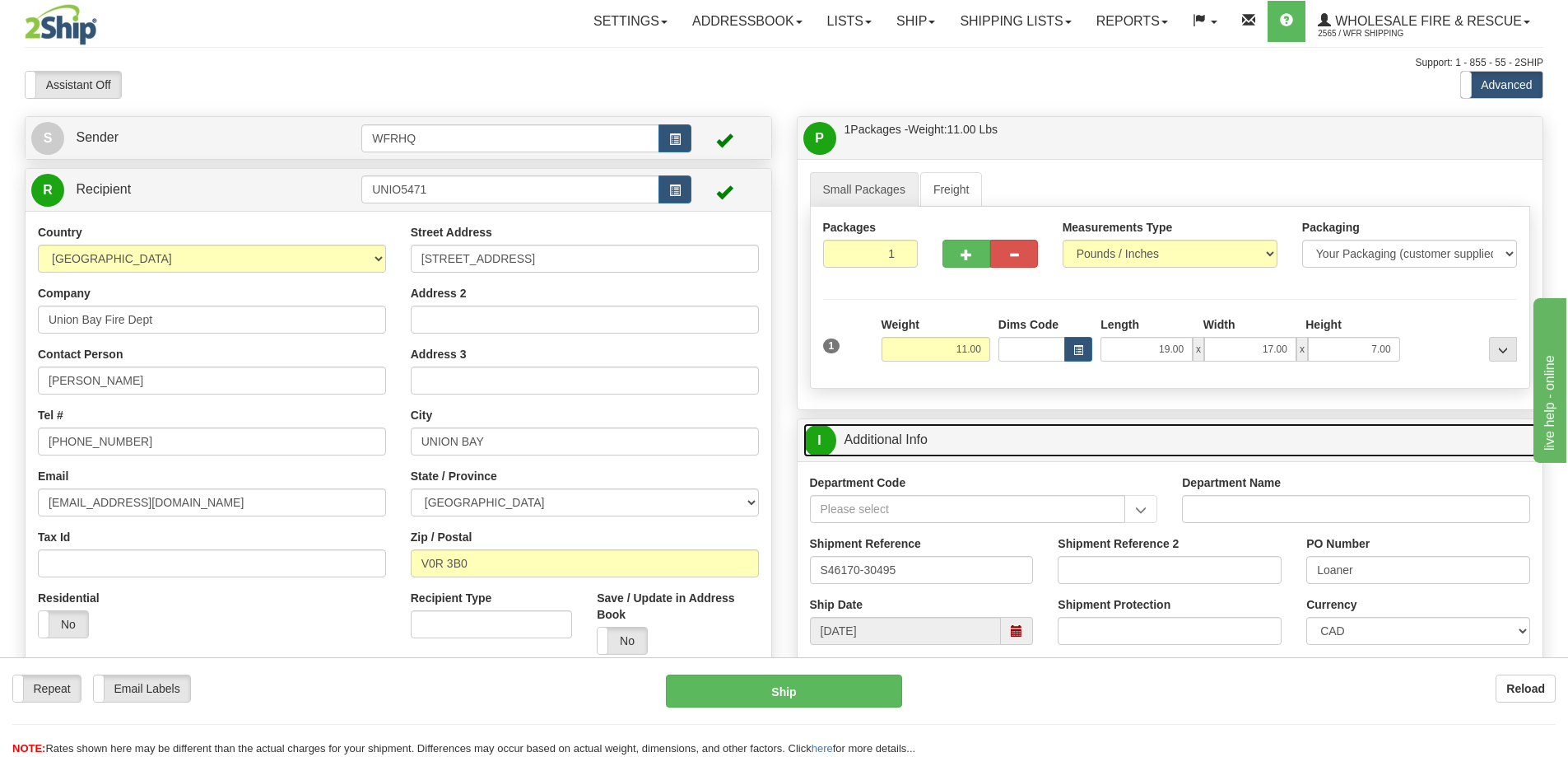
click at [1053, 447] on link "I Additional Info" at bounding box center [1170, 440] width 735 height 34
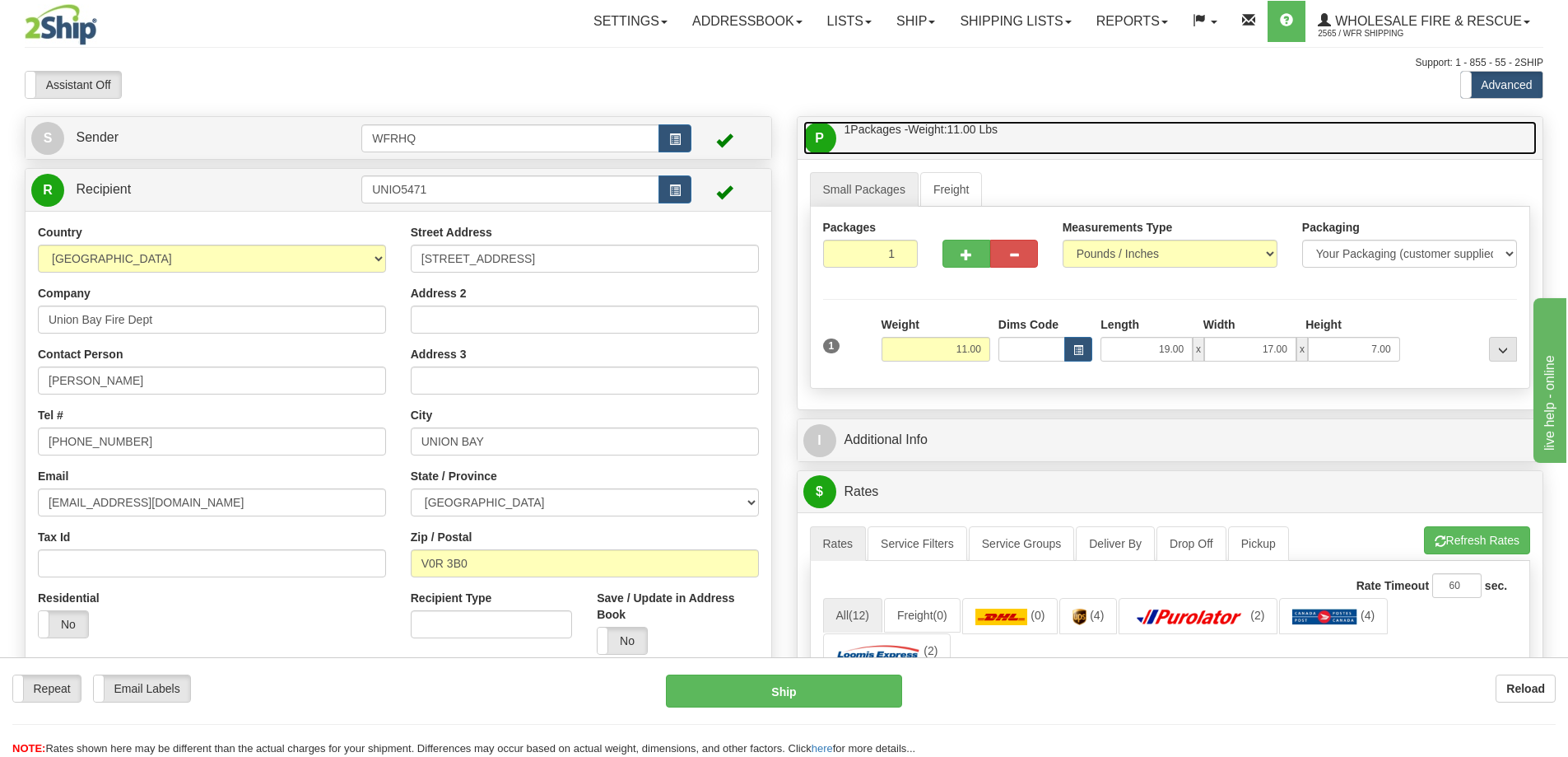
click at [1076, 147] on link "P Packages / Skids 1 Packages - Weight: 11.00 Lbs 1 Skids - Weight: NaN Lbs" at bounding box center [1170, 138] width 735 height 34
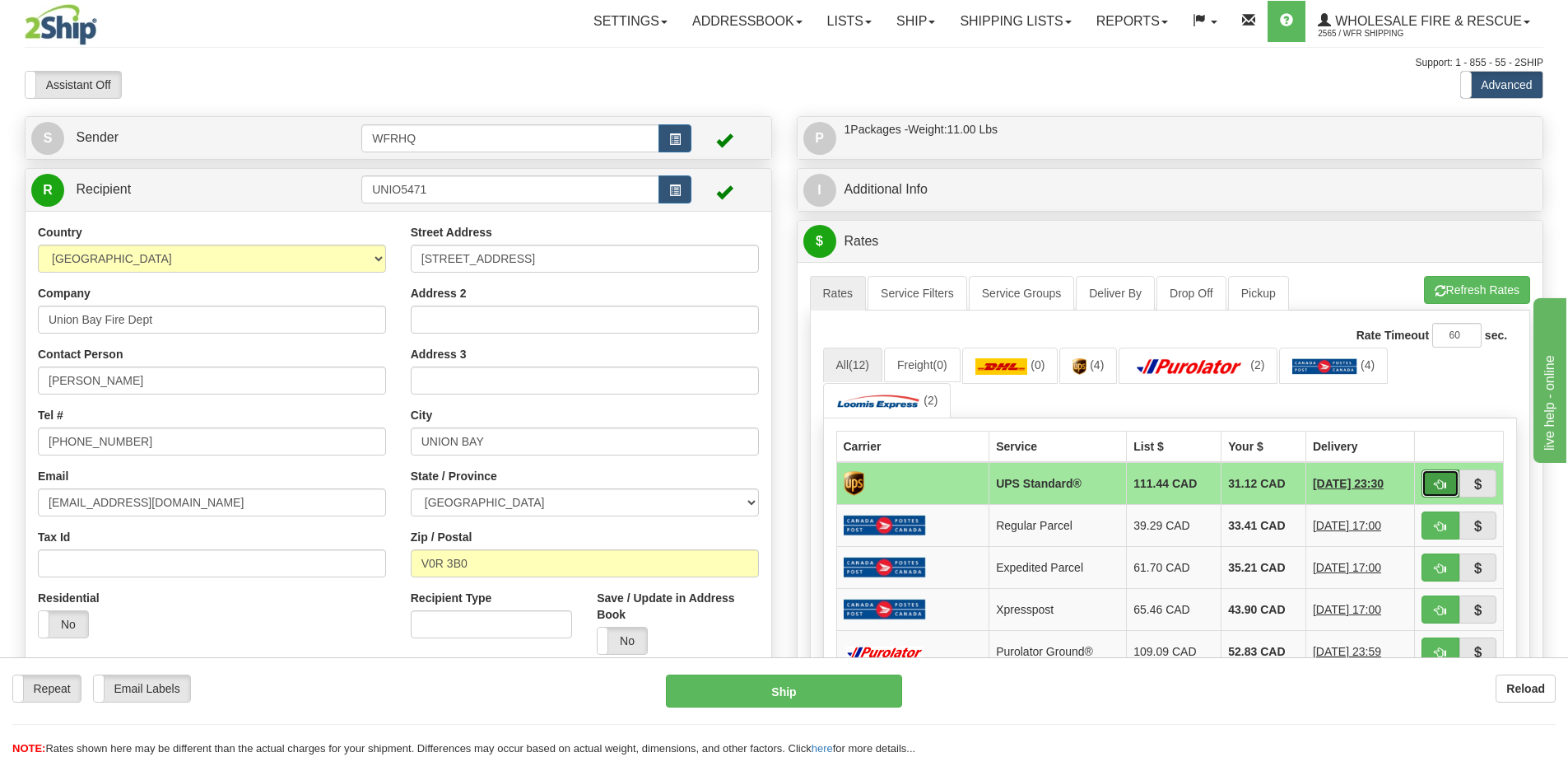
click at [1448, 488] on button "button" at bounding box center [1441, 484] width 38 height 28
type input "11"
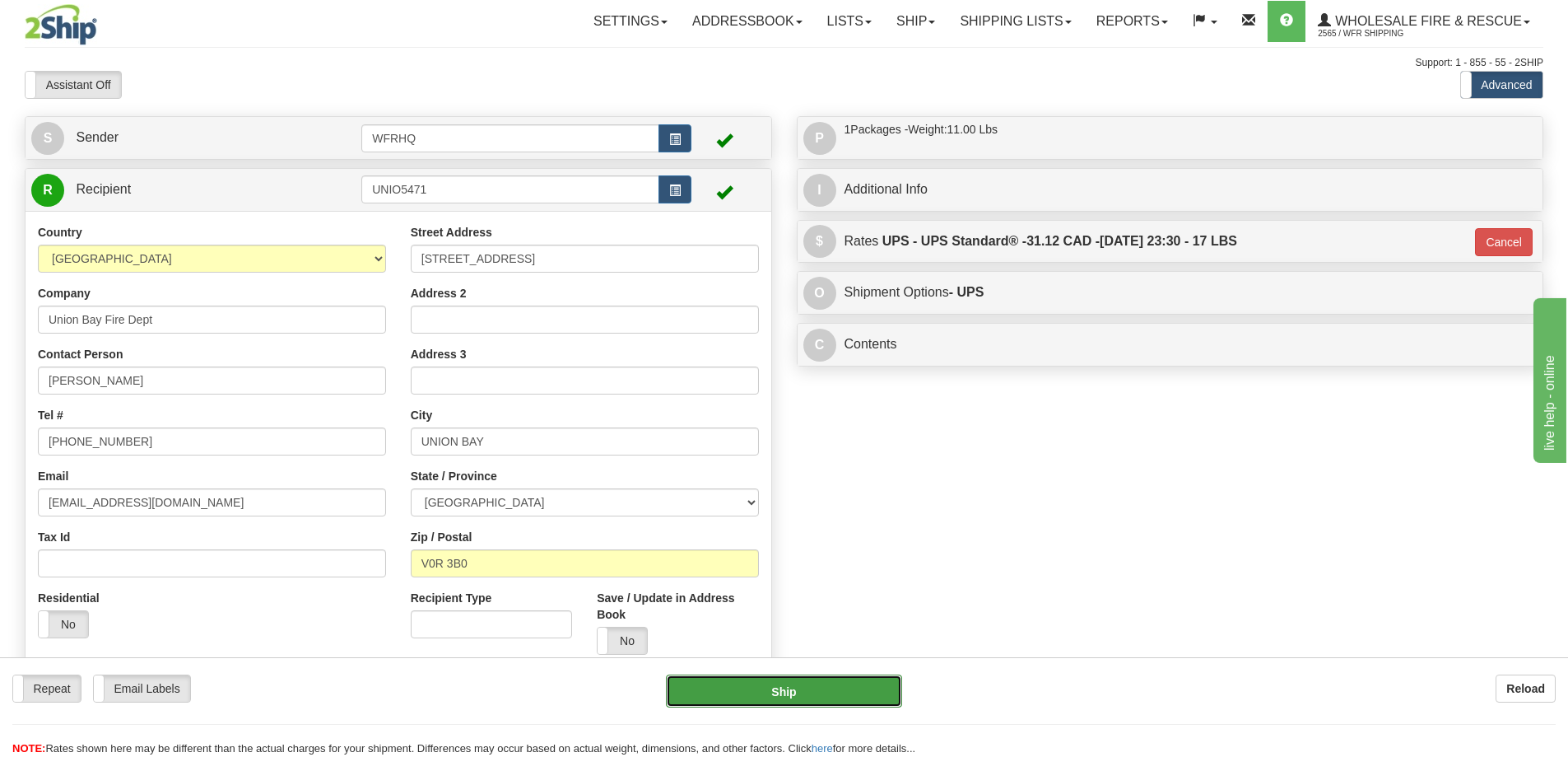
click at [772, 687] on button "Ship" at bounding box center [784, 691] width 236 height 33
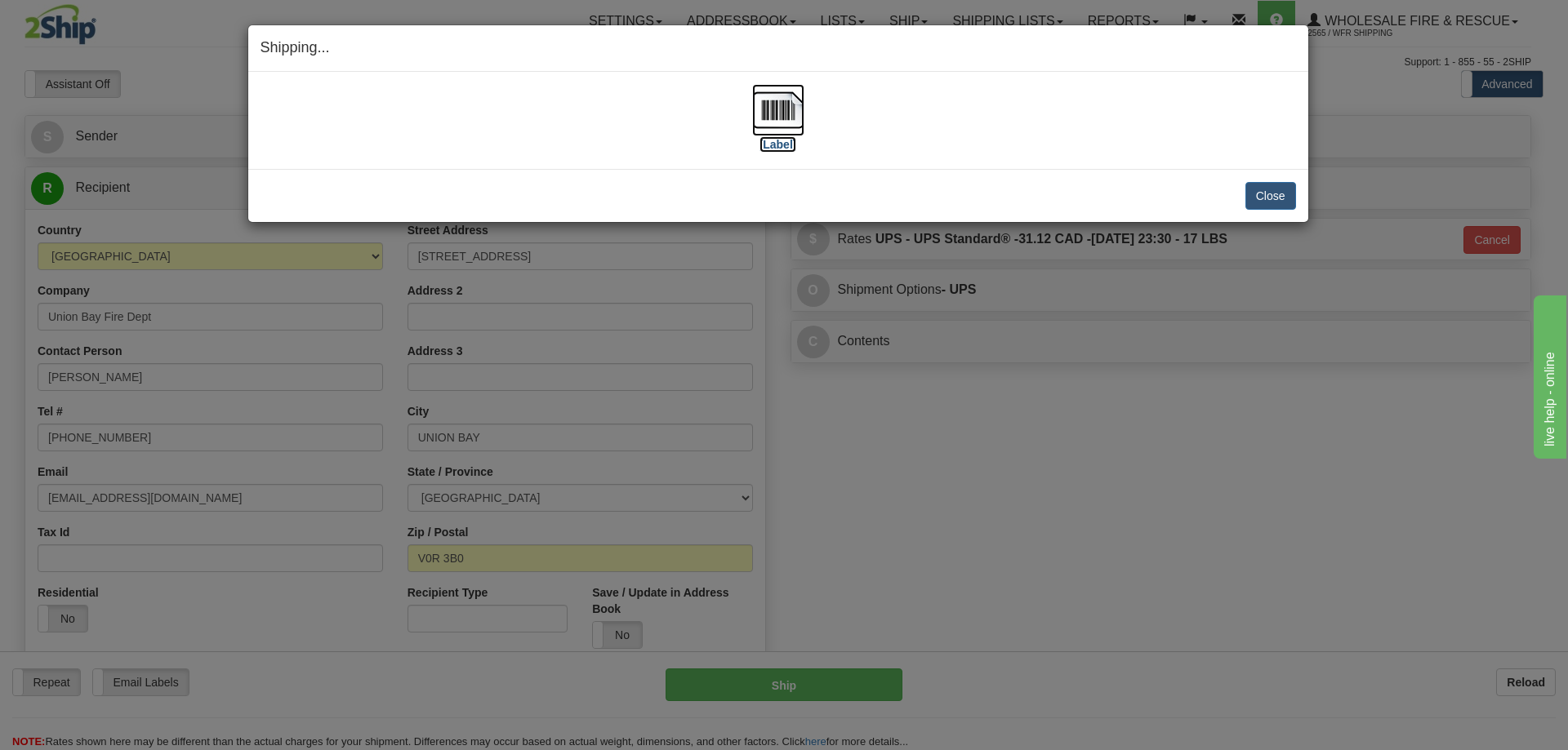
click at [783, 98] on img at bounding box center [778, 110] width 53 height 53
click at [1283, 203] on button "Close" at bounding box center [1270, 196] width 51 height 28
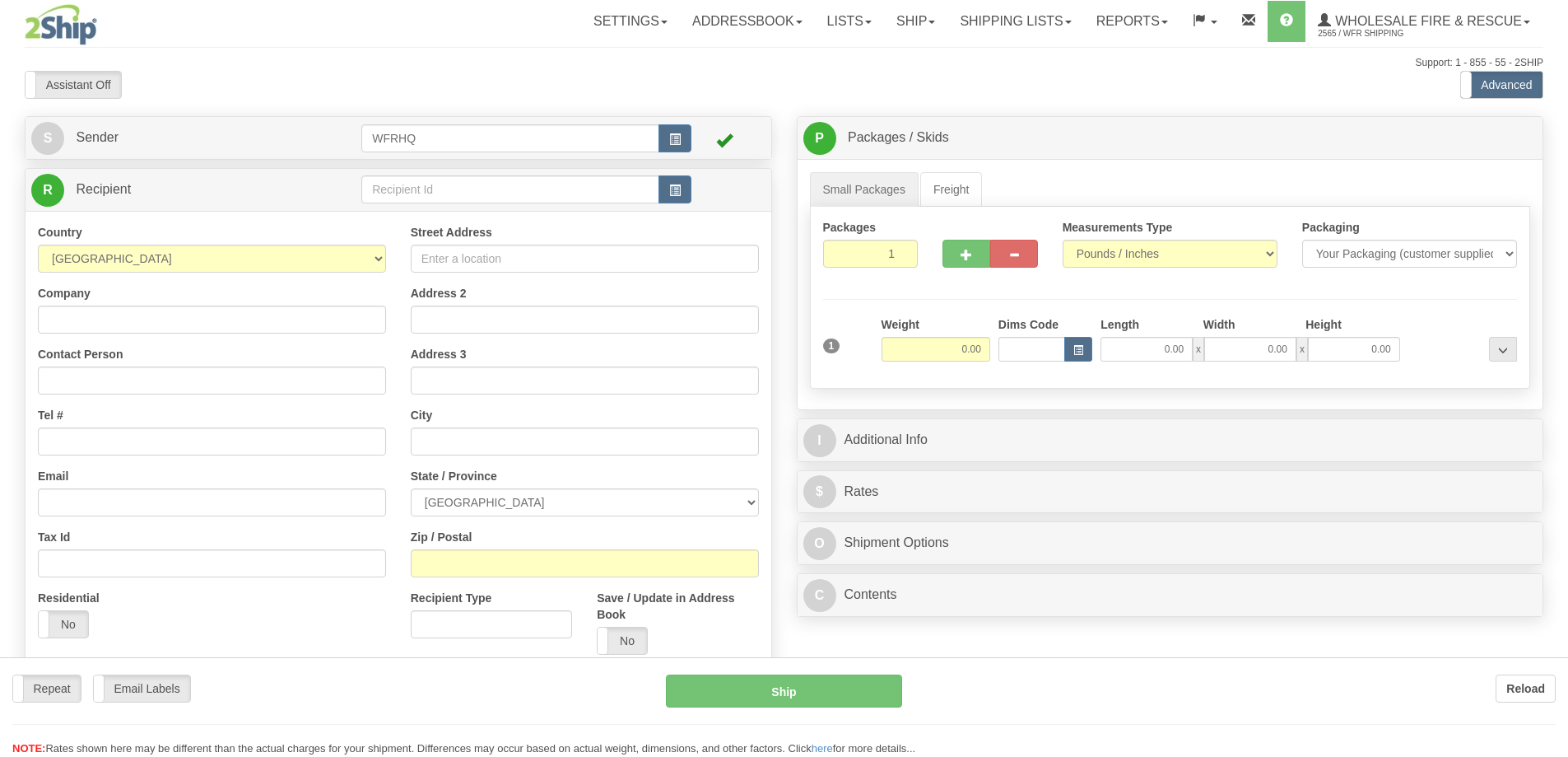
click at [414, 195] on div at bounding box center [784, 378] width 1568 height 757
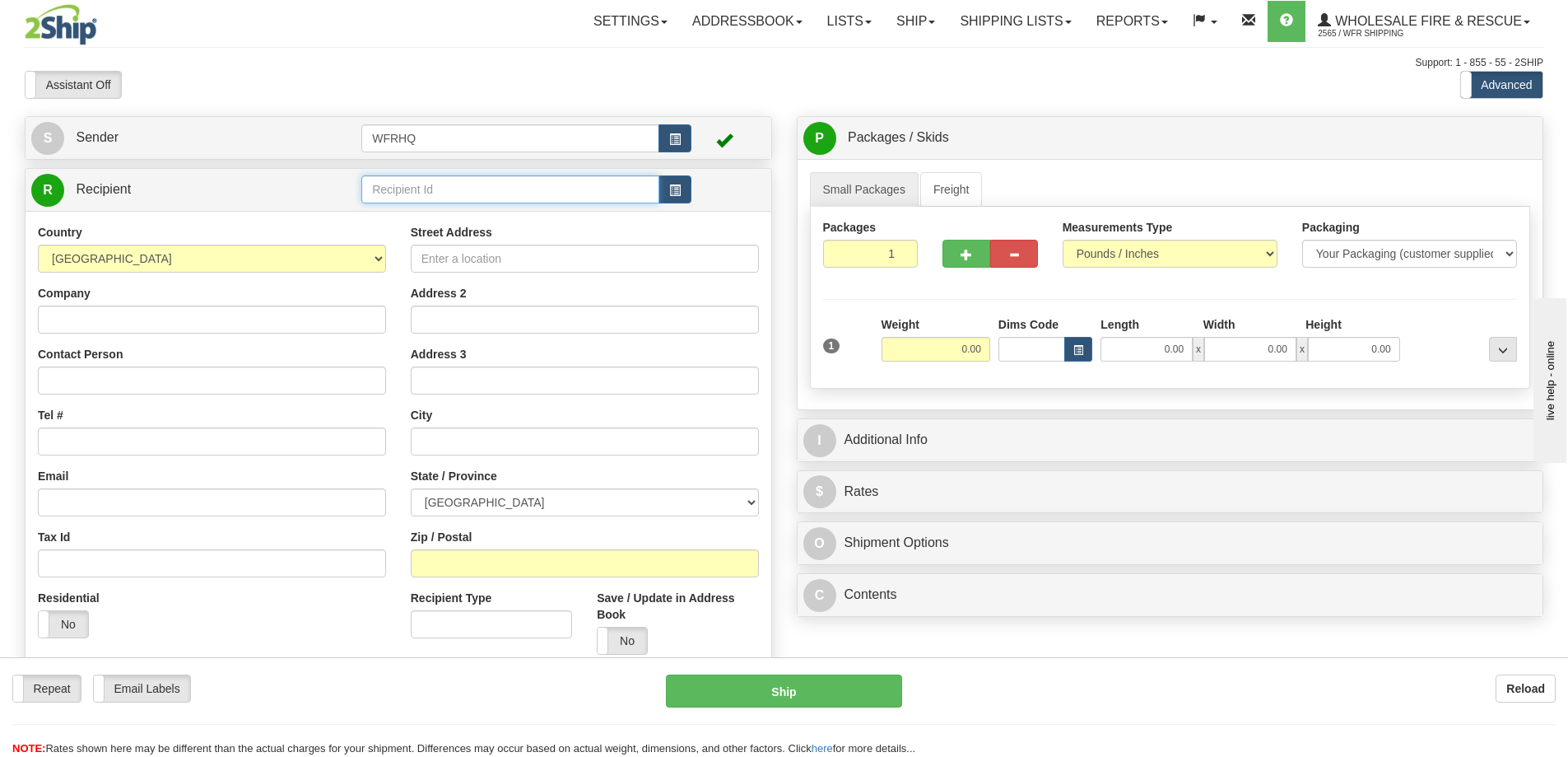
click at [415, 189] on input "text" at bounding box center [511, 189] width 298 height 28
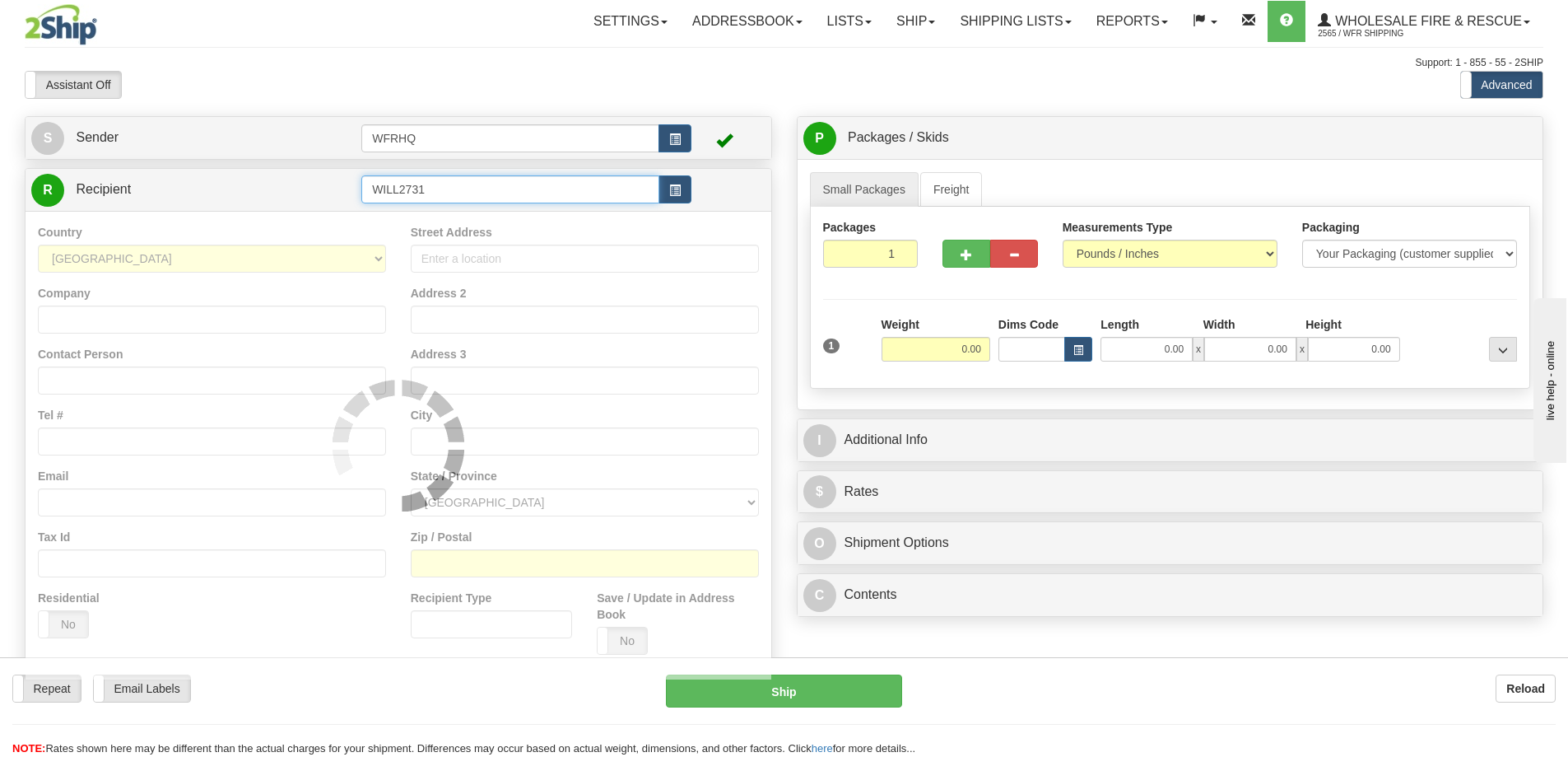
type input "WILL2731"
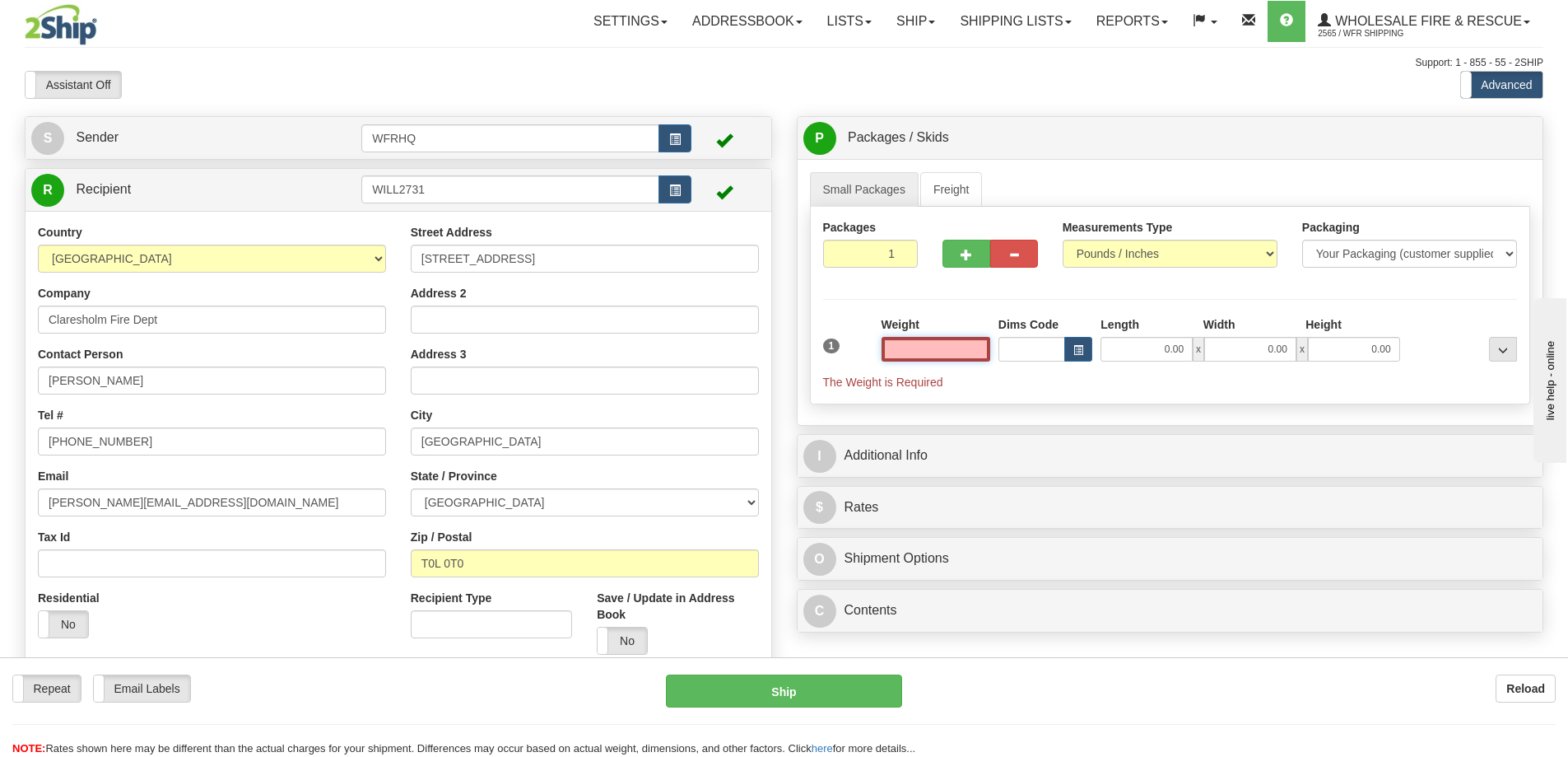
click at [907, 361] on input "text" at bounding box center [935, 349] width 109 height 25
type input "2.00"
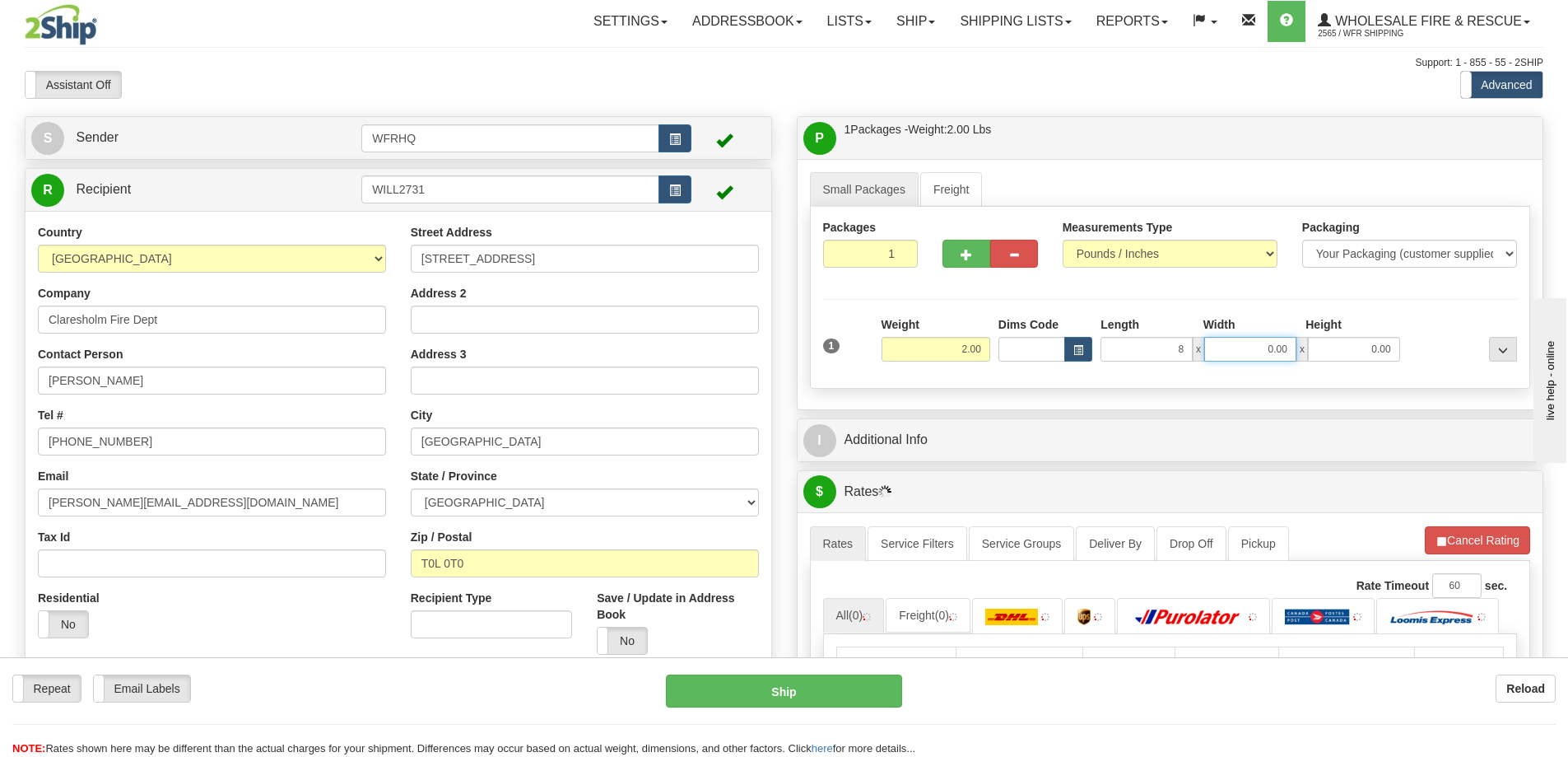
type input "8.00"
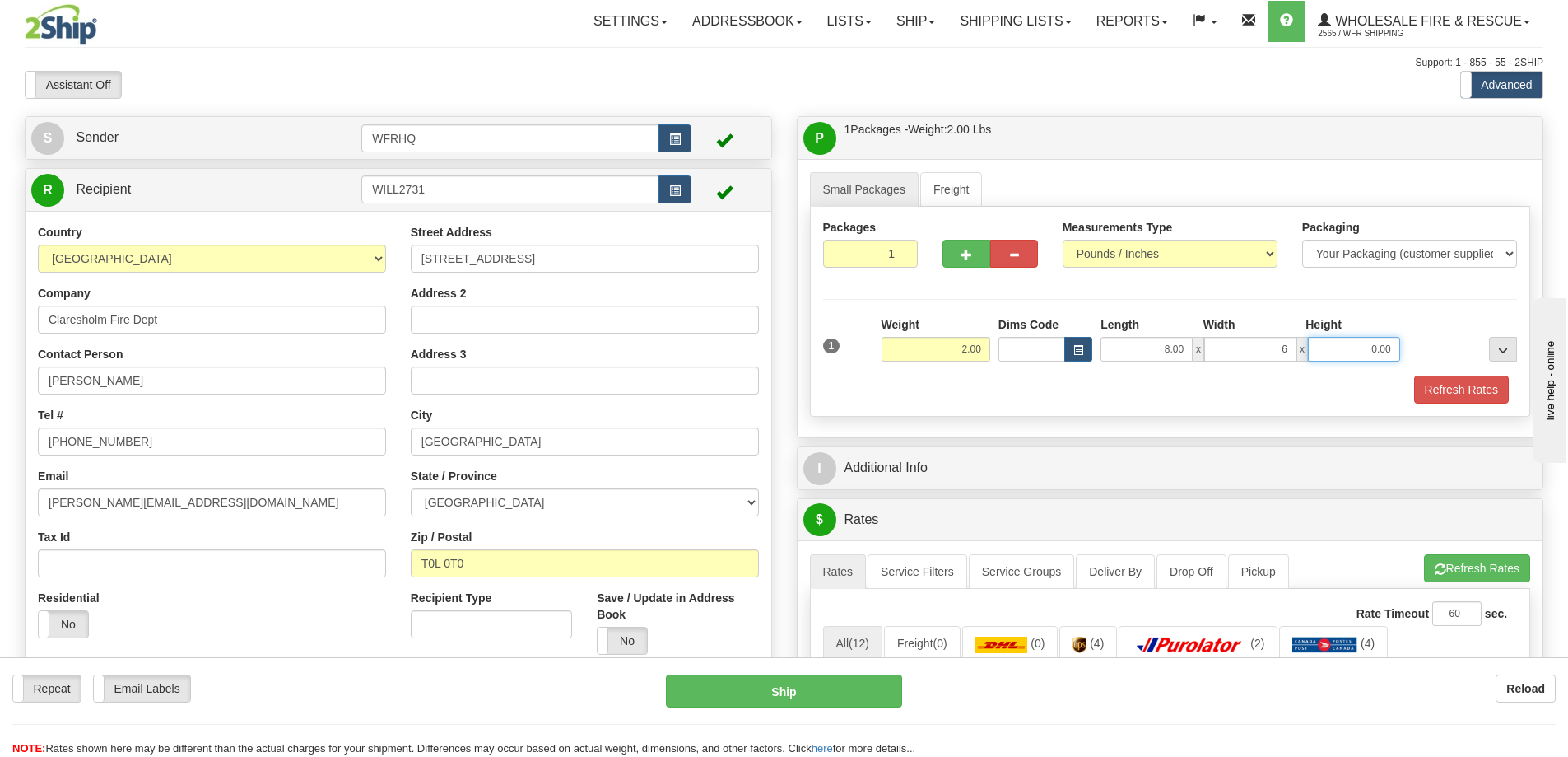
type input "6.00"
type input "4.00"
click at [1445, 398] on button "Refresh Rates" at bounding box center [1461, 390] width 95 height 28
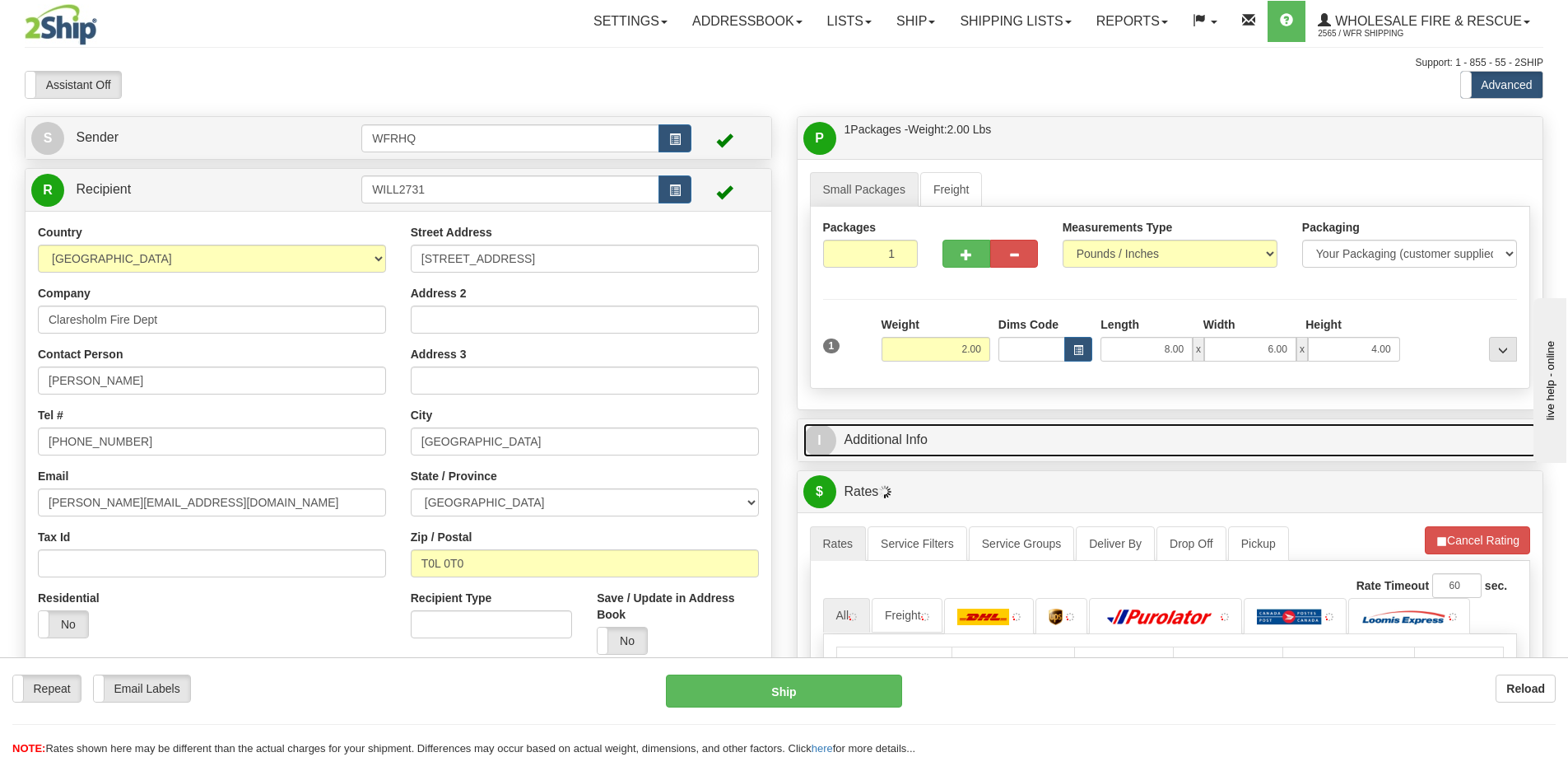
click at [1095, 432] on link "I Additional Info" at bounding box center [1170, 440] width 735 height 34
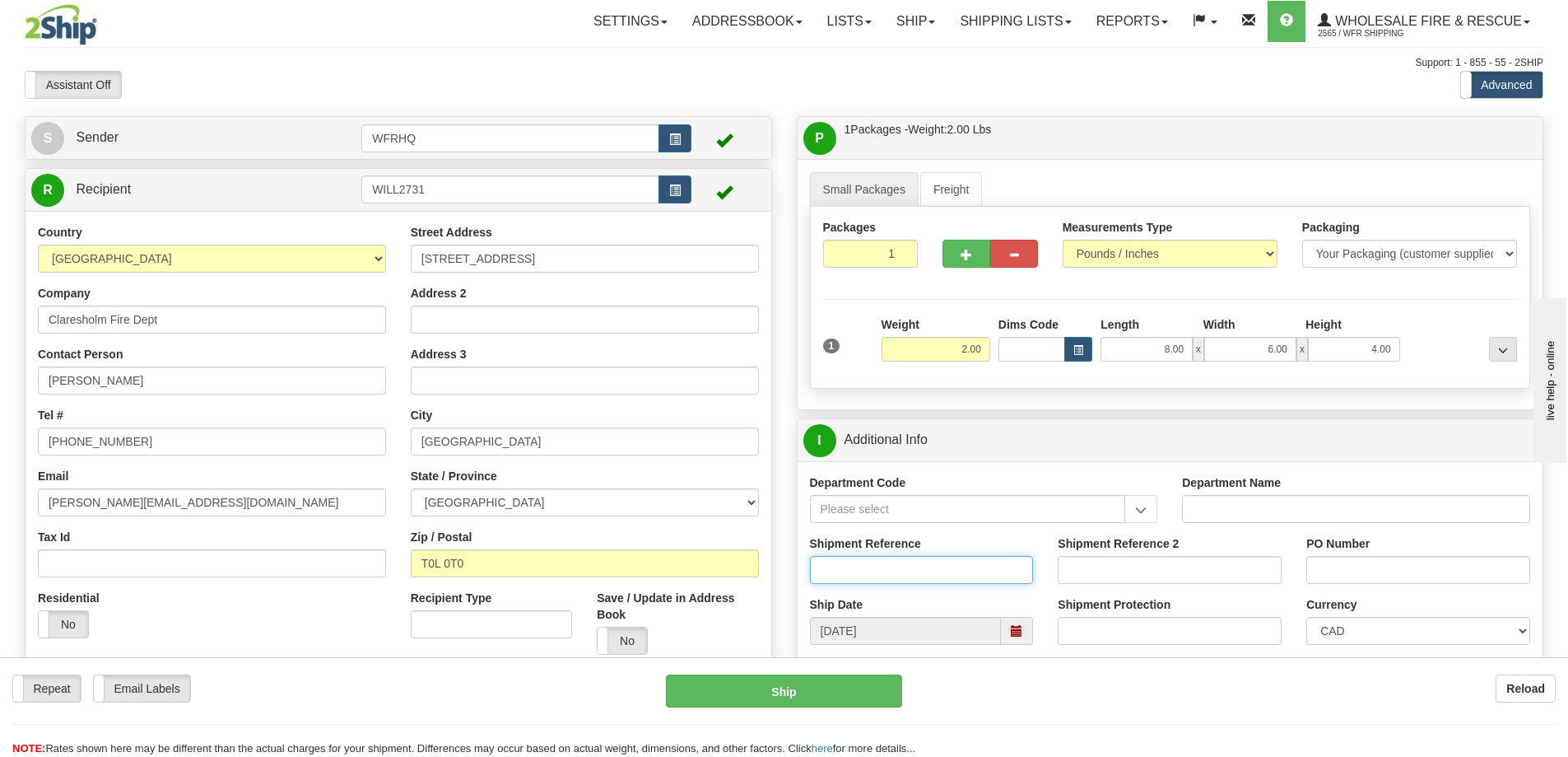
click at [881, 569] on input "Shipment Reference" at bounding box center [922, 570] width 224 height 28
type input "S46110-30463"
type input "MD-15-004"
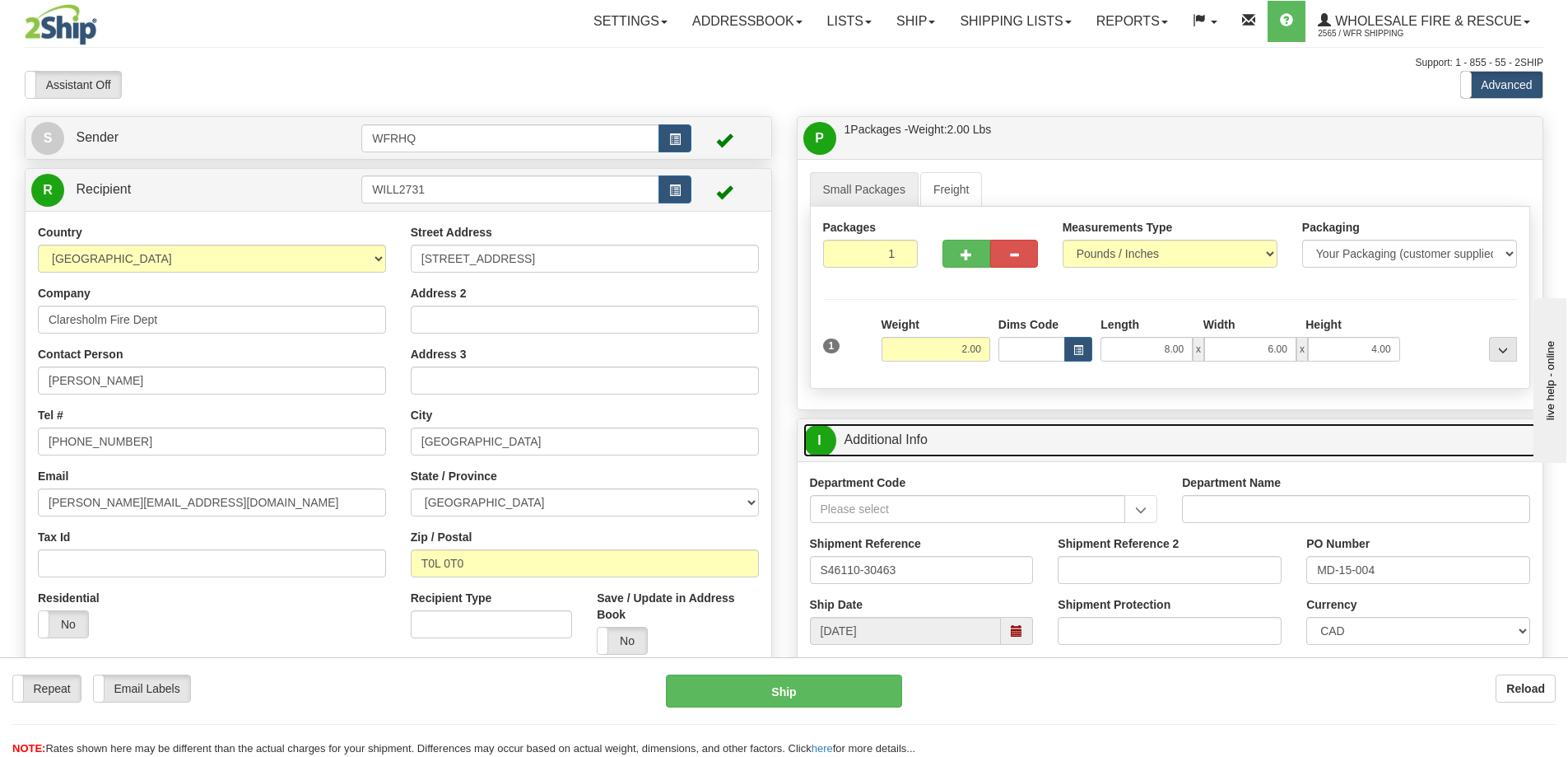
click at [1258, 426] on link "I Additional Info" at bounding box center [1170, 440] width 735 height 34
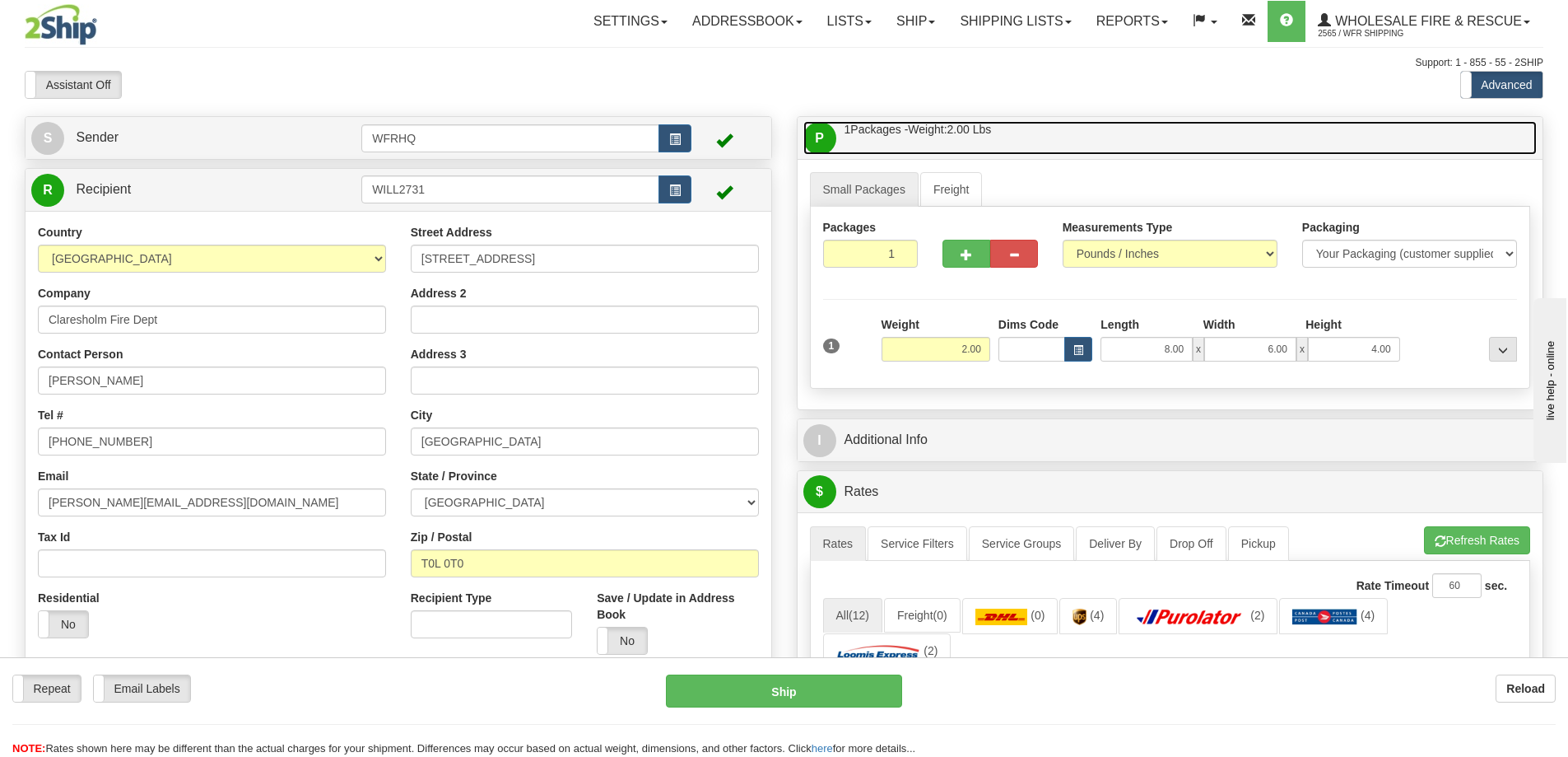
click at [1160, 122] on link "P Packages / Skids 1 Packages - Weight: 2.00 Lbs 1 Skids - Weight: NaN Lbs" at bounding box center [1170, 138] width 735 height 34
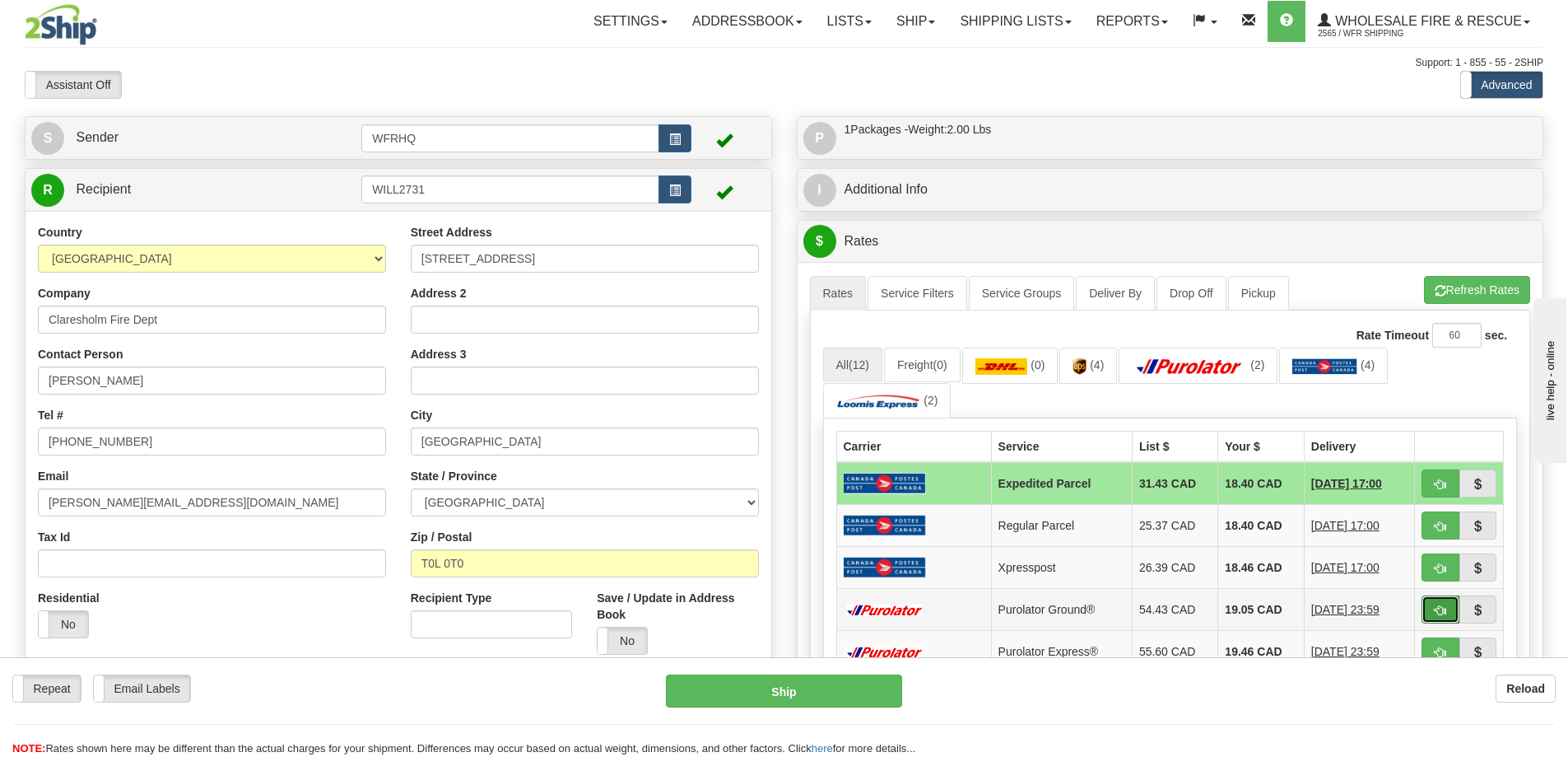
click at [1449, 615] on button "button" at bounding box center [1441, 610] width 38 height 28
type input "260"
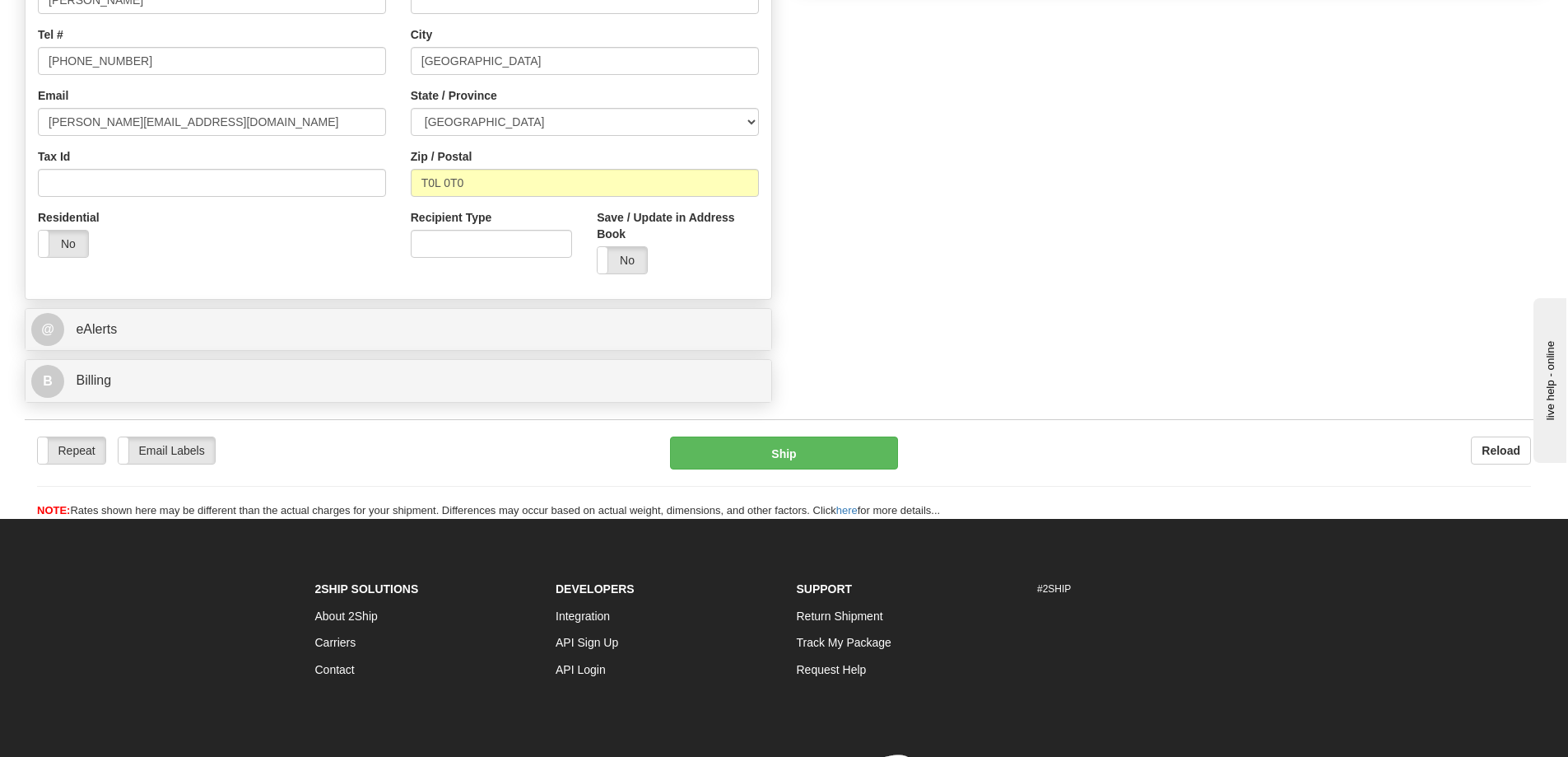
scroll to position [412, 0]
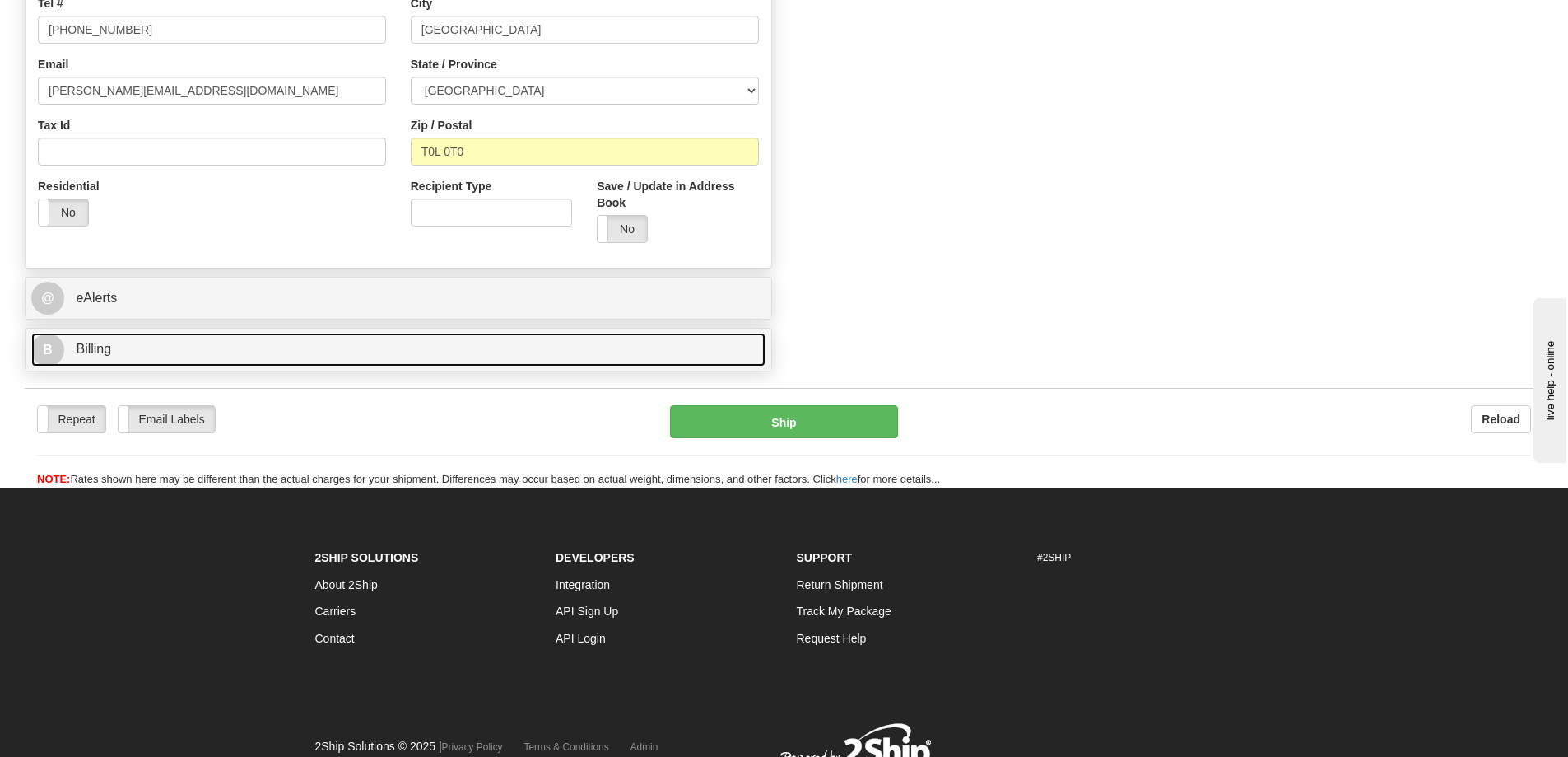
click at [102, 356] on span "Billing" at bounding box center [93, 349] width 35 height 14
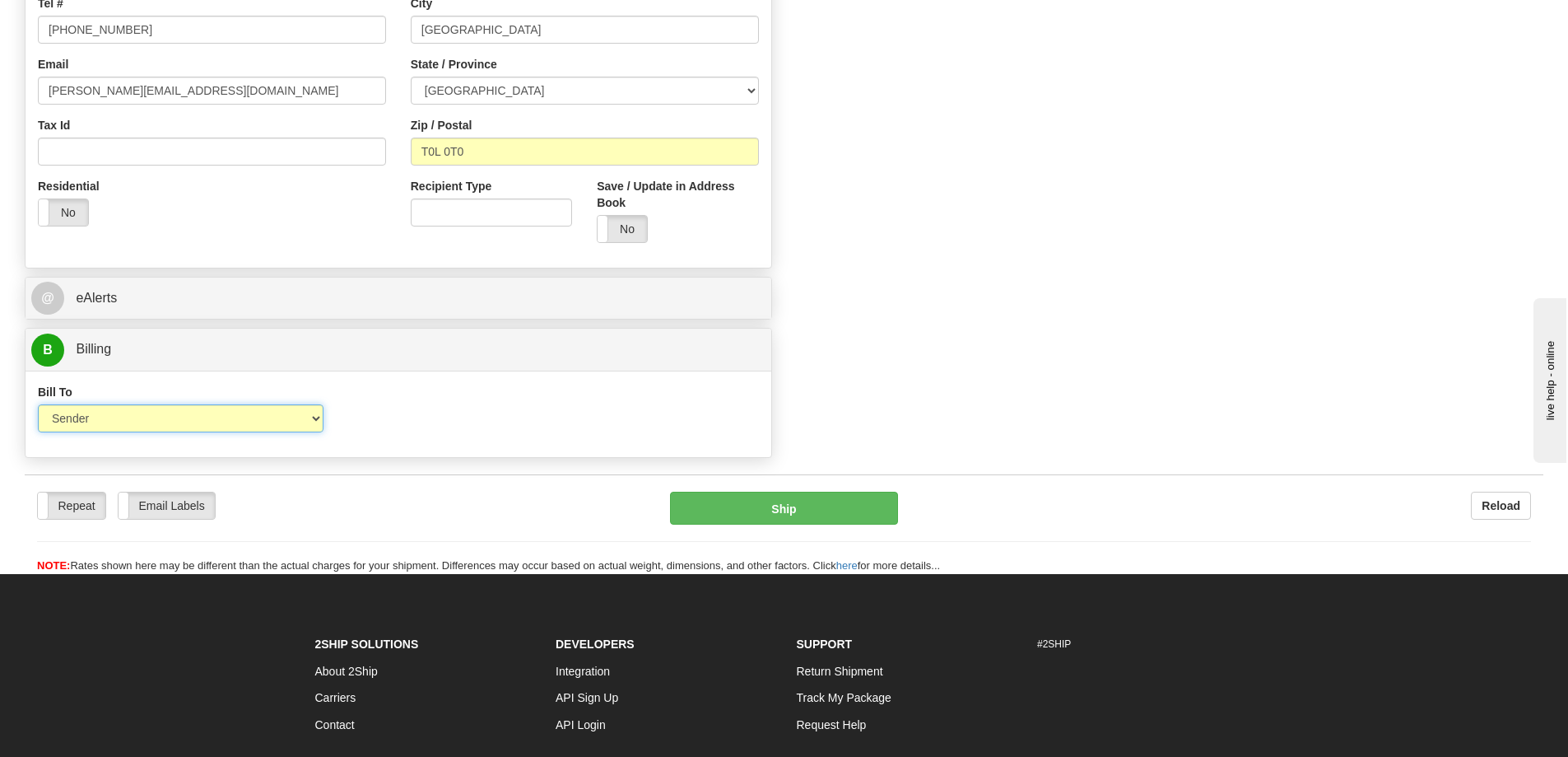
drag, startPoint x: 111, startPoint y: 415, endPoint x: 107, endPoint y: 427, distance: 12.6
click at [111, 415] on select "Sender Recipient Third Party Collect" at bounding box center [181, 418] width 286 height 28
select select "2"
click at [38, 404] on select "Sender Recipient Third Party Collect" at bounding box center [181, 418] width 286 height 28
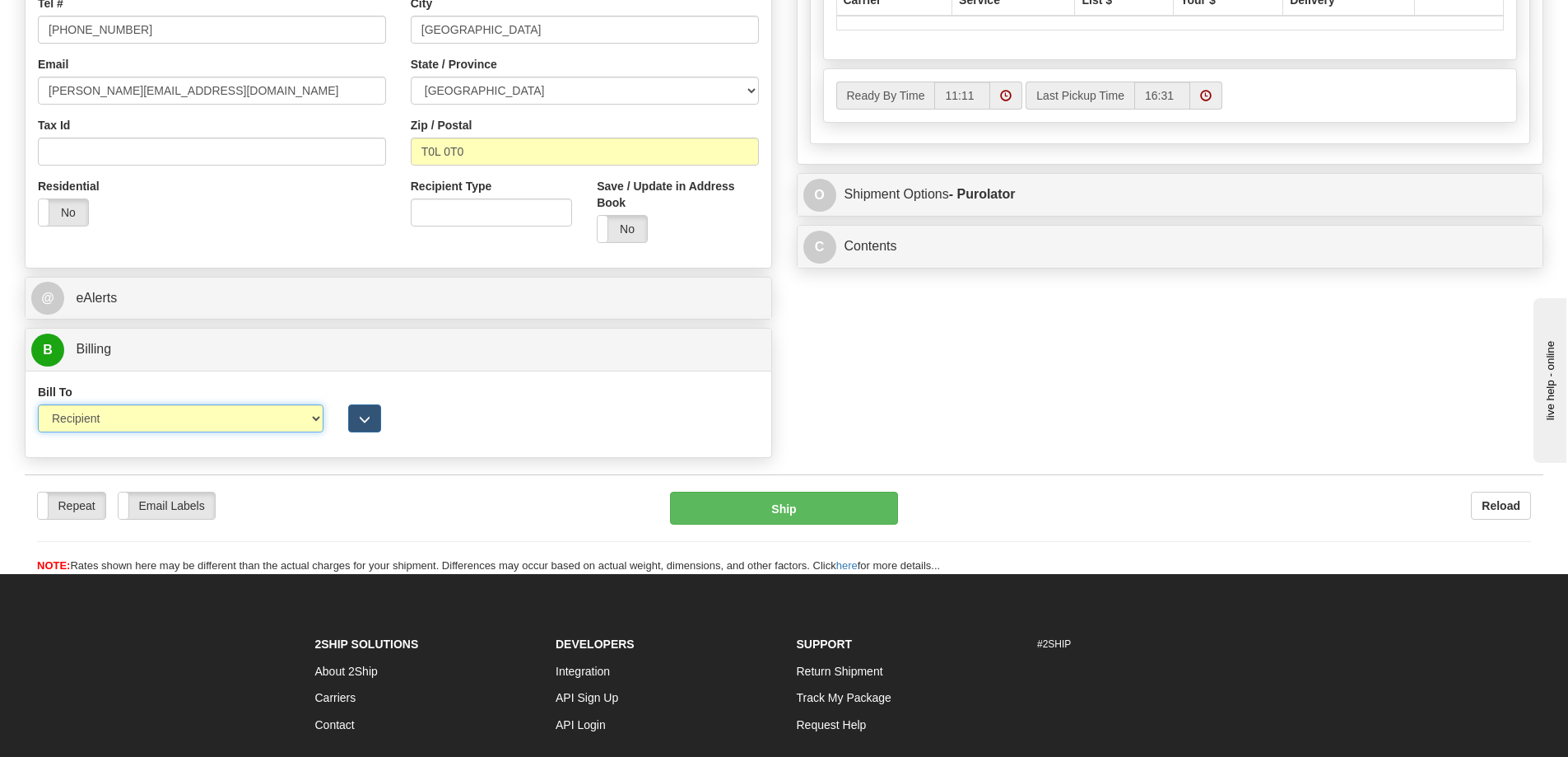
type input "260"
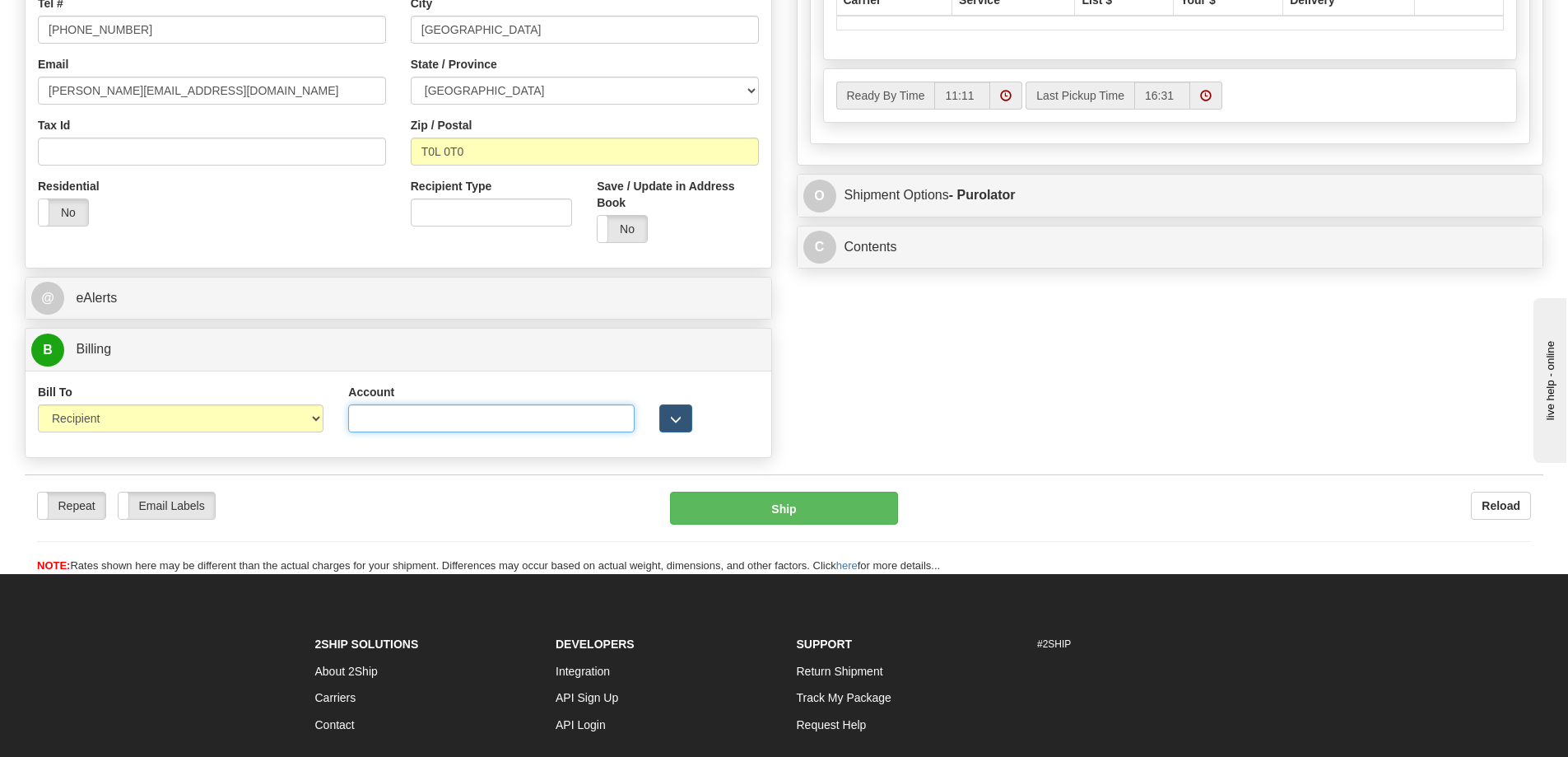
click at [381, 421] on input "Account" at bounding box center [491, 418] width 286 height 28
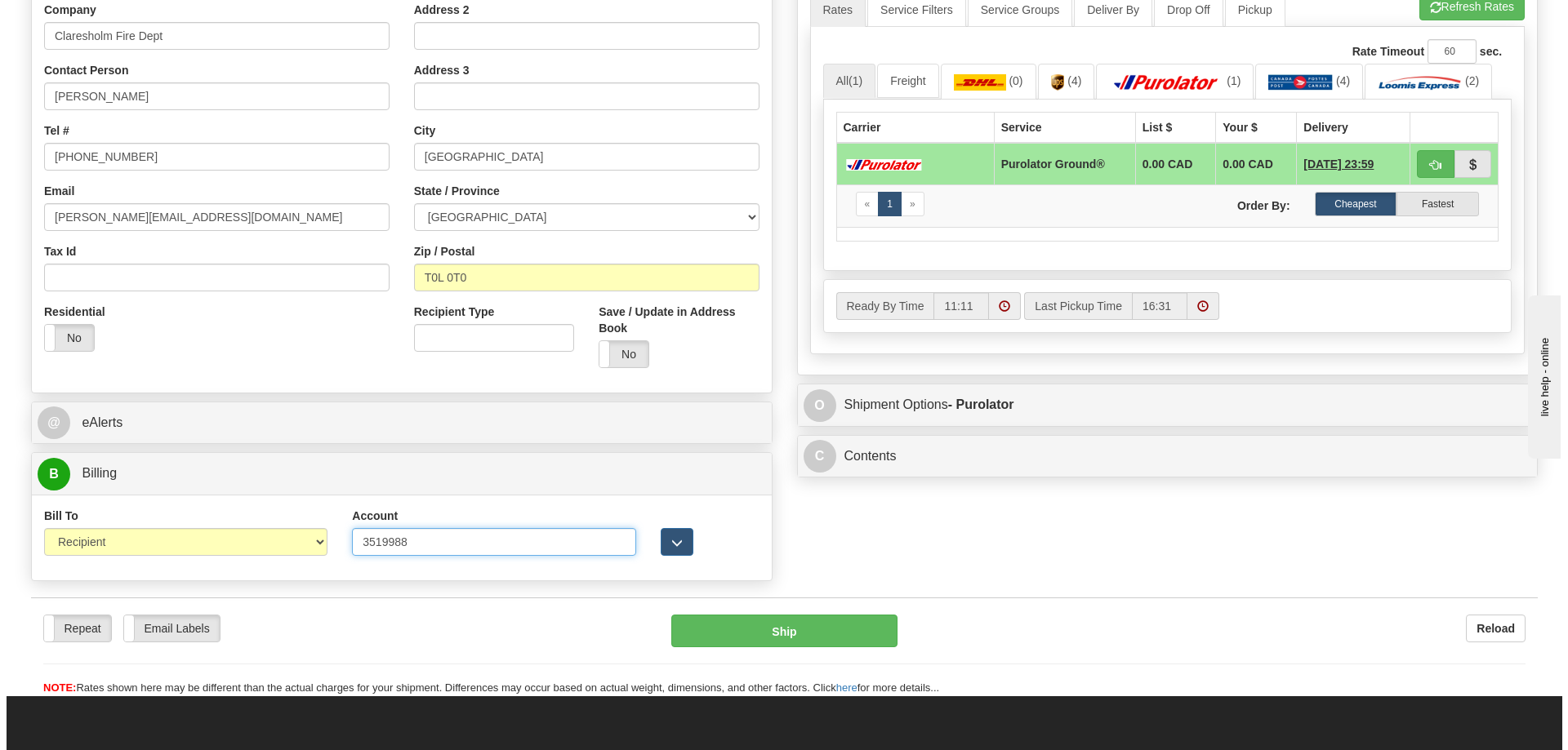
scroll to position [81, 0]
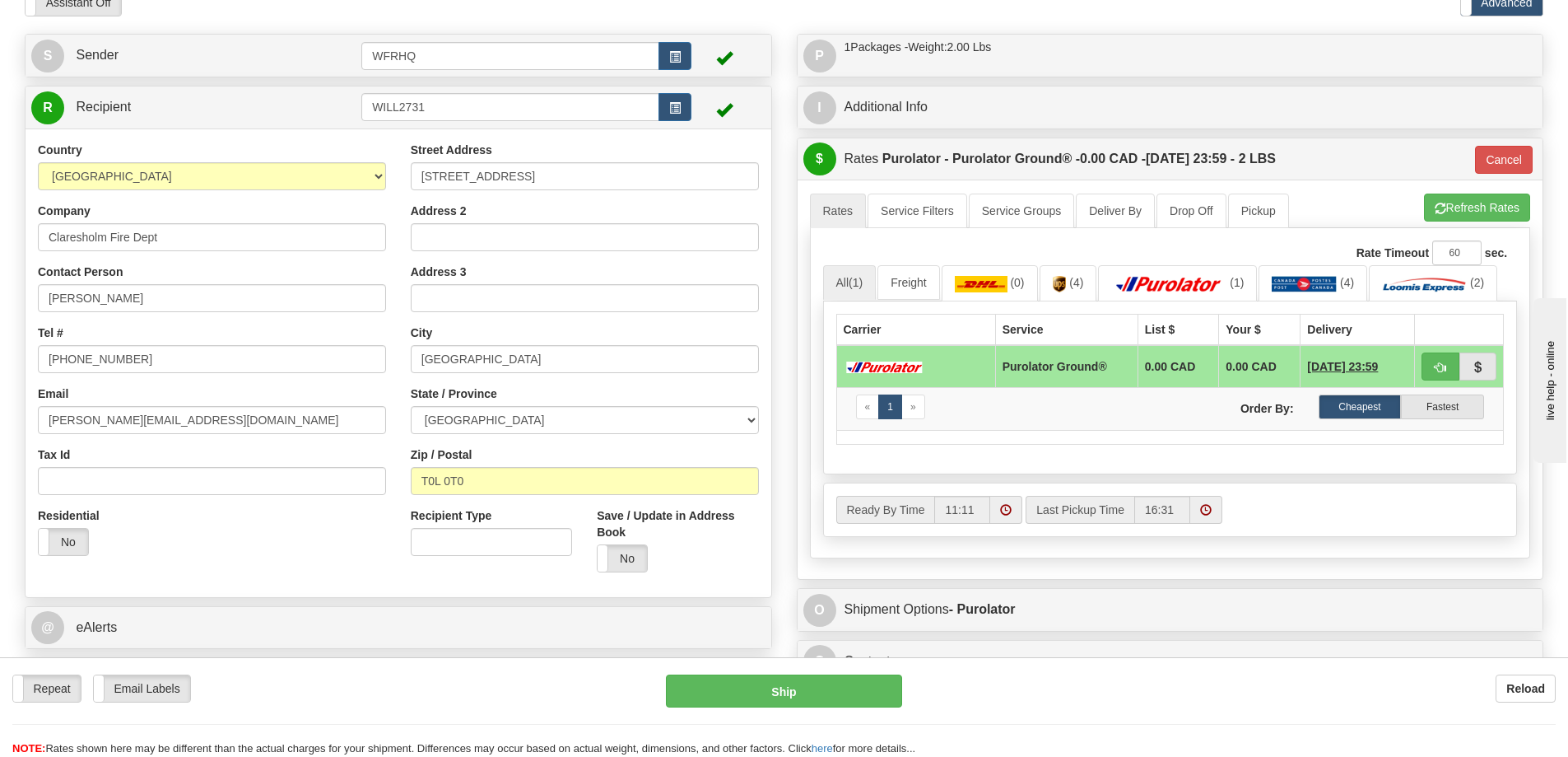
type input "3519988"
click at [776, 701] on button "Ship" at bounding box center [784, 691] width 236 height 33
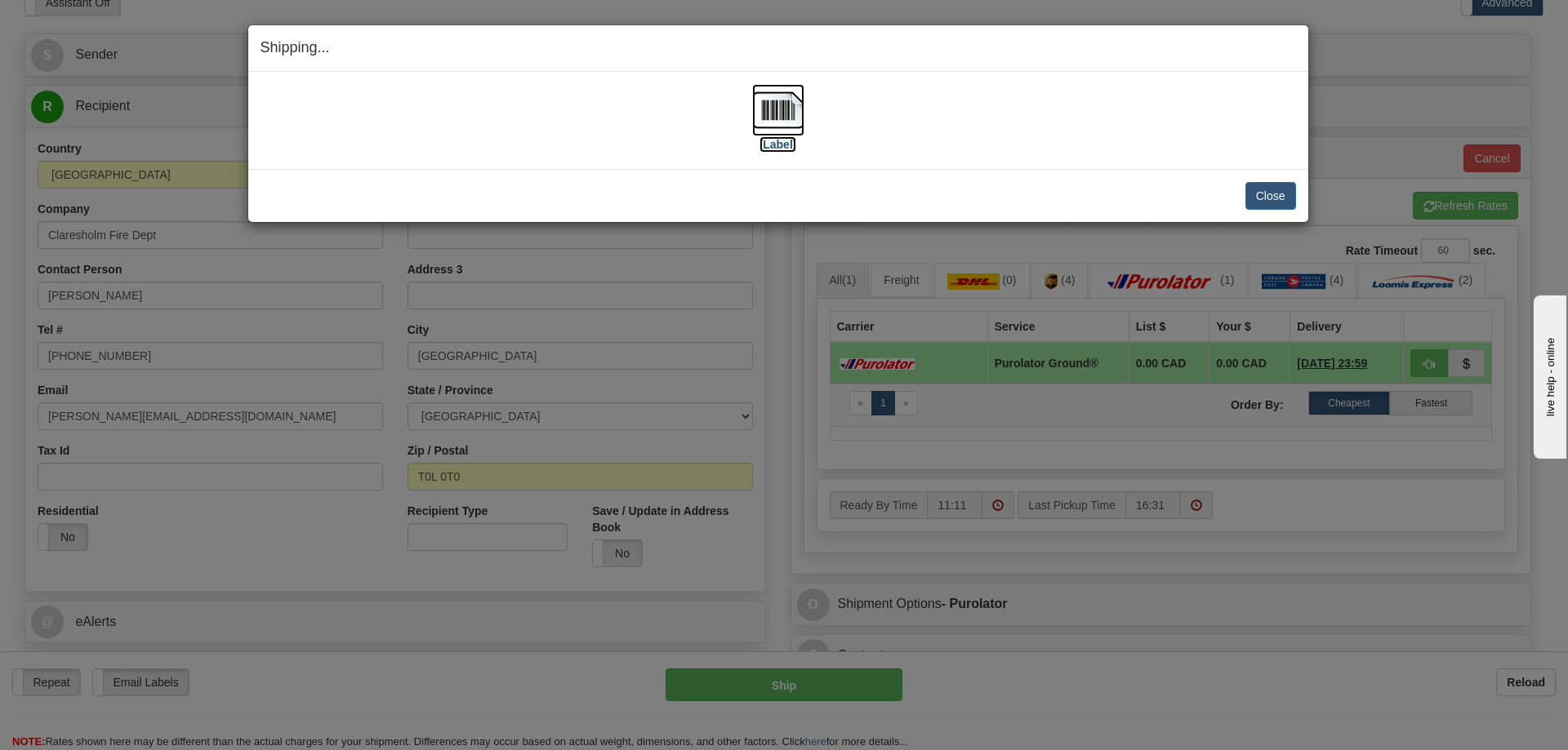
click at [778, 113] on img at bounding box center [778, 110] width 53 height 53
click at [1272, 187] on button "Close" at bounding box center [1270, 196] width 51 height 28
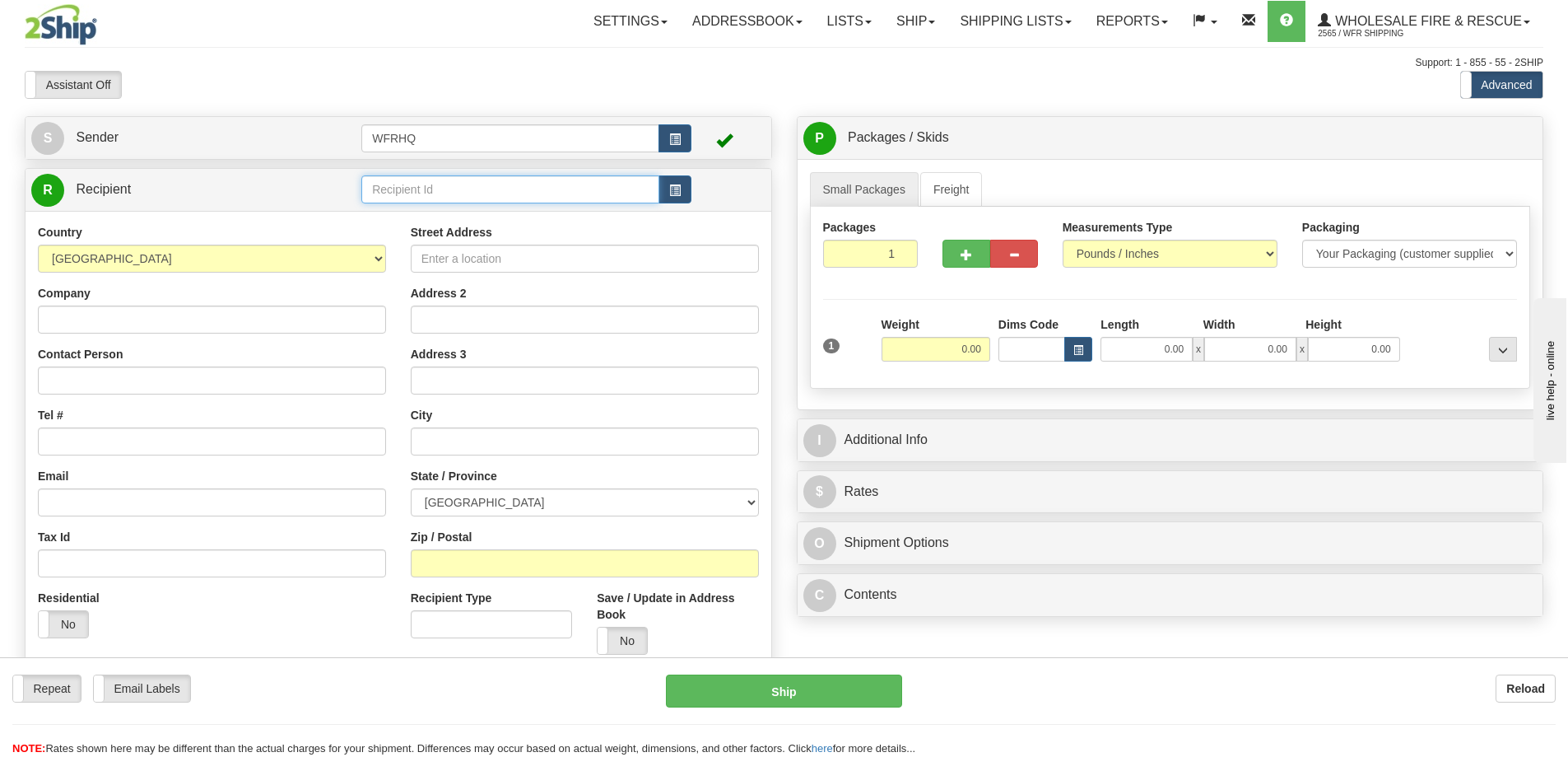
click at [432, 188] on input "text" at bounding box center [511, 189] width 298 height 28
click at [447, 180] on input "text" at bounding box center [511, 189] width 298 height 28
click at [419, 208] on div "TUMB325L" at bounding box center [508, 215] width 283 height 18
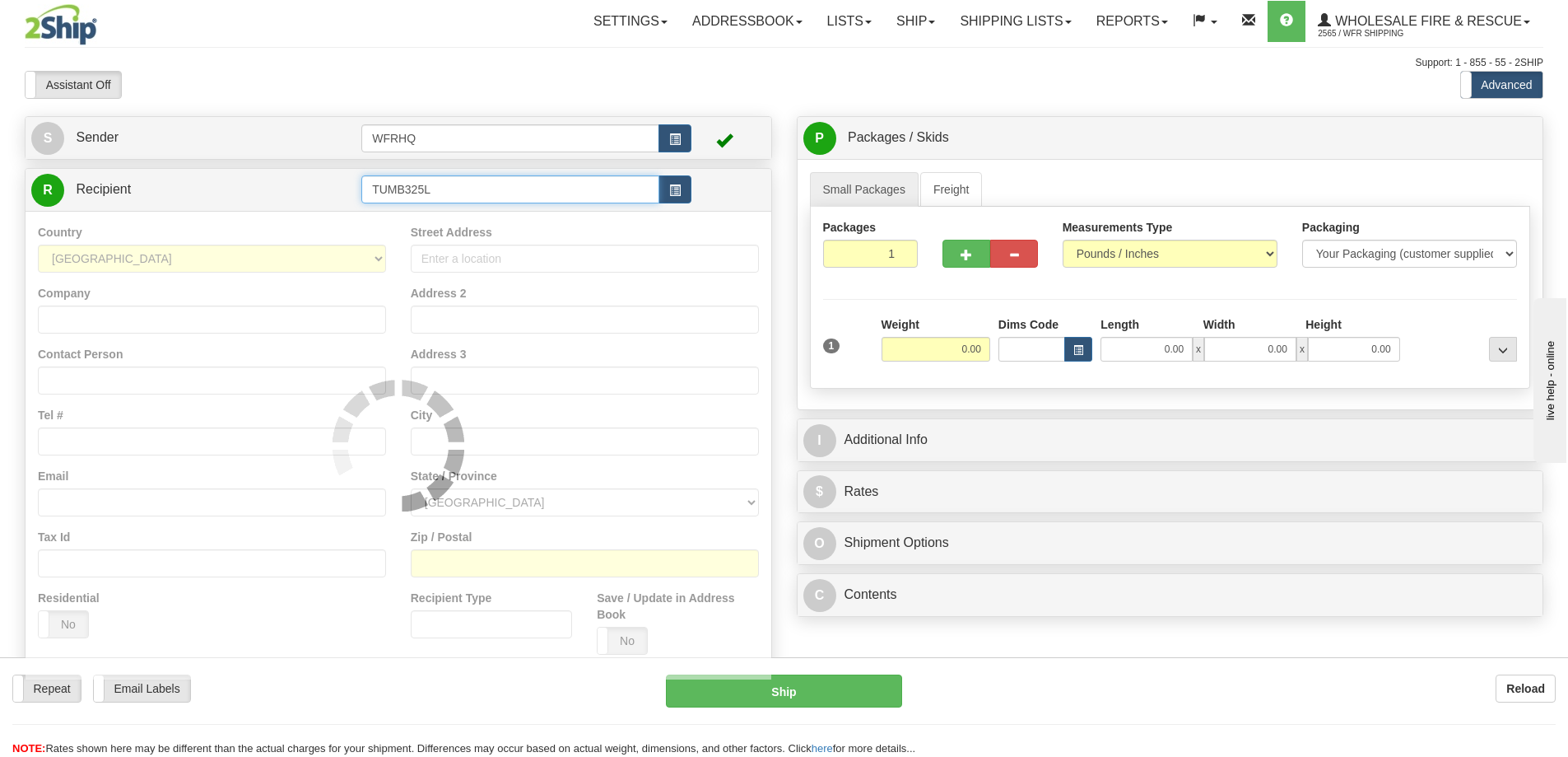
type input "TUMB325L"
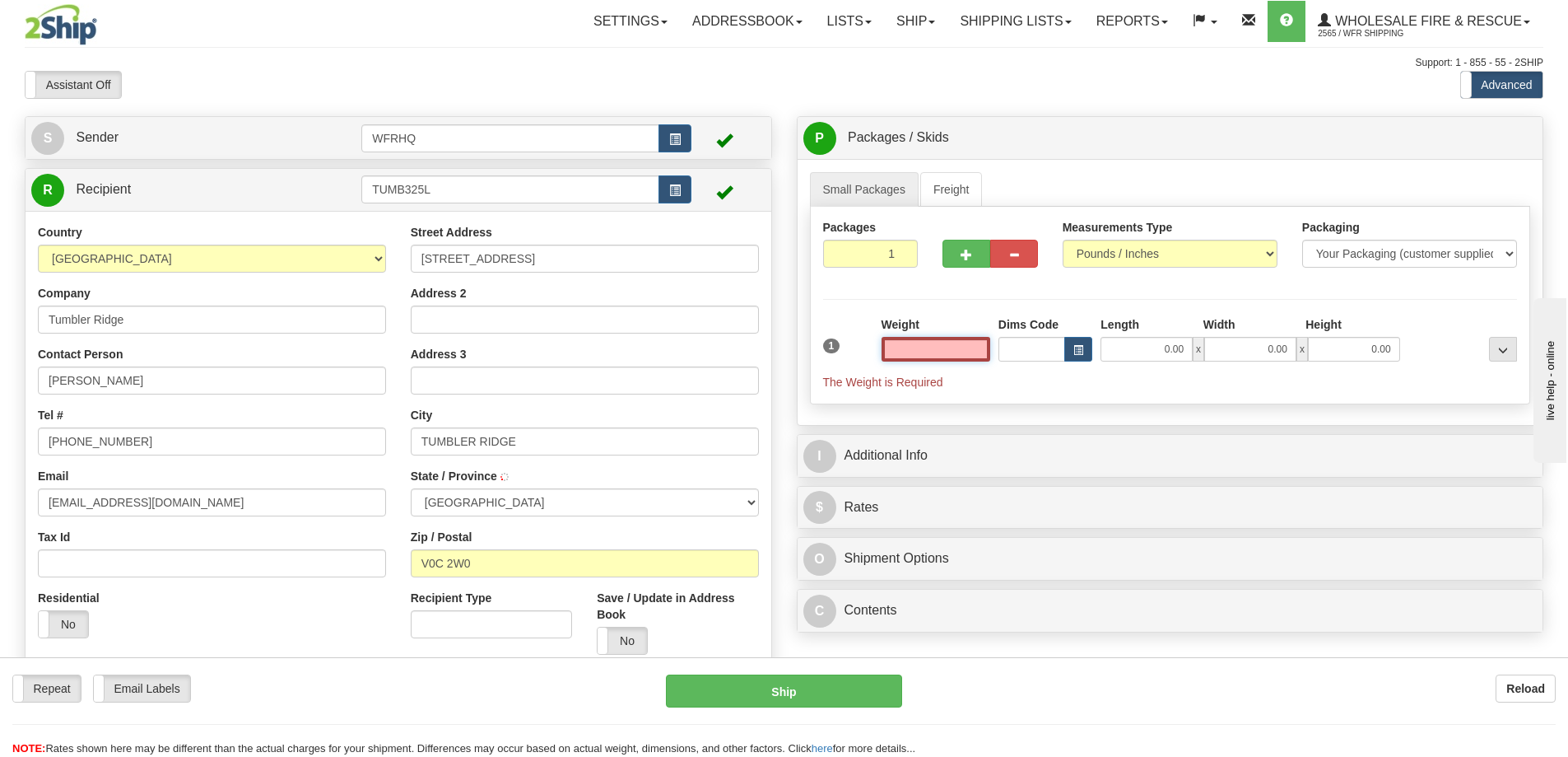
click at [934, 353] on input "text" at bounding box center [935, 349] width 109 height 25
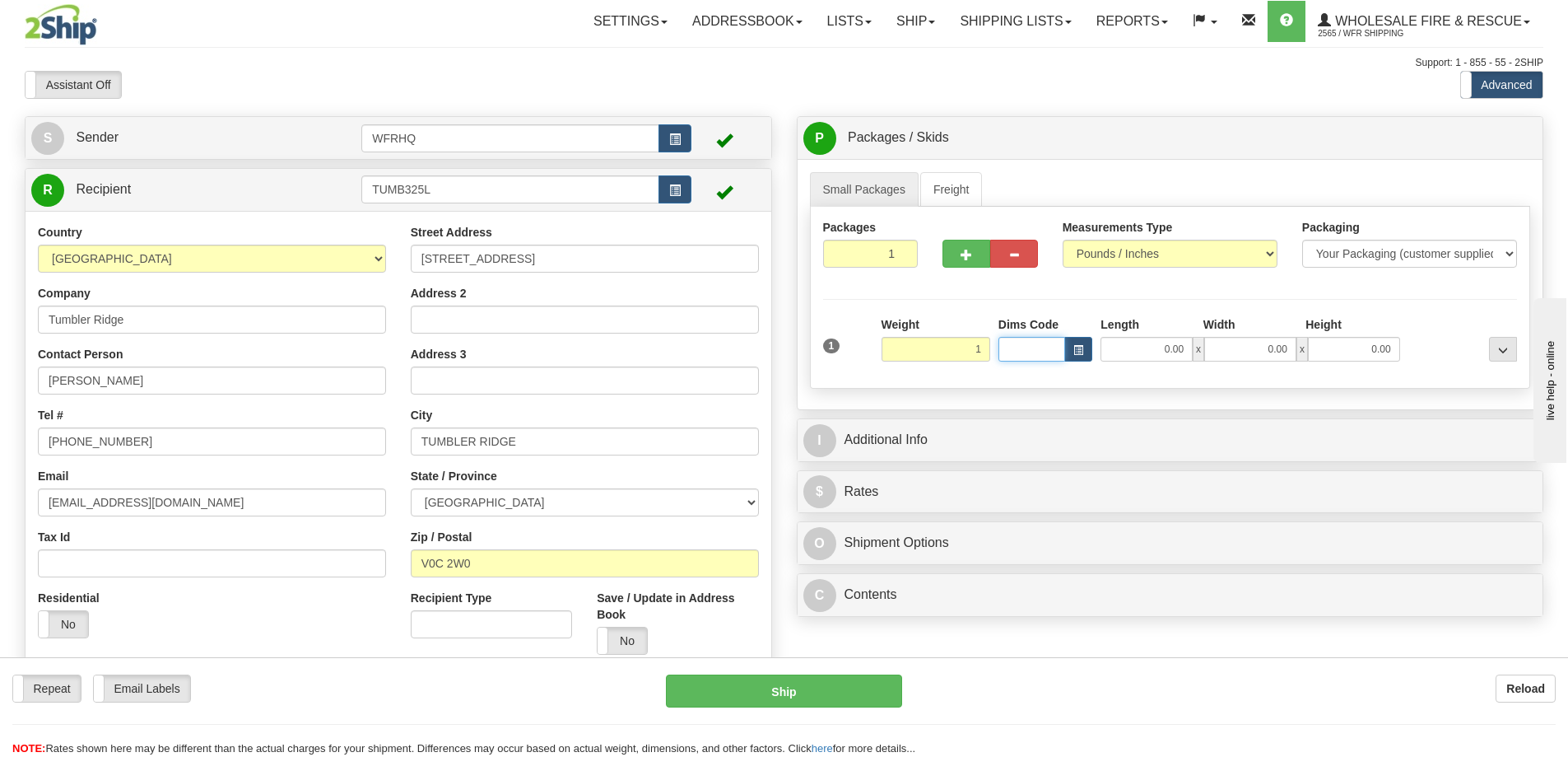
type input "1.00"
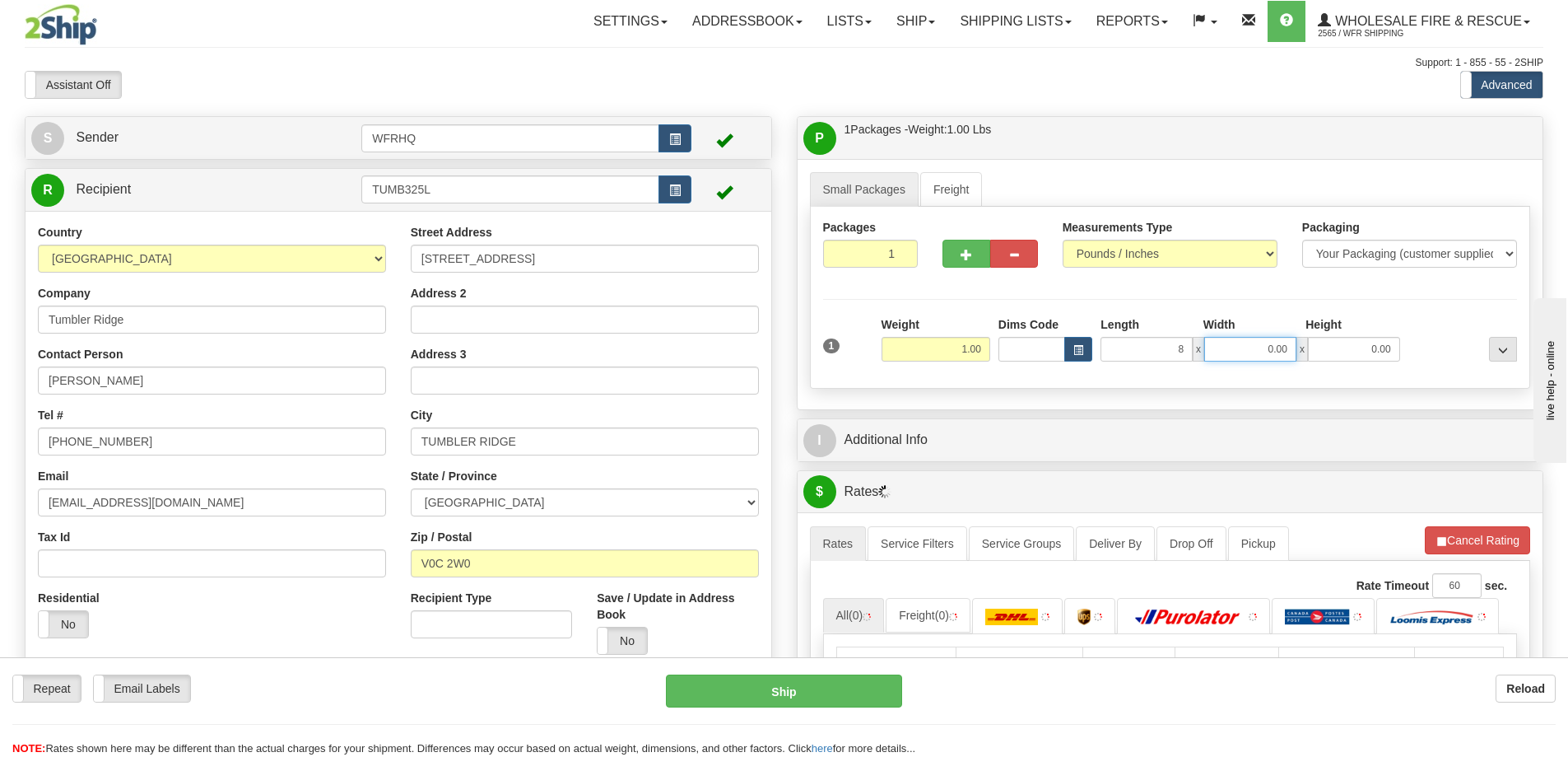
type input "8.00"
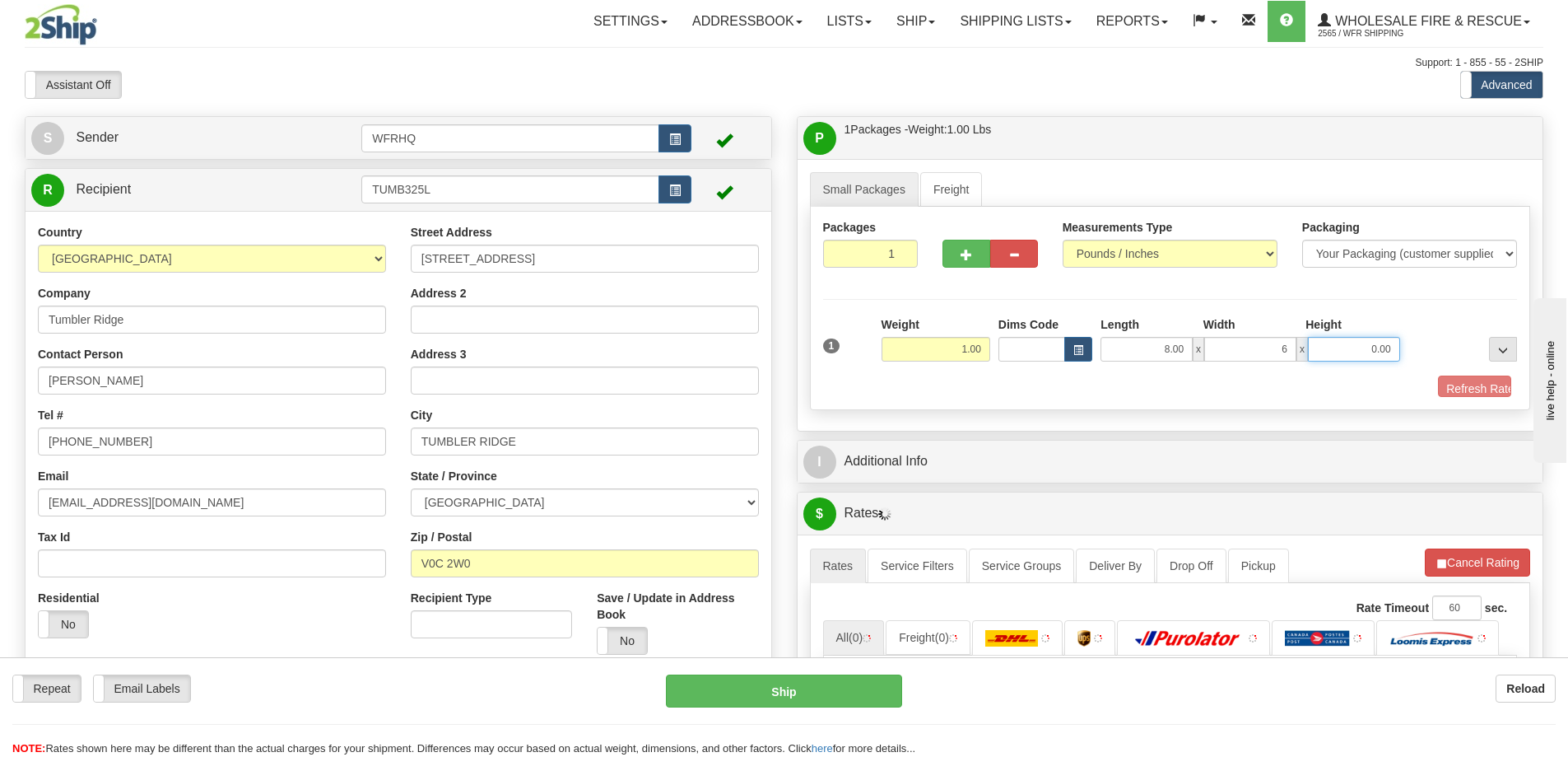
type input "6.00"
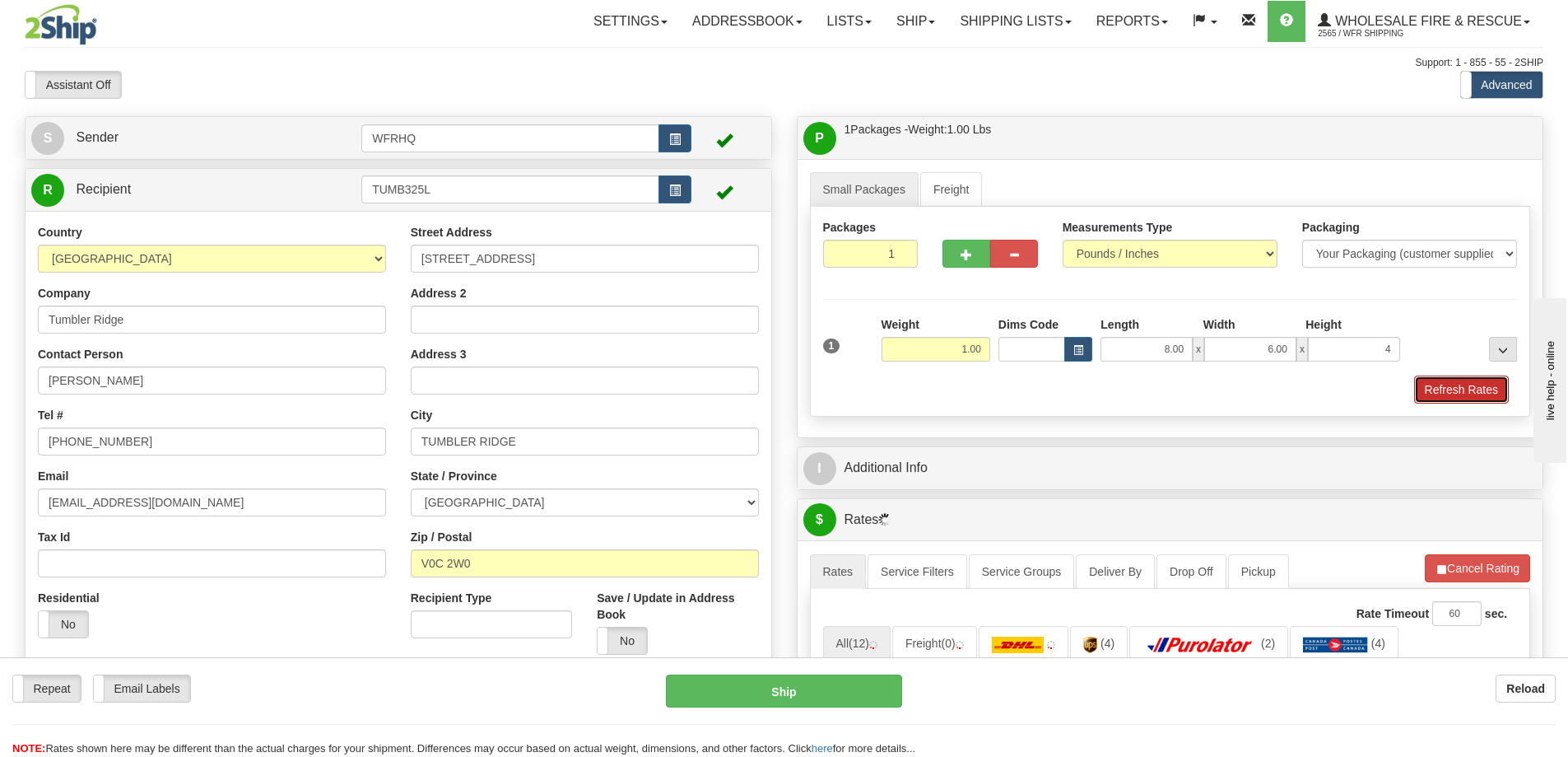
type input "4.00"
click at [1481, 392] on button "Refresh Rates" at bounding box center [1461, 390] width 95 height 28
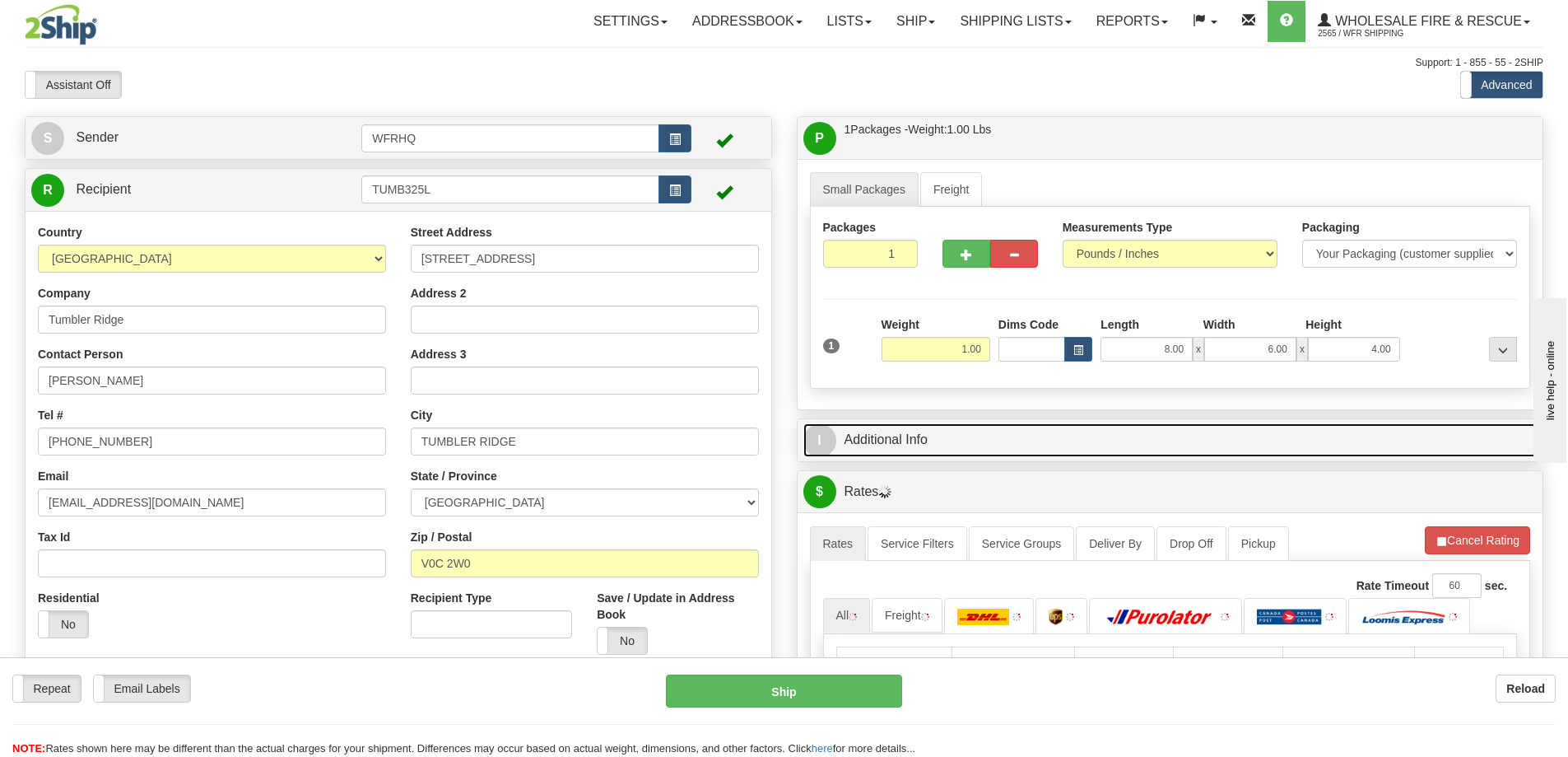
click at [1226, 446] on link "I Additional Info" at bounding box center [1170, 440] width 735 height 34
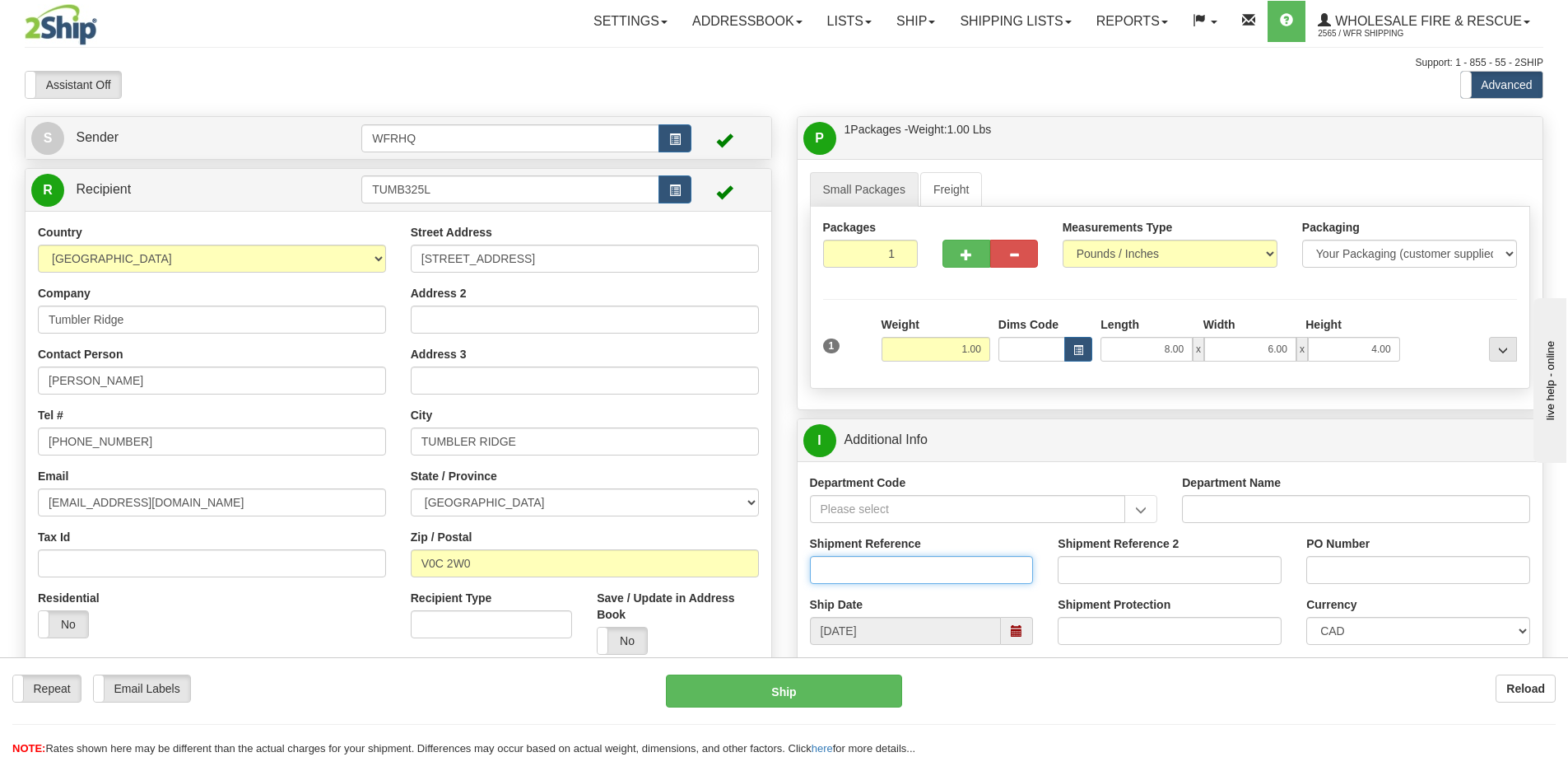
click at [914, 564] on input "Shipment Reference" at bounding box center [922, 570] width 224 height 28
type input "S46157-30490"
type input "66380"
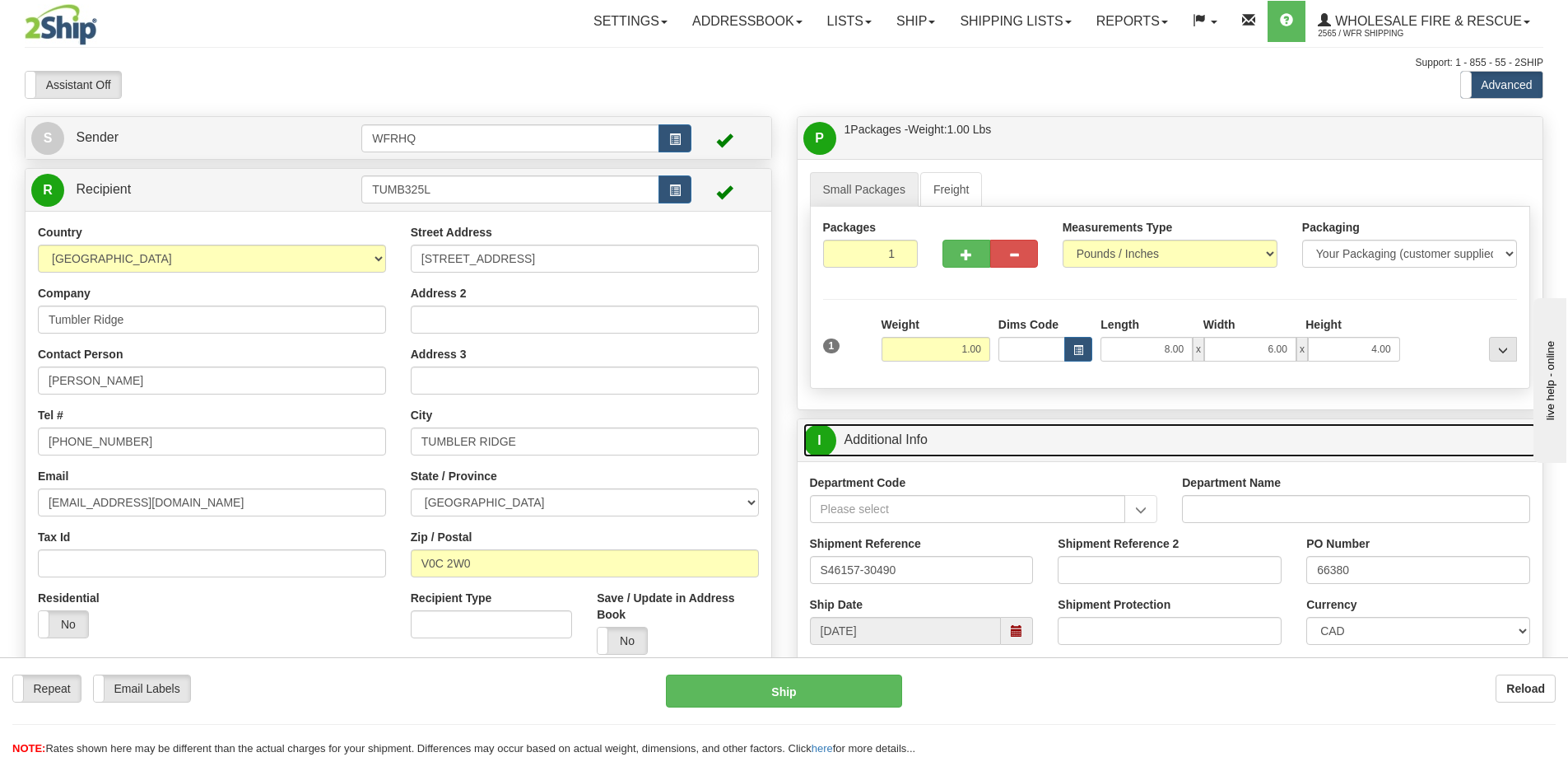
click at [1077, 451] on link "I Additional Info" at bounding box center [1170, 440] width 735 height 34
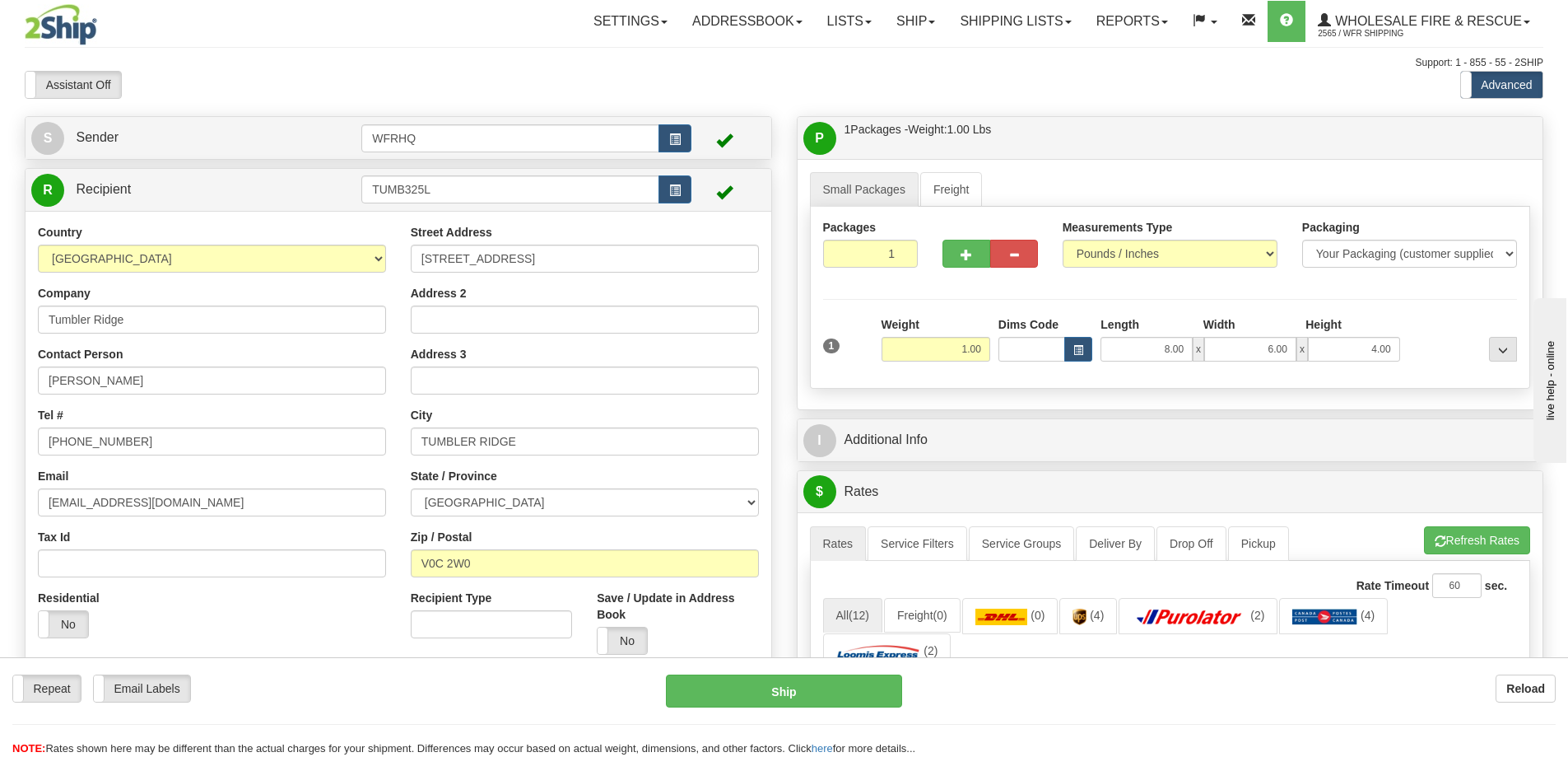
click at [1083, 156] on div "P Packages / Skids 1 Packages - Weight: 1.00 Lbs 1 Skids - Weight: NaN Lbs Ship…" at bounding box center [1170, 138] width 746 height 42
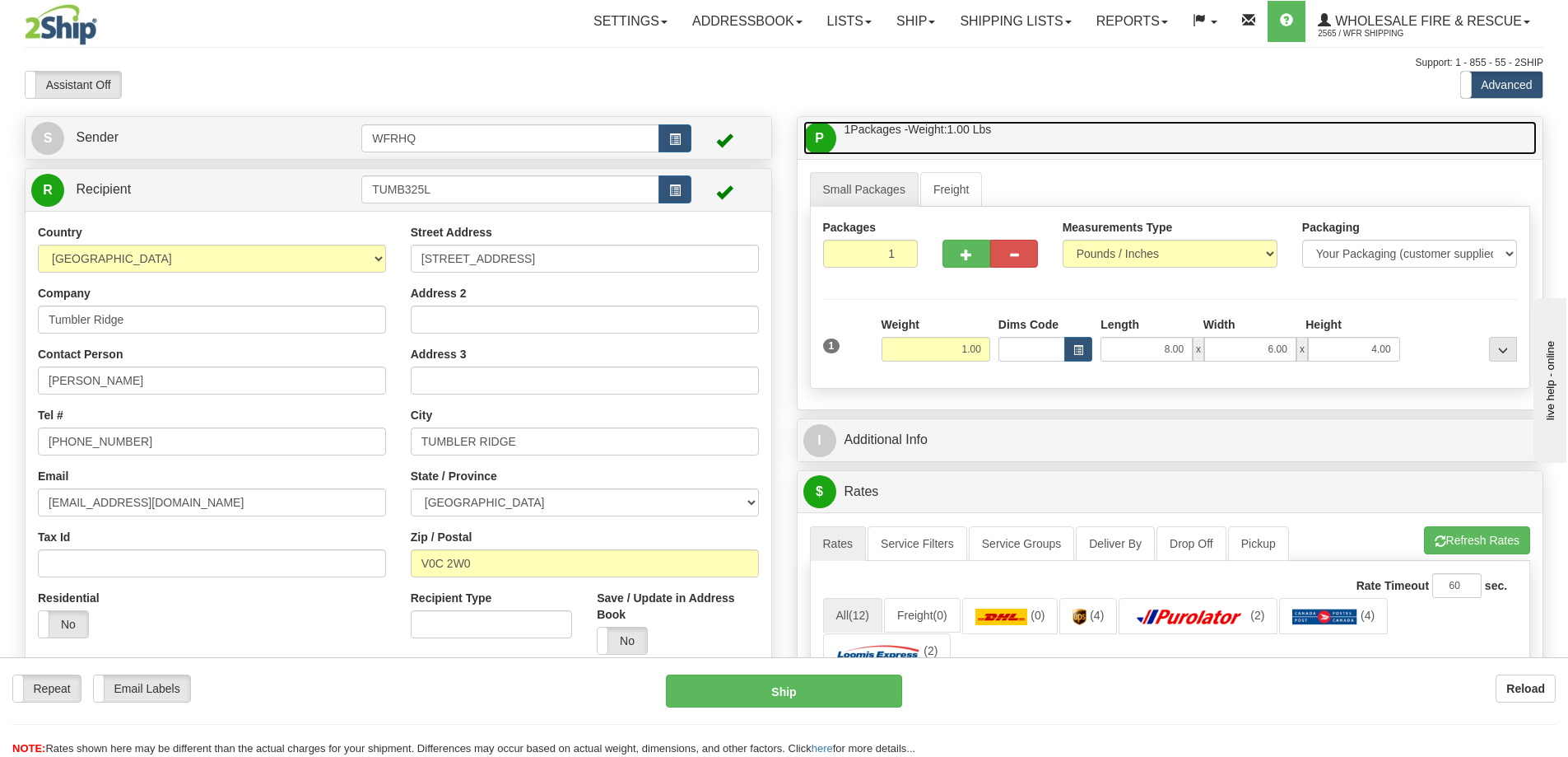
click at [1086, 149] on link "P Packages / Skids 1 Packages - Weight: 1.00 Lbs 1 Skids - Weight: NaN Lbs" at bounding box center [1170, 138] width 735 height 34
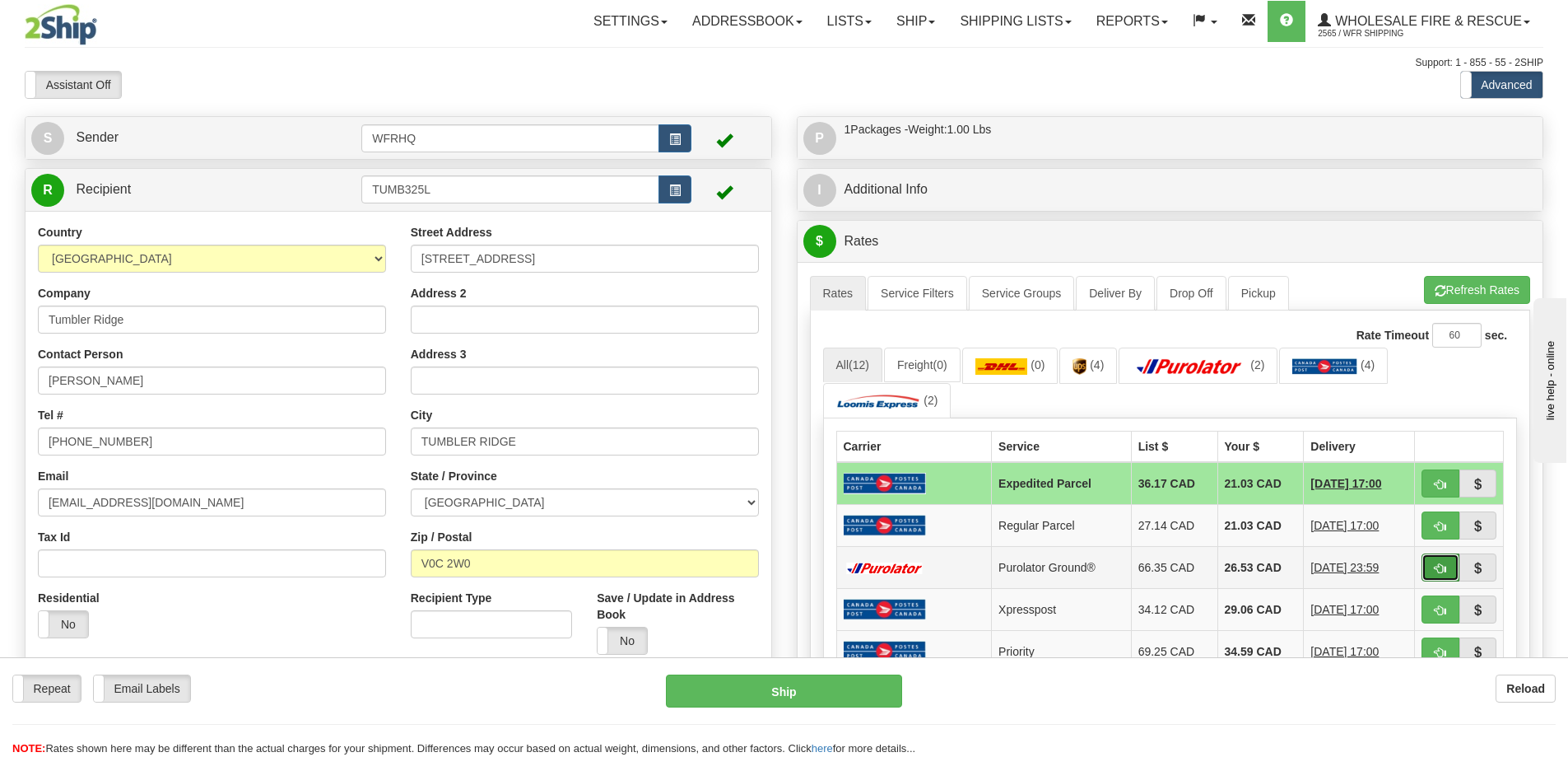
click at [1436, 565] on span "button" at bounding box center [1441, 568] width 12 height 11
type input "260"
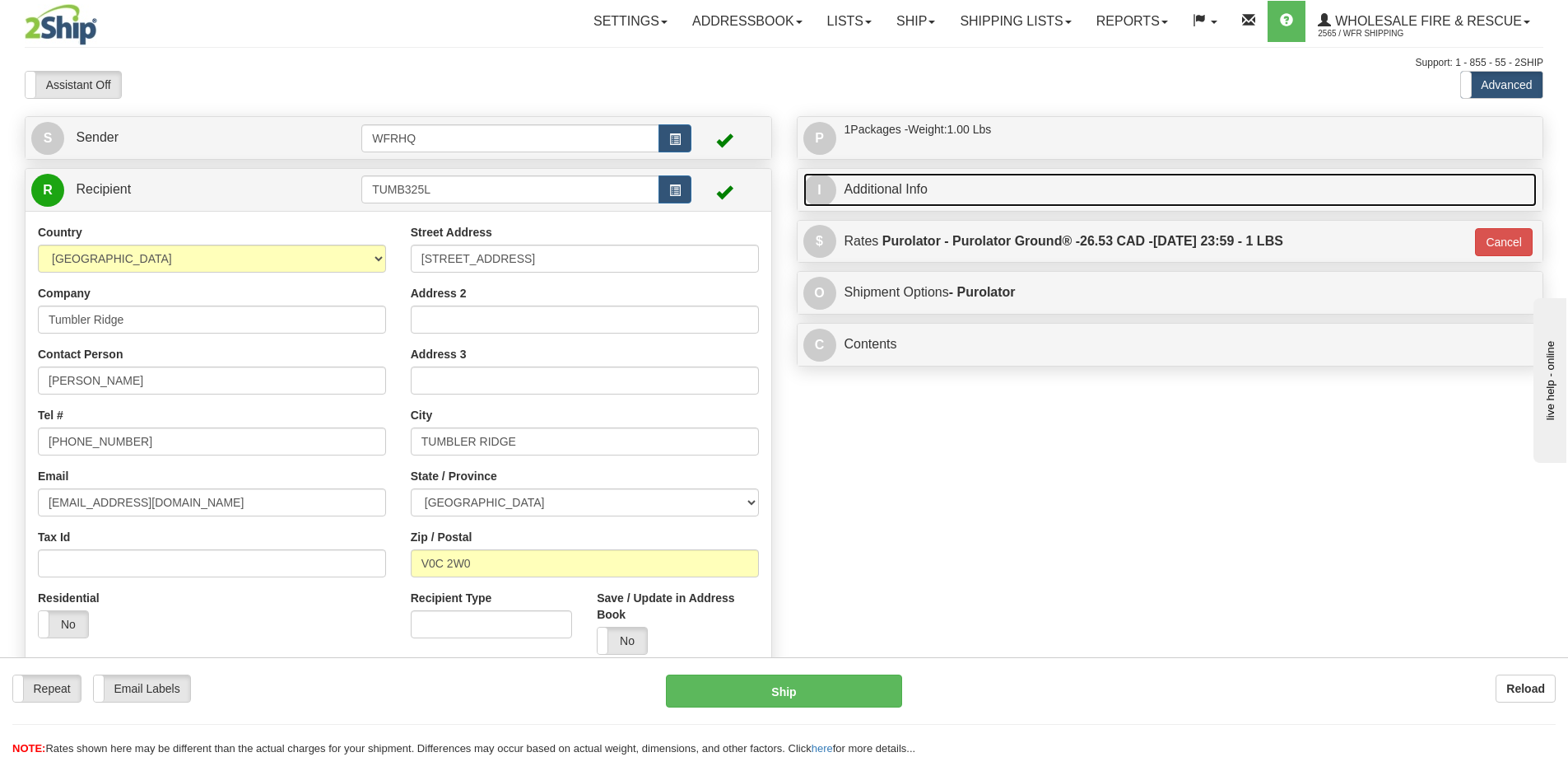
click at [1058, 186] on link "I Additional Info" at bounding box center [1170, 190] width 735 height 34
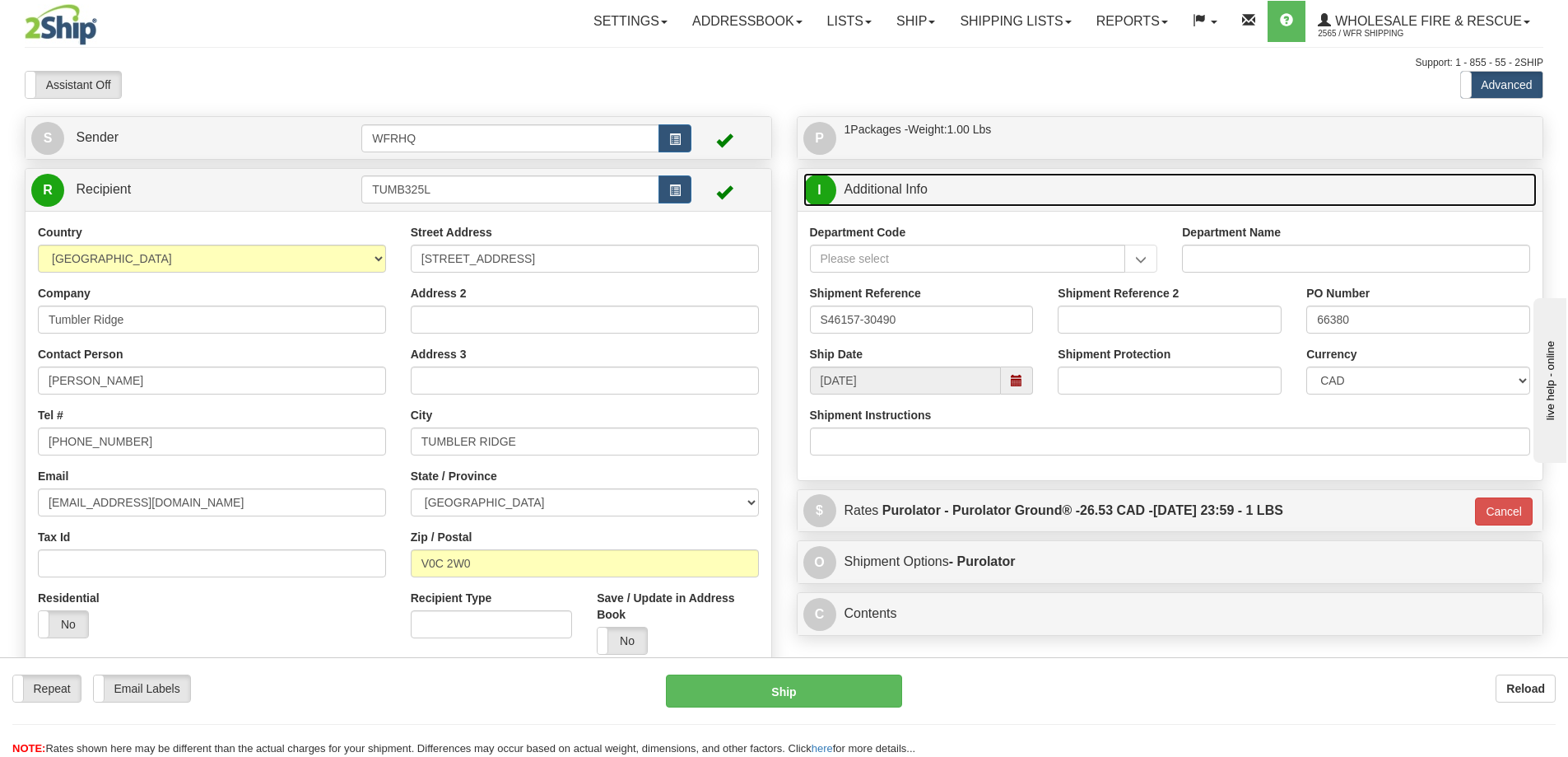
click at [1058, 186] on link "I Additional Info" at bounding box center [1170, 190] width 735 height 34
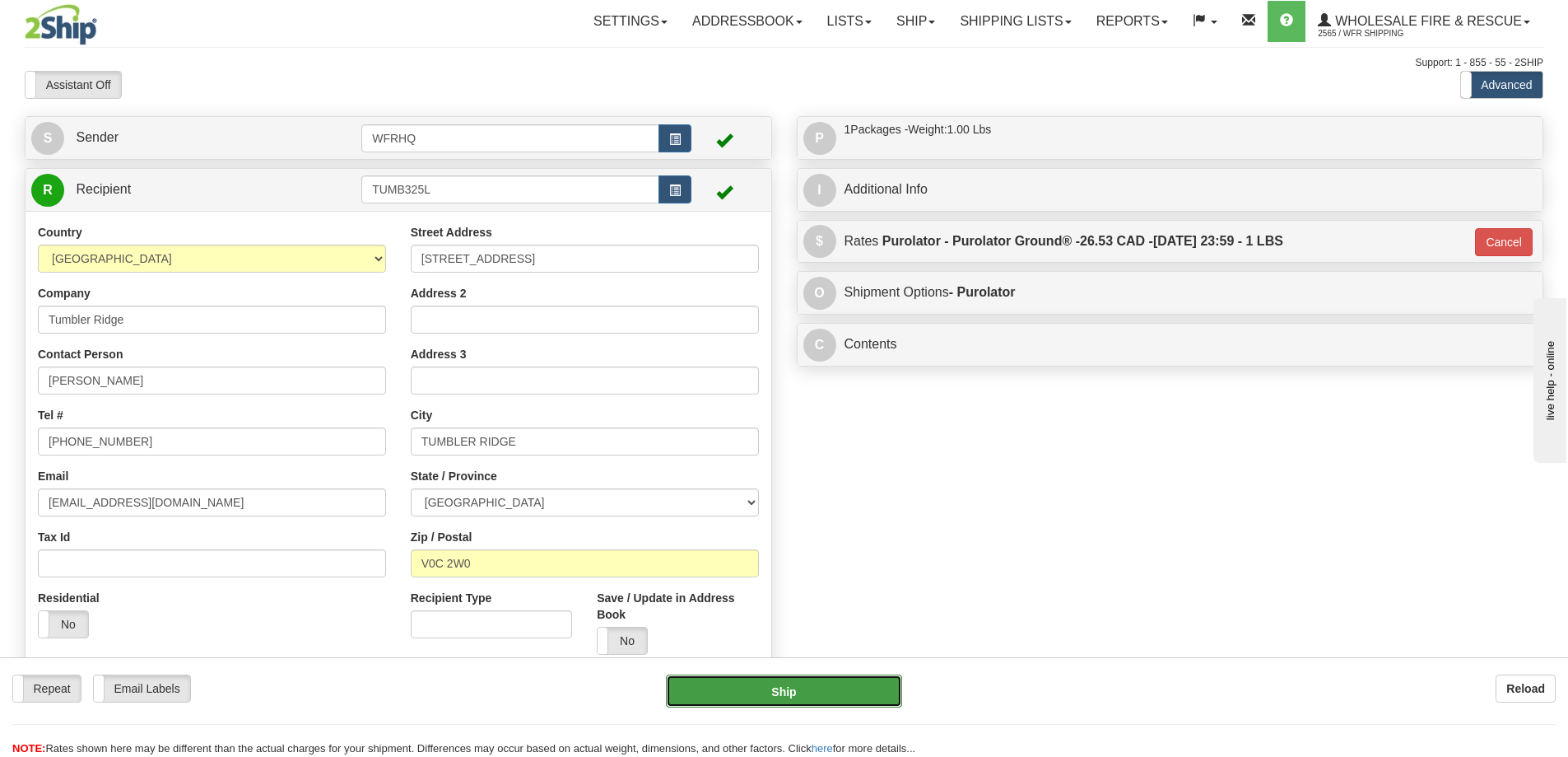
click at [781, 686] on button "Ship" at bounding box center [784, 691] width 236 height 33
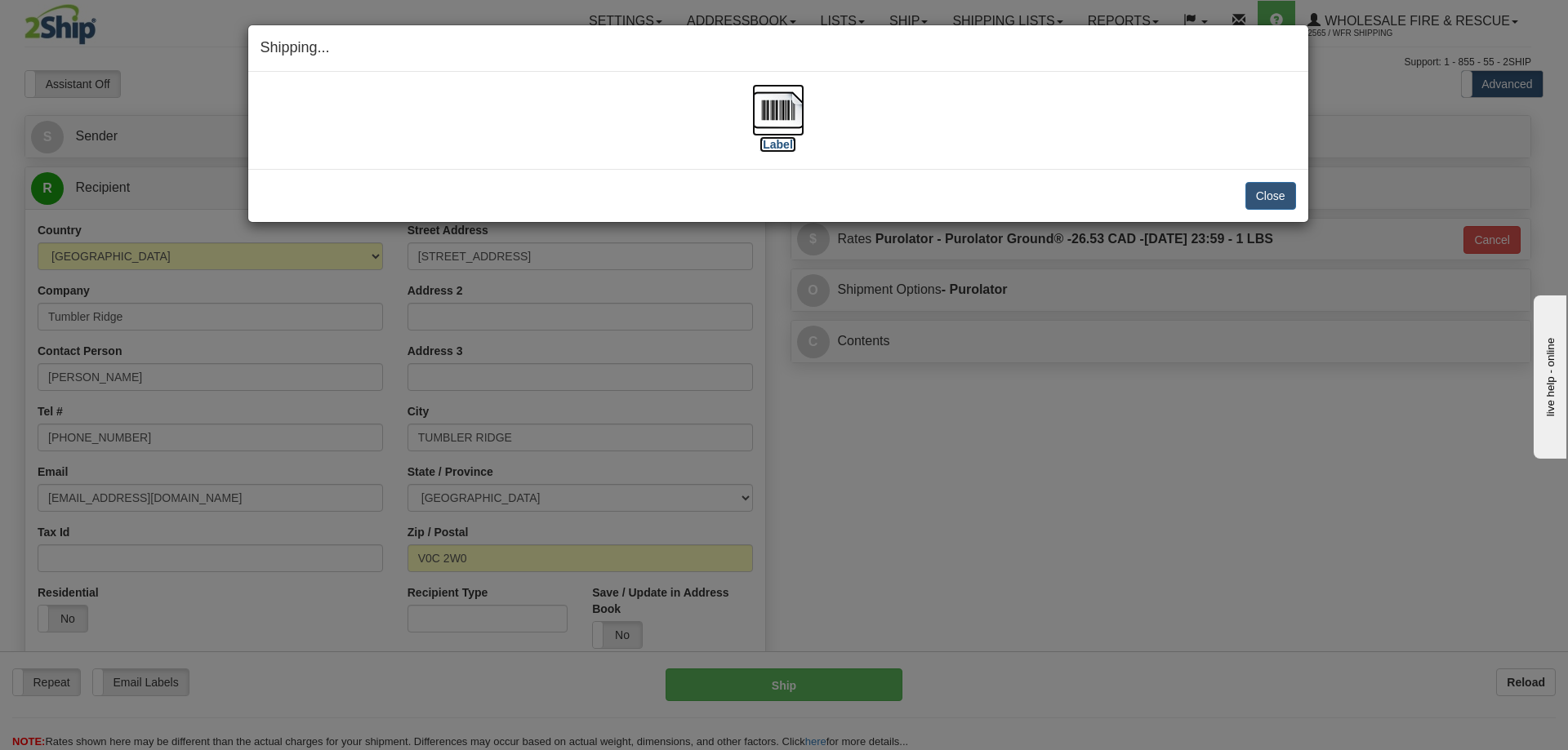
click at [785, 118] on img at bounding box center [778, 110] width 53 height 53
